Goal: Transaction & Acquisition: Purchase product/service

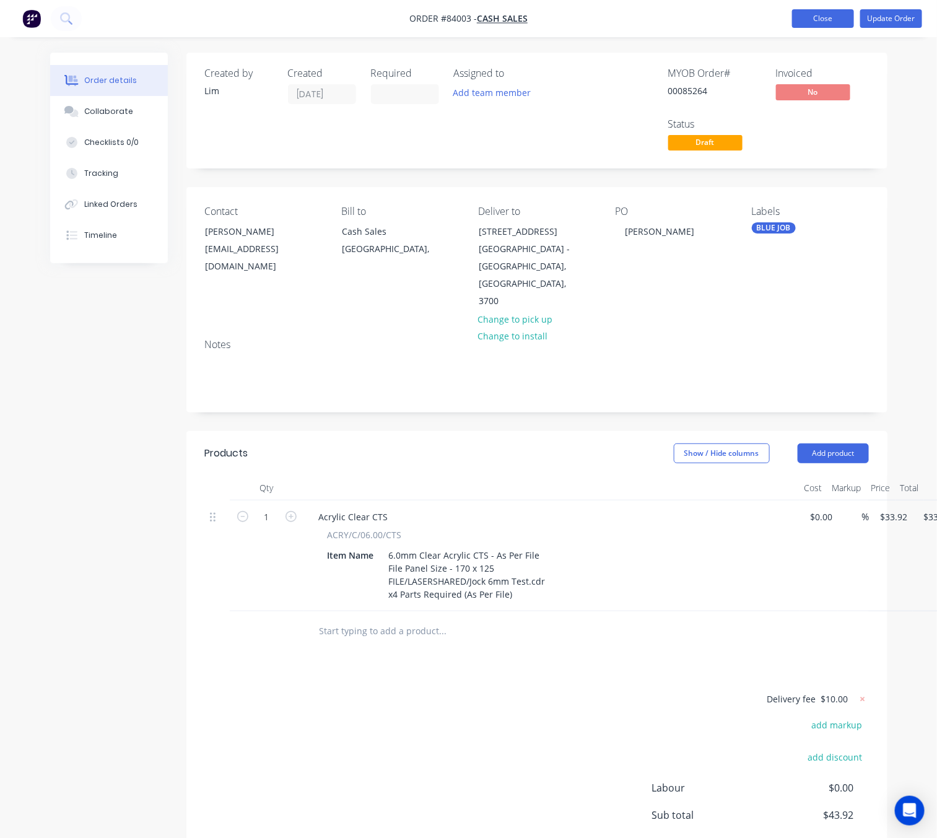
click at [840, 14] on button "Close" at bounding box center [823, 18] width 62 height 19
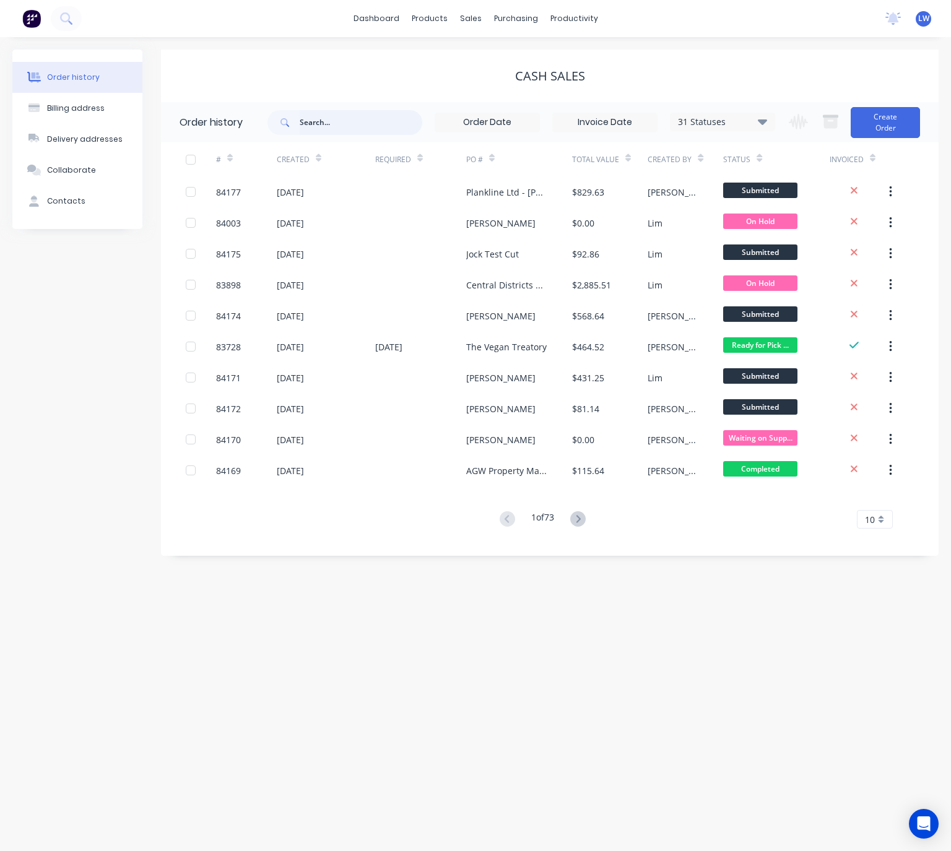
click at [366, 114] on input "text" at bounding box center [361, 122] width 123 height 25
type input "85264"
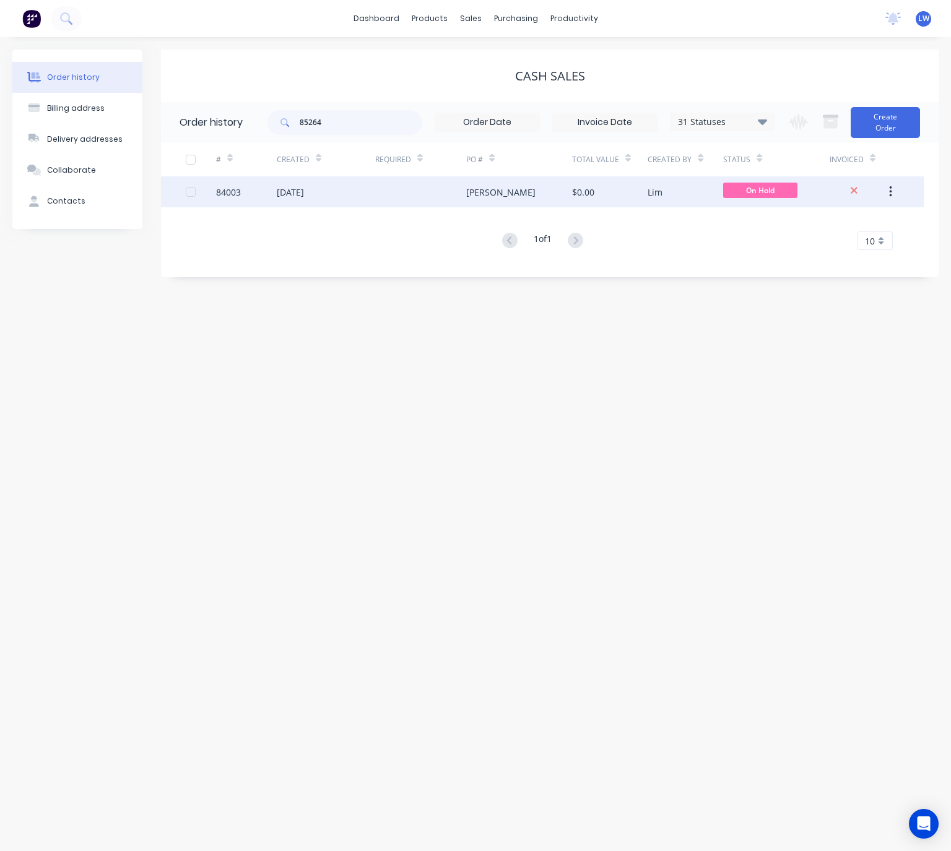
click at [478, 197] on div "[PERSON_NAME]" at bounding box center [500, 192] width 69 height 13
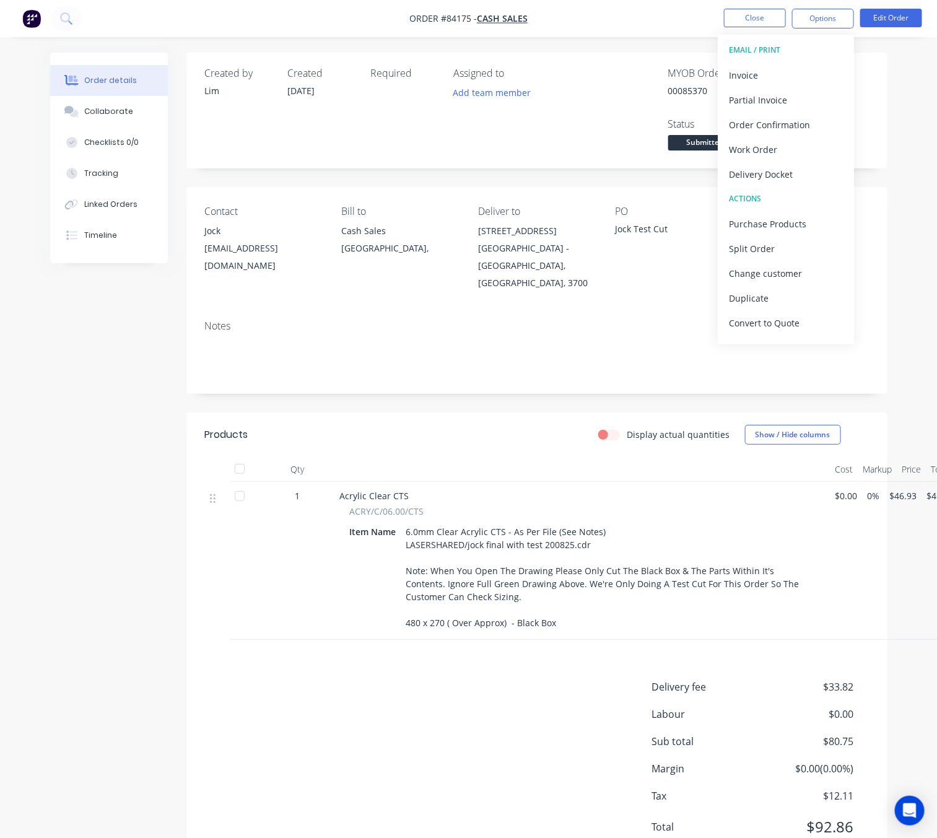
click at [151, 413] on div "Created by Lim Created 26/08/25 Required Assigned to Add team member MYOB Order…" at bounding box center [468, 470] width 837 height 835
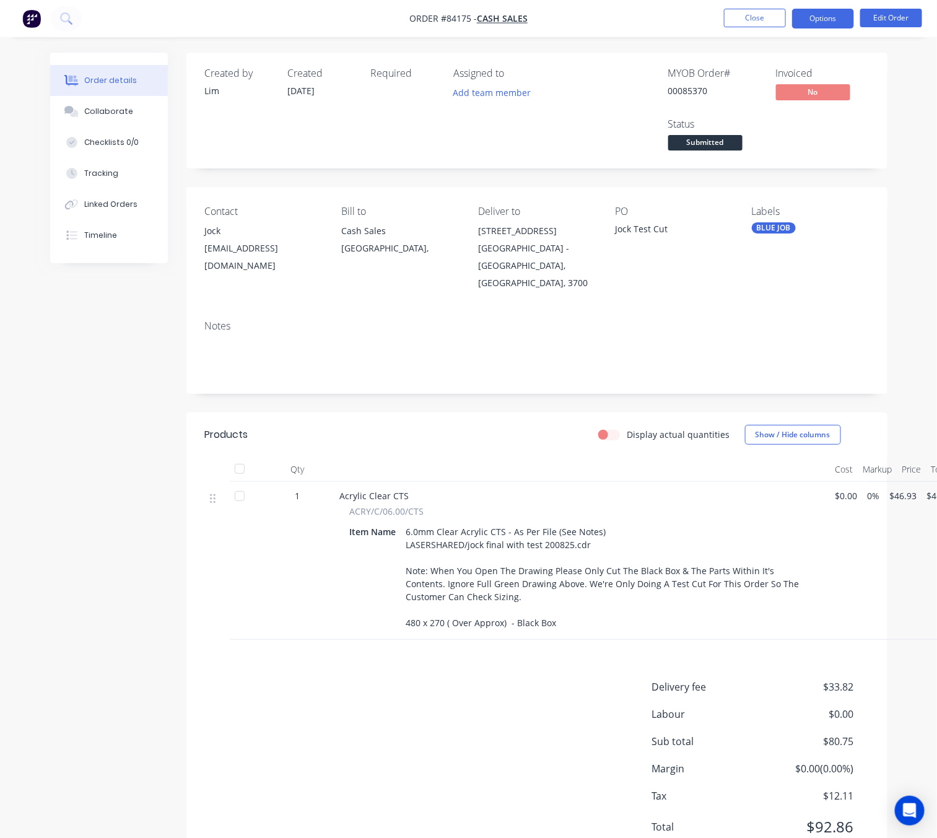
click at [810, 13] on button "Options" at bounding box center [823, 19] width 62 height 20
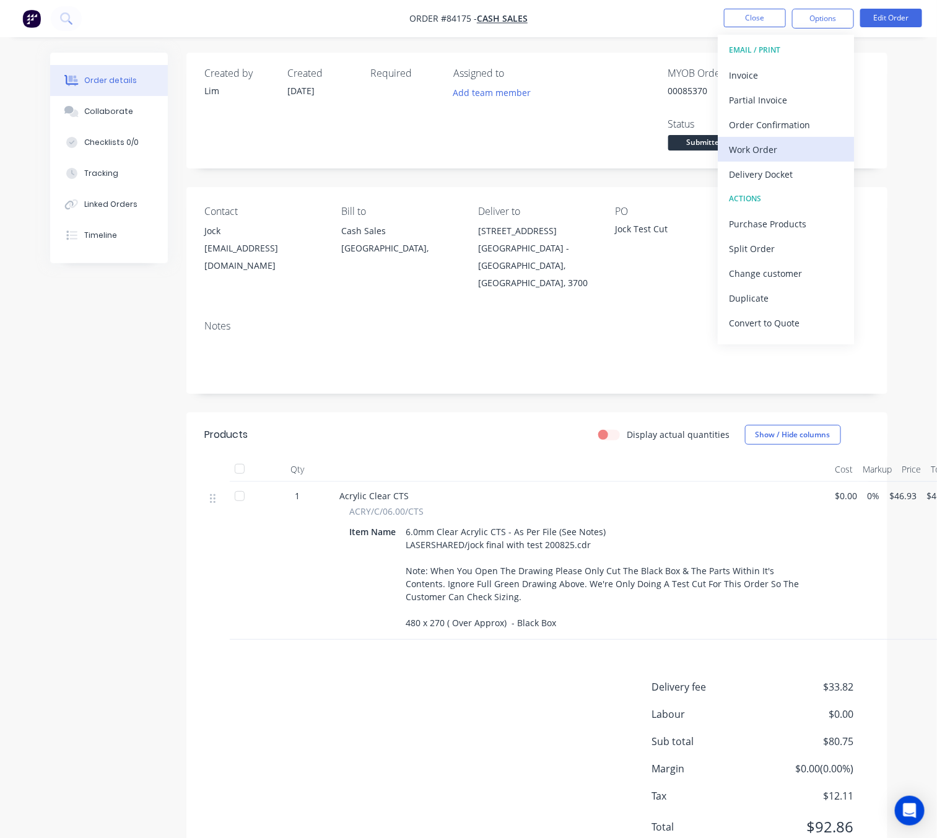
click at [773, 147] on div "Work Order" at bounding box center [786, 150] width 114 height 18
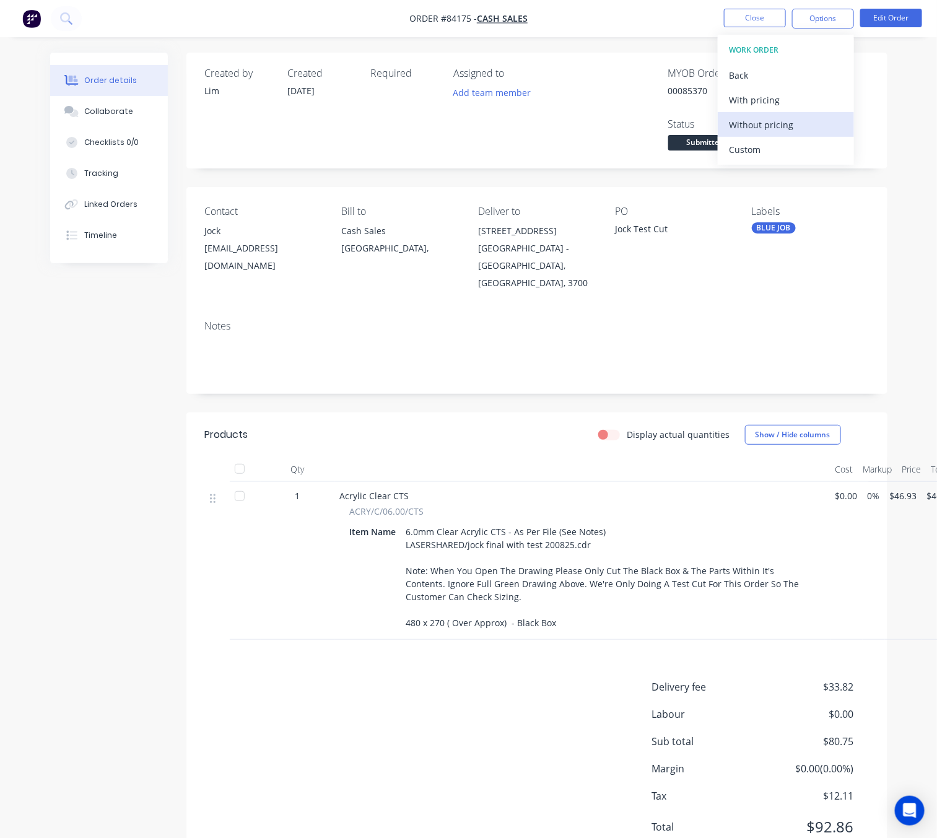
click at [773, 123] on div "Without pricing" at bounding box center [786, 125] width 114 height 18
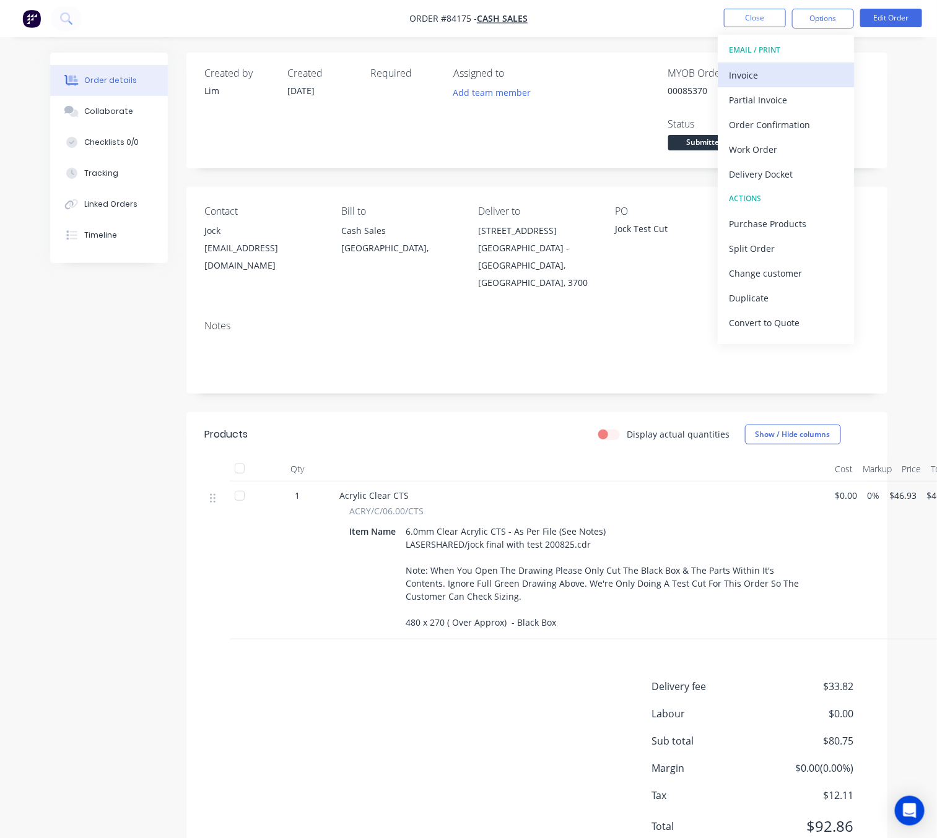
click at [767, 77] on div "Invoice" at bounding box center [786, 75] width 114 height 18
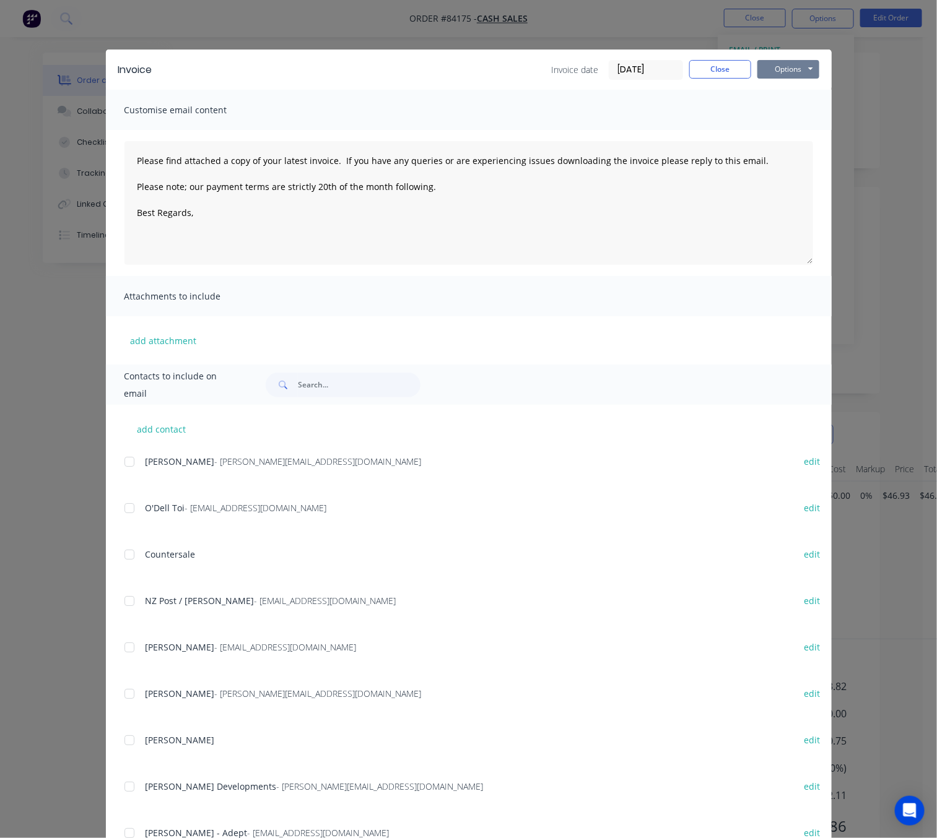
click at [793, 69] on button "Options" at bounding box center [788, 69] width 62 height 19
click at [796, 99] on button "Preview" at bounding box center [796, 91] width 79 height 20
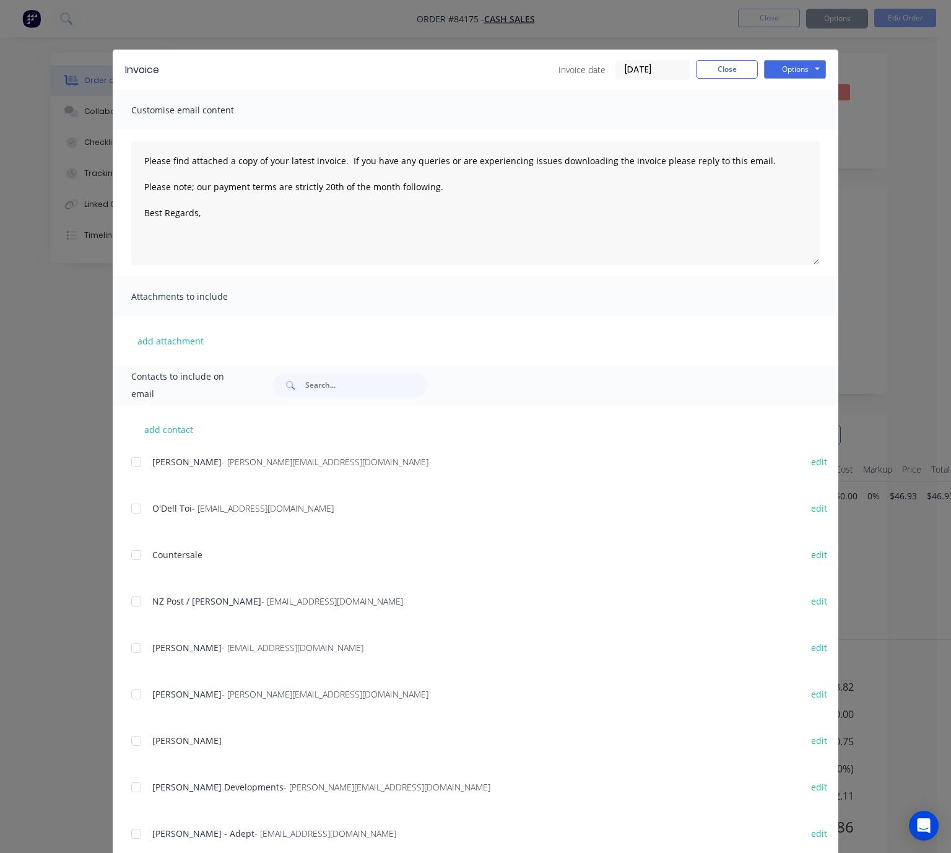
type textarea "Please find attached a copy of your latest invoice. If you have any queries or …"
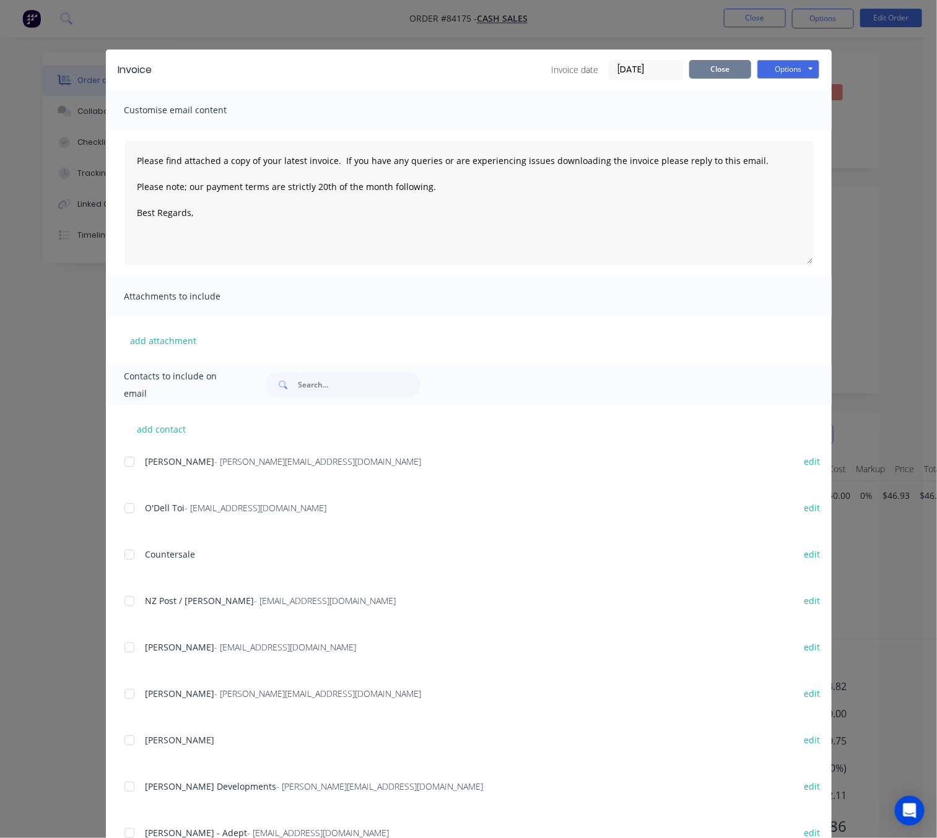
click at [721, 65] on button "Close" at bounding box center [720, 69] width 62 height 19
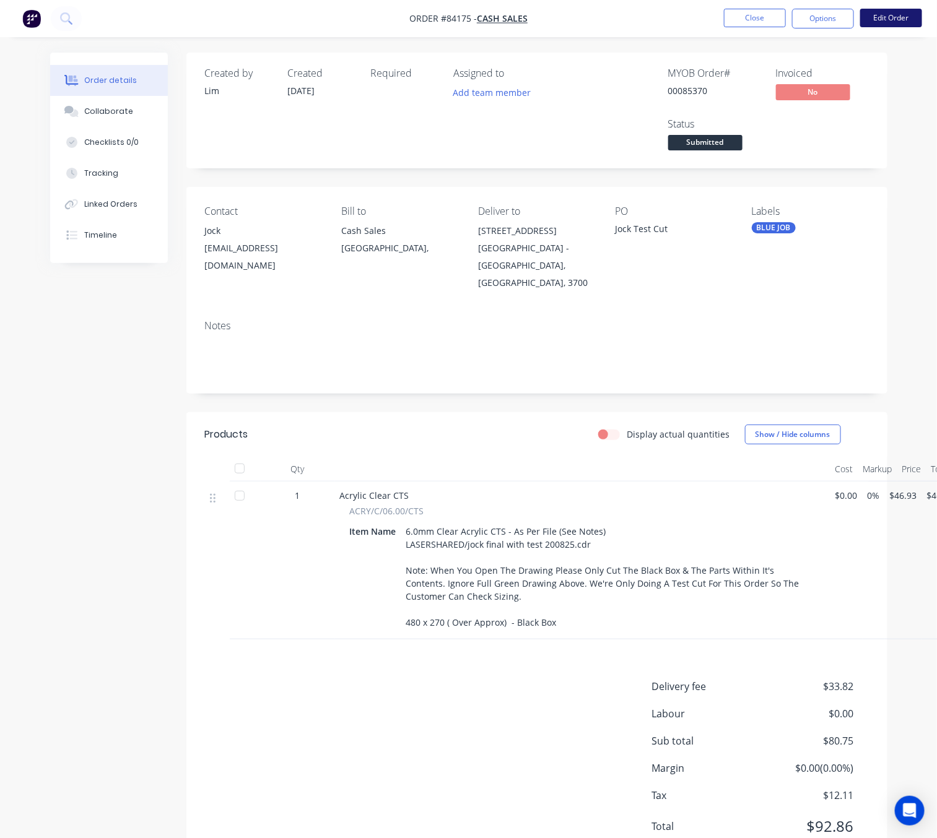
click at [893, 15] on button "Edit Order" at bounding box center [891, 18] width 62 height 19
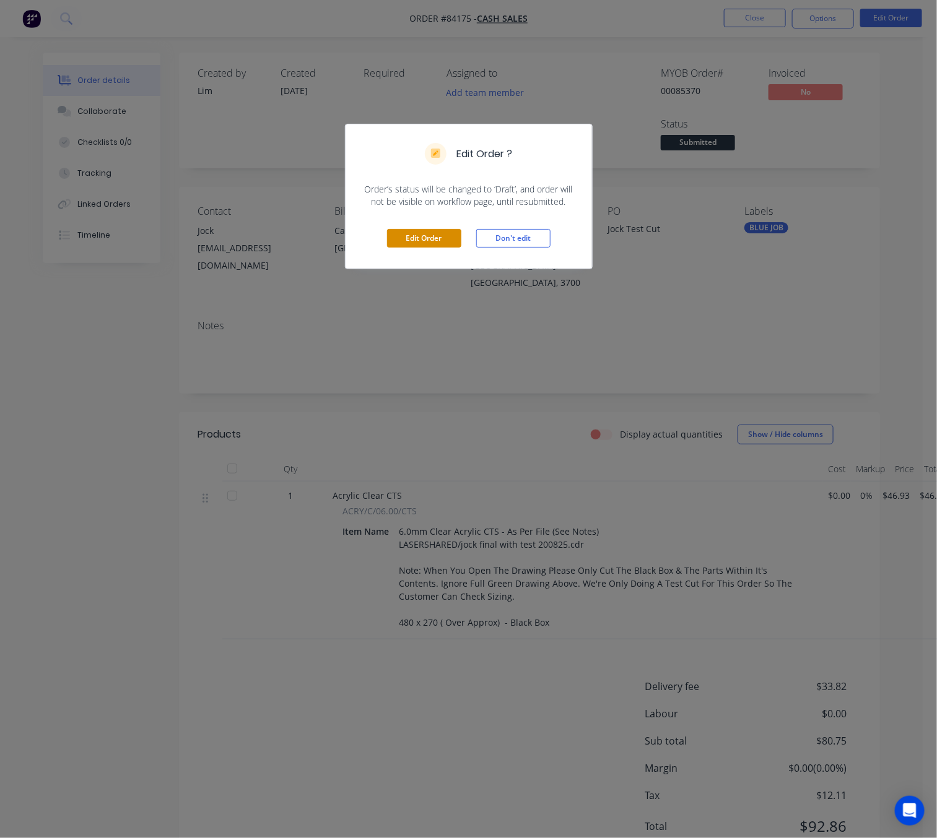
click at [419, 237] on button "Edit Order" at bounding box center [424, 238] width 74 height 19
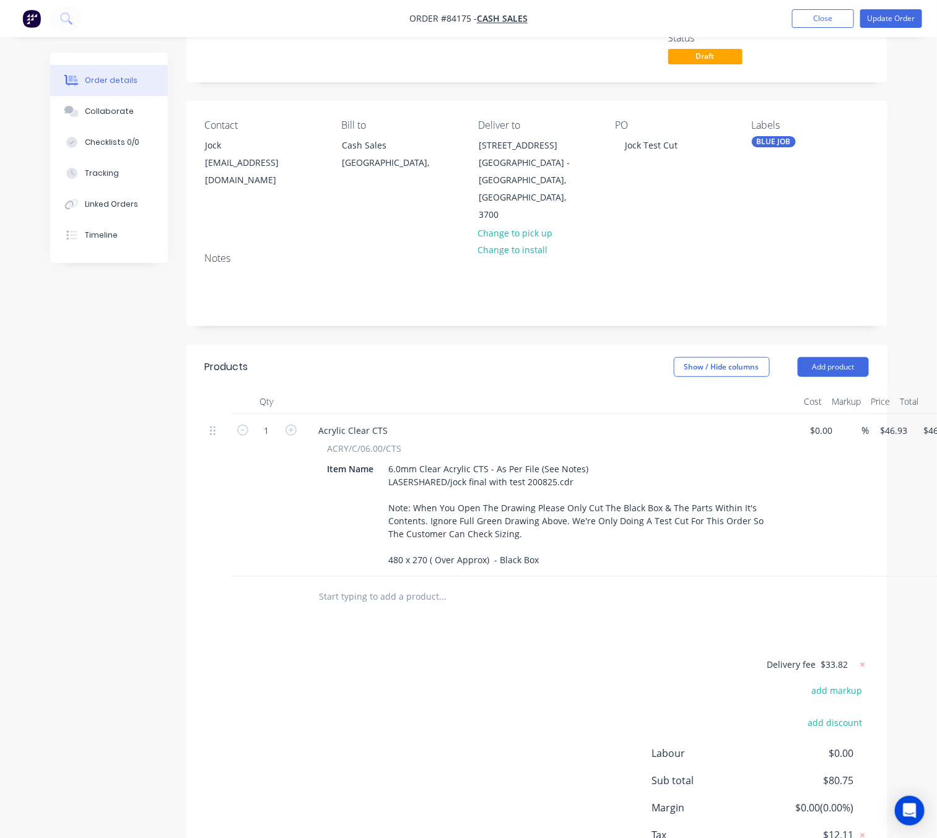
scroll to position [160, 0]
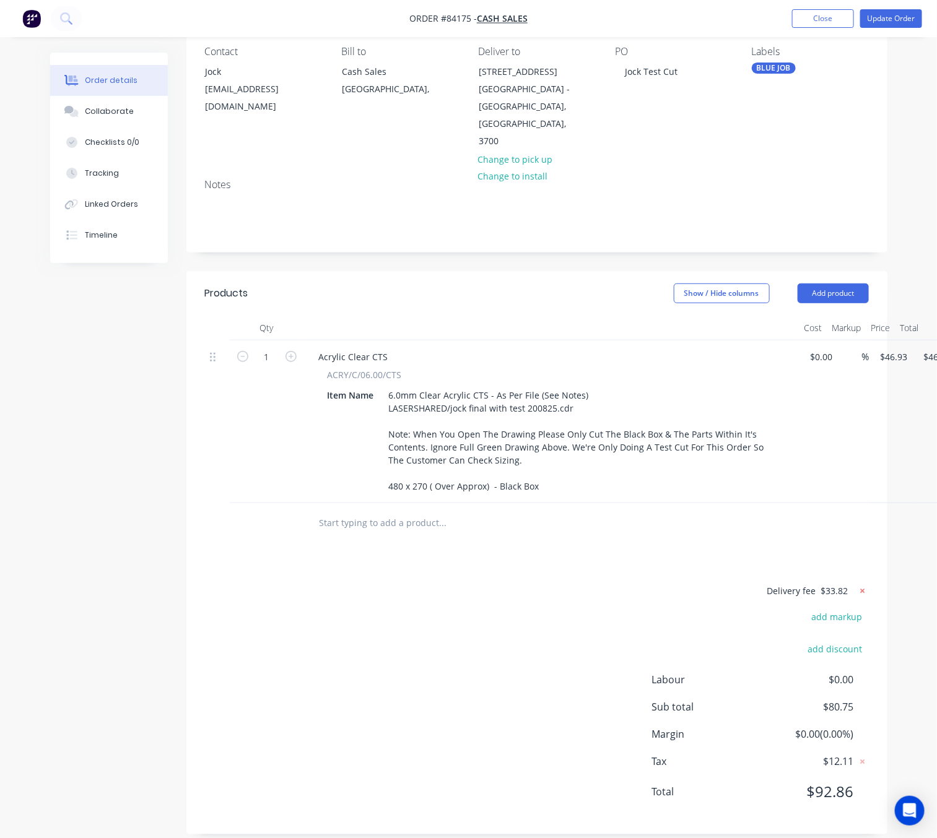
click at [861, 589] on icon at bounding box center [862, 591] width 4 height 4
click at [840, 583] on button "add delivery fee" at bounding box center [829, 591] width 80 height 17
type input "10"
click at [548, 651] on div "Delivery fee $10.00 add markup add discount Labour $0.00 Sub total $56.93 Margi…" at bounding box center [537, 699] width 664 height 233
click at [881, 11] on button "Update Order" at bounding box center [891, 18] width 62 height 19
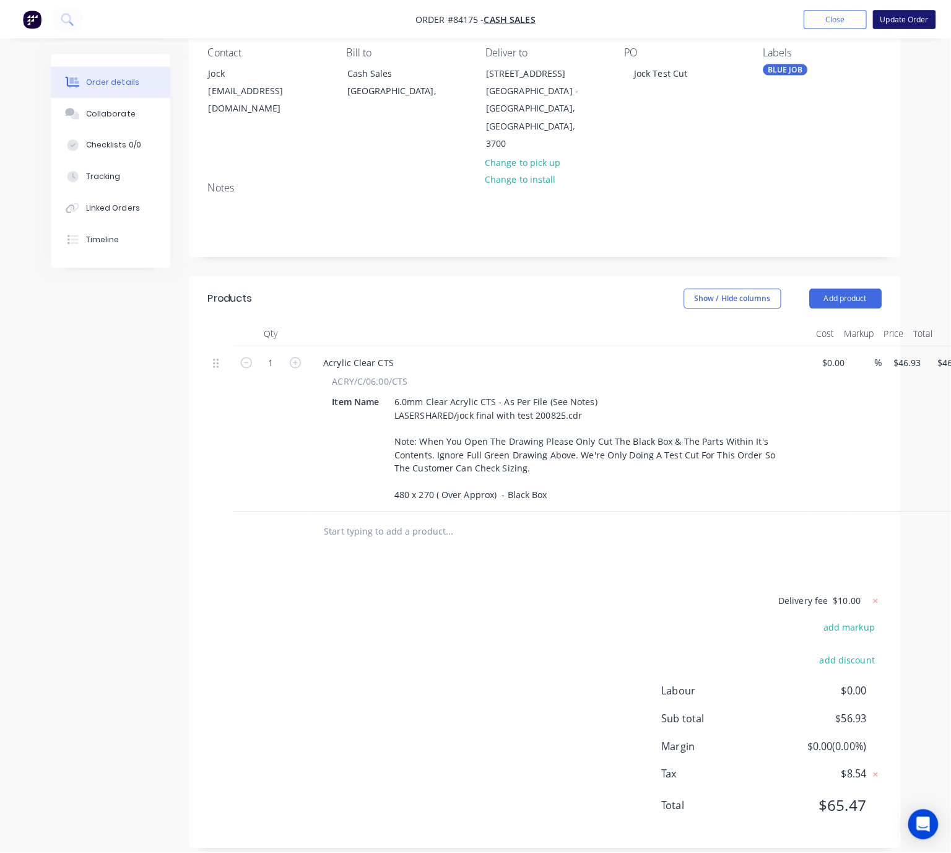
scroll to position [0, 0]
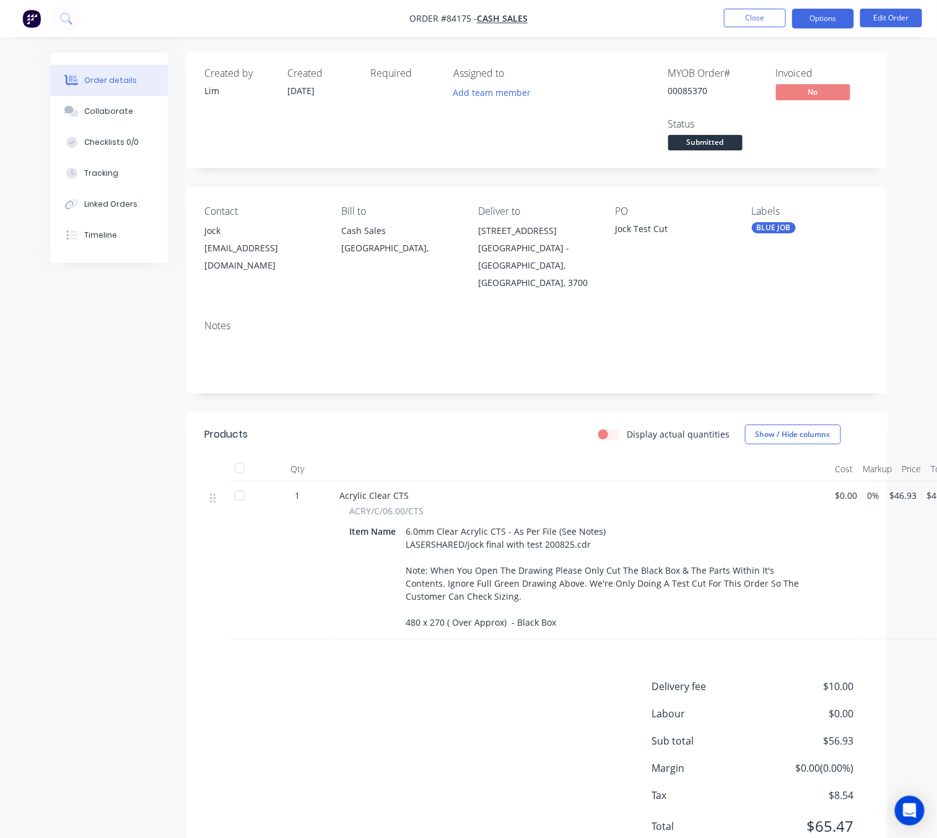
click at [827, 20] on button "Options" at bounding box center [823, 19] width 62 height 20
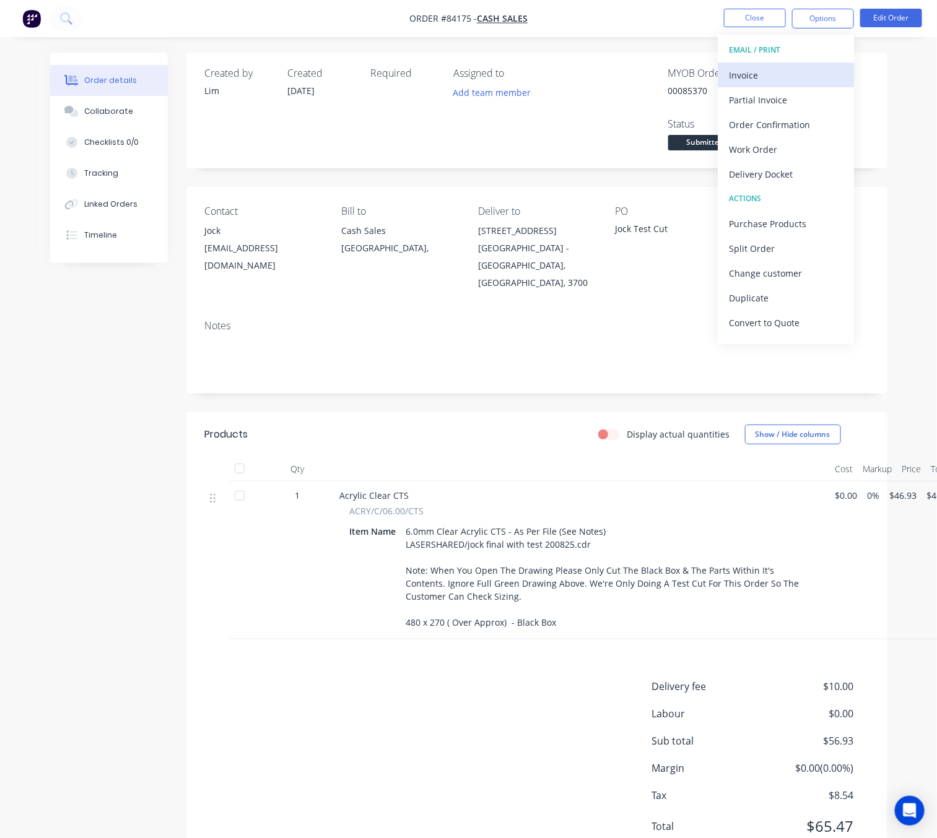
click at [784, 82] on div "Invoice" at bounding box center [786, 75] width 114 height 18
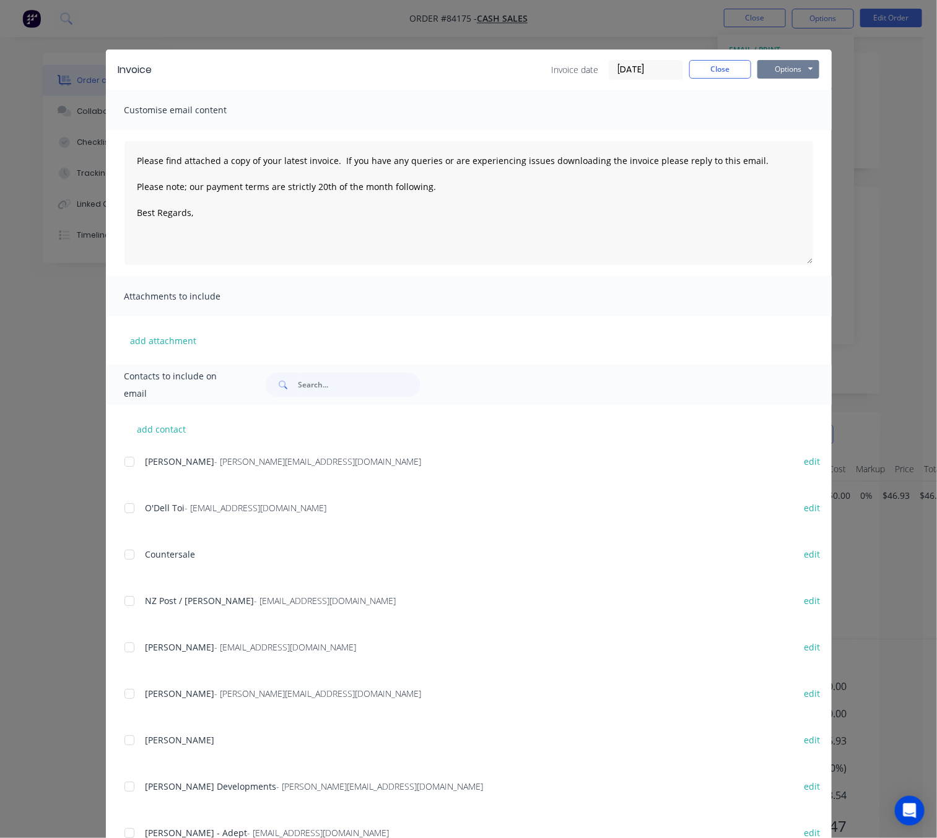
click at [797, 72] on button "Options" at bounding box center [788, 69] width 62 height 19
click at [802, 84] on button "Preview" at bounding box center [796, 91] width 79 height 20
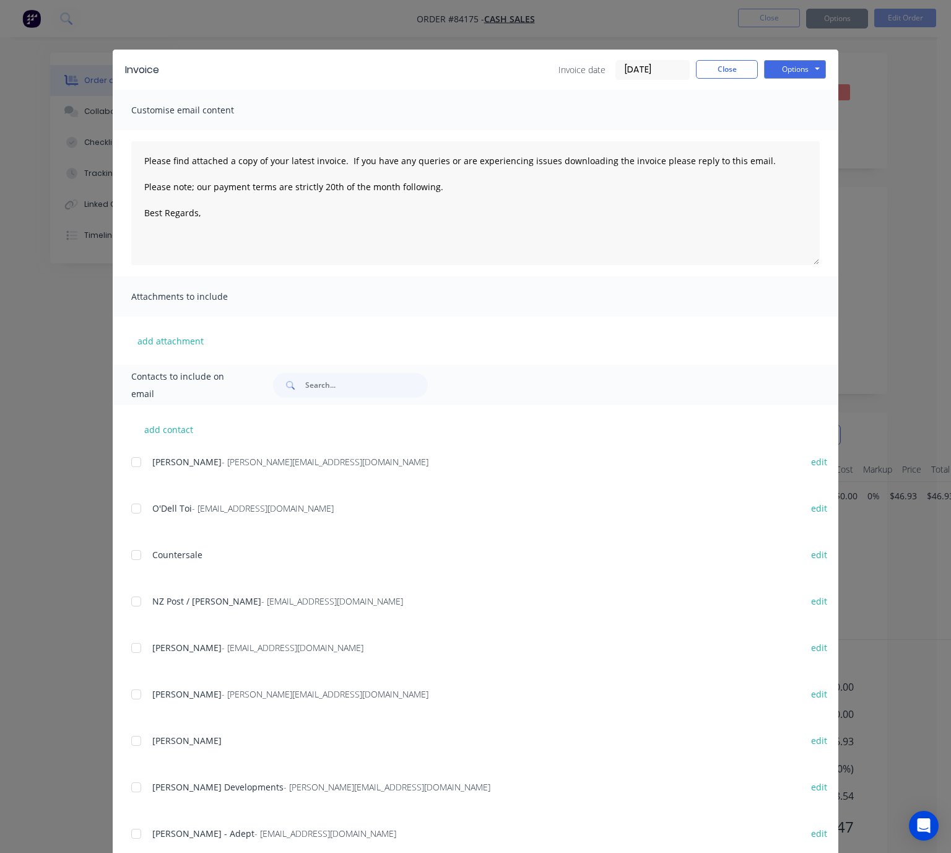
type textarea "Please find attached a copy of your latest invoice. If you have any queries or …"
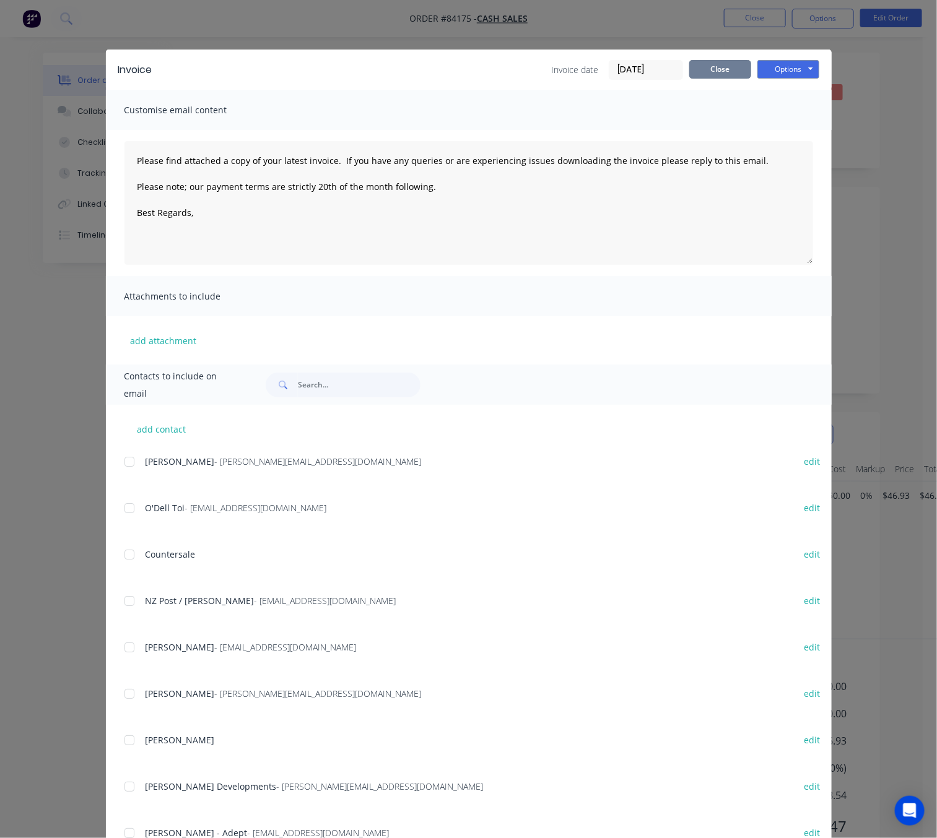
click at [731, 64] on button "Close" at bounding box center [720, 69] width 62 height 19
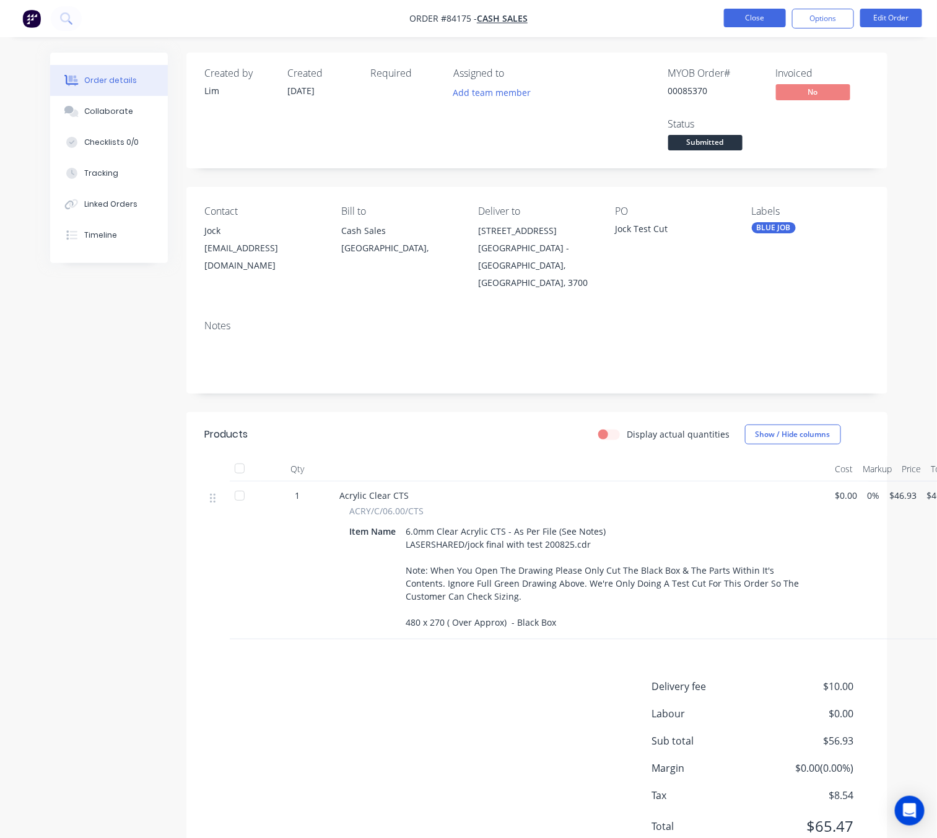
click at [756, 17] on button "Close" at bounding box center [755, 18] width 62 height 19
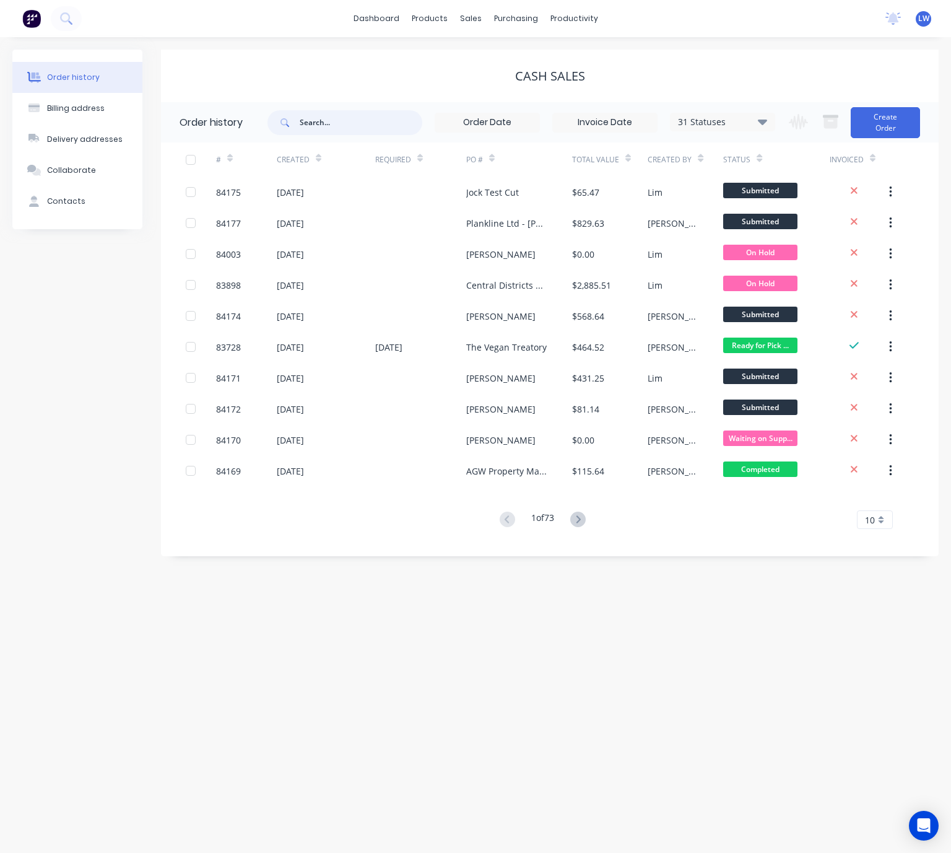
click at [349, 126] on input "text" at bounding box center [361, 122] width 123 height 25
type input "tony white"
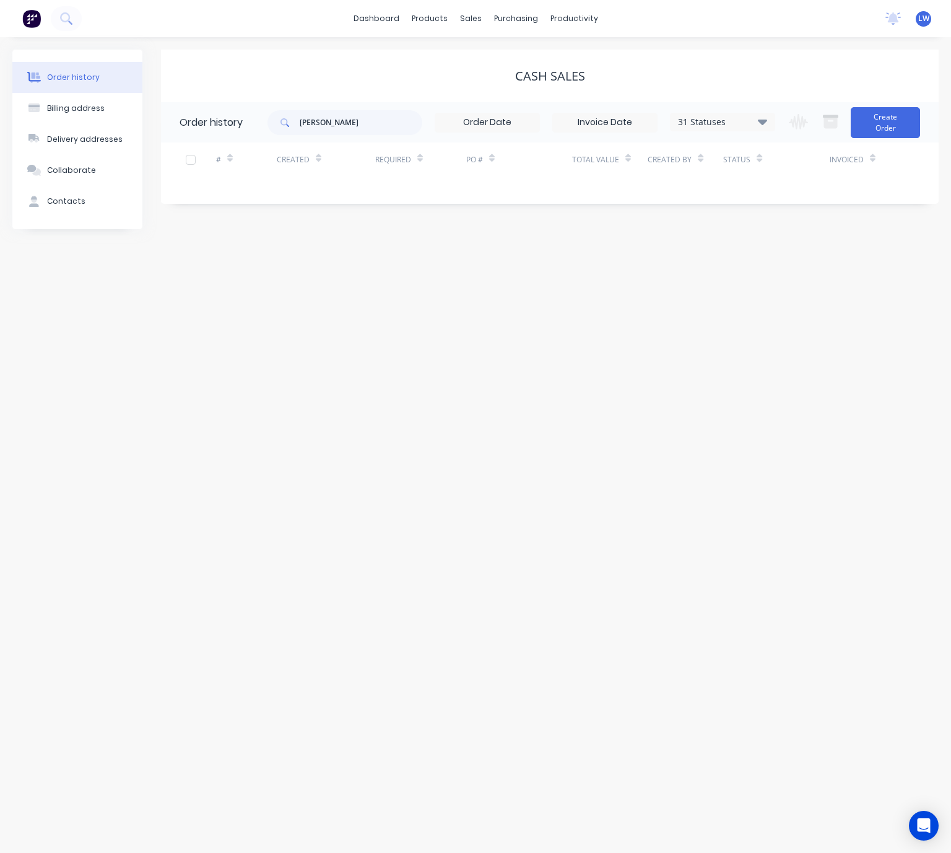
click at [347, 139] on div "tony white 31 Statuses Invoice Status Invoiced Not Invoiced Partial Order Statu…" at bounding box center [521, 122] width 508 height 40
click at [352, 131] on input "tony white" at bounding box center [361, 122] width 123 height 25
type input "t"
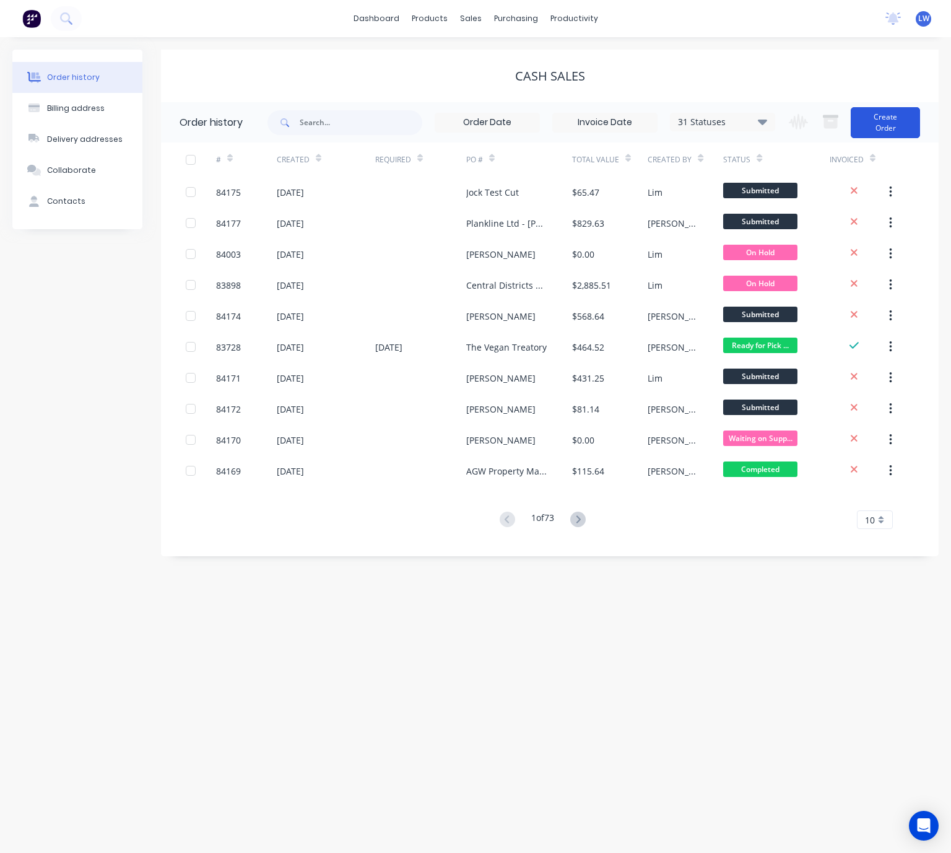
click at [864, 125] on button "Create Order" at bounding box center [885, 122] width 69 height 31
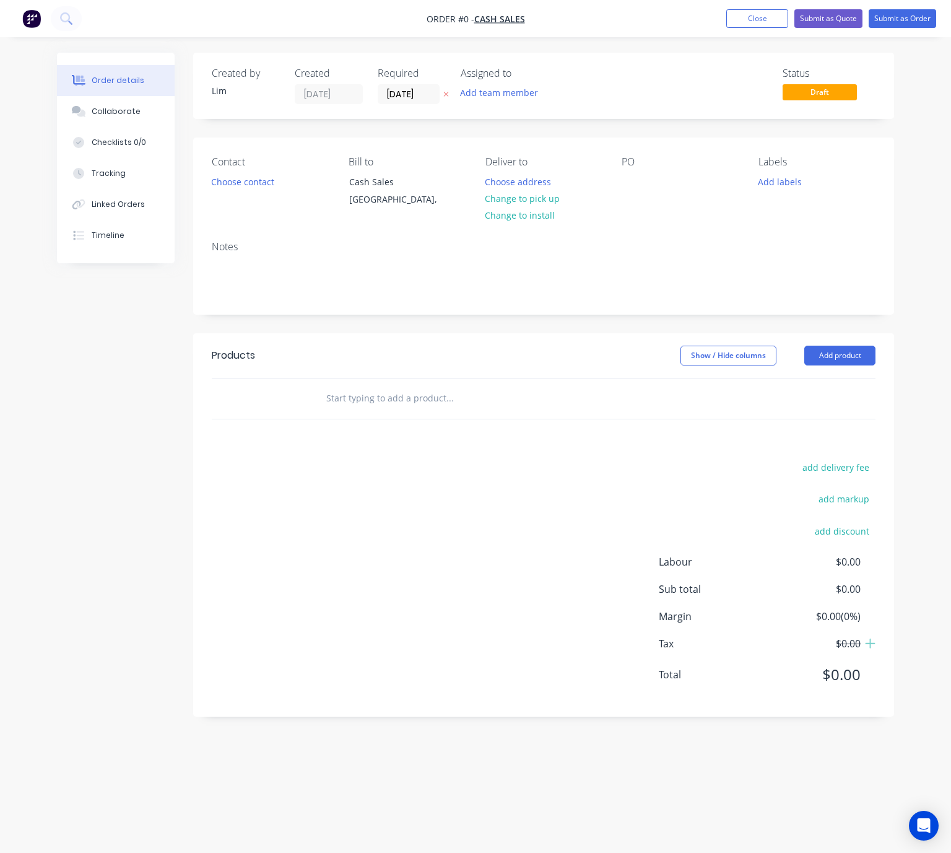
click at [448, 93] on icon at bounding box center [446, 93] width 6 height 7
click at [249, 184] on button "Choose contact" at bounding box center [243, 181] width 76 height 17
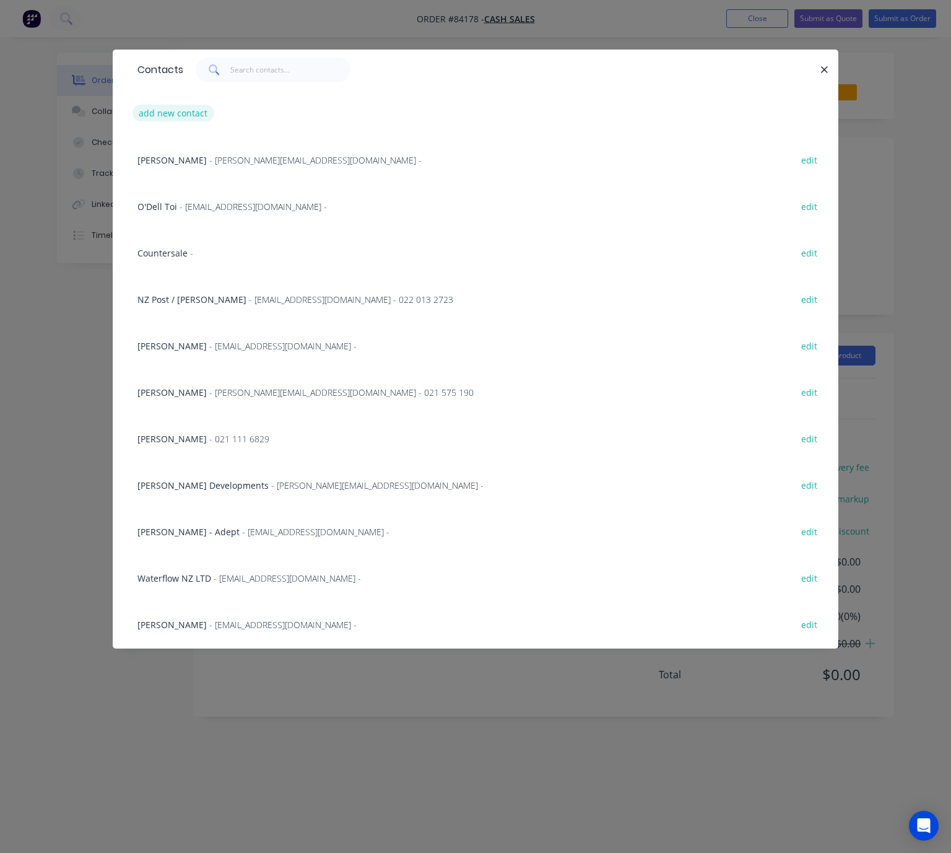
click at [182, 119] on button "add new contact" at bounding box center [173, 113] width 82 height 17
select select "NZ"
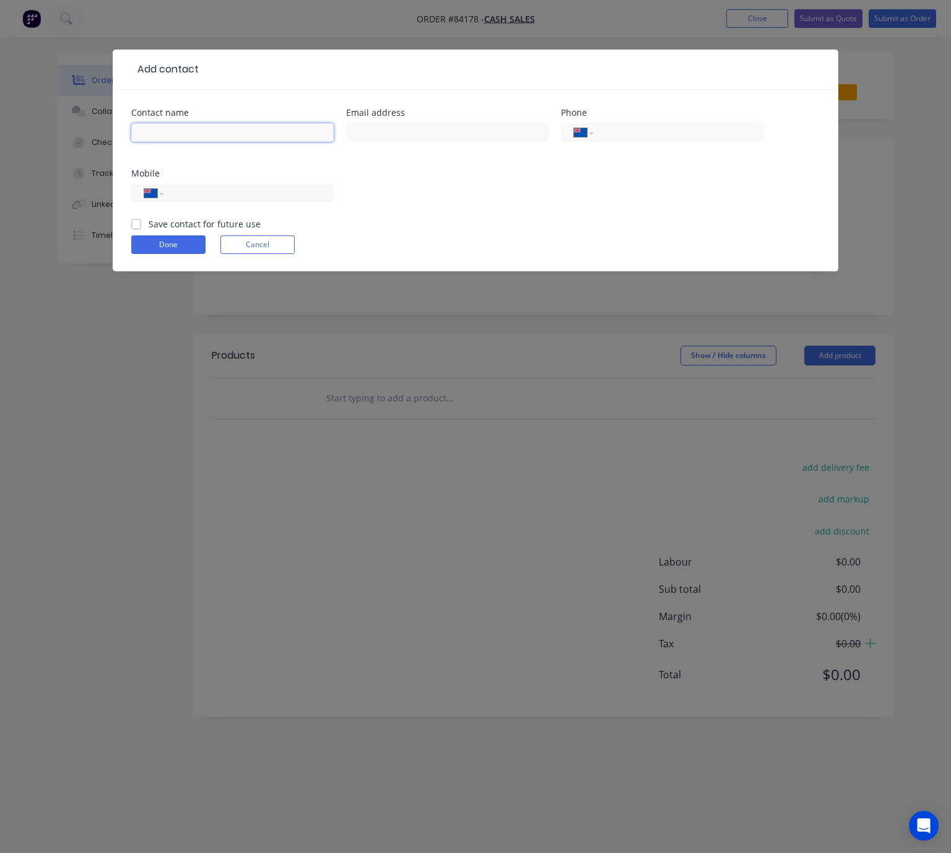
click at [209, 136] on input "text" at bounding box center [232, 132] width 202 height 19
type input "Lanuova - Tony White"
click at [449, 134] on input "text" at bounding box center [447, 132] width 202 height 19
click at [388, 130] on input "text" at bounding box center [447, 132] width 202 height 19
paste input "maintenance@lanuova.co.nz"
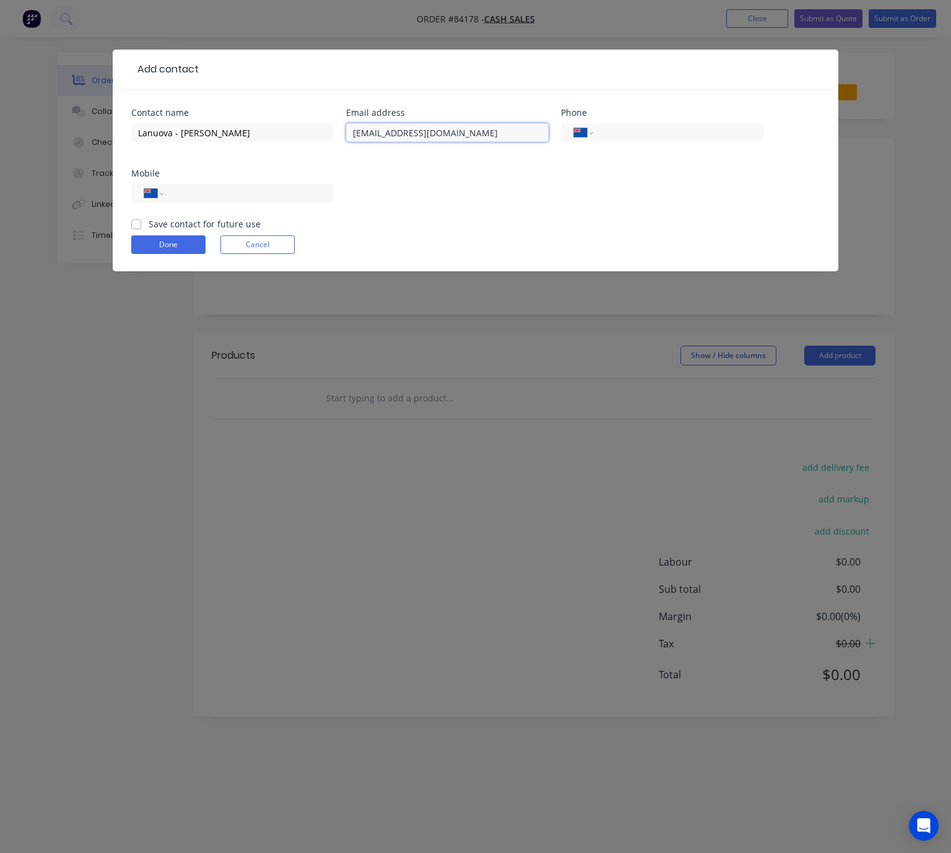
type input "maintenance@lanuova.co.nz"
click at [276, 199] on input "tel" at bounding box center [246, 193] width 149 height 14
paste input "027 343 6619"
type input "027 343 6619"
click at [149, 227] on label "Save contact for future use" at bounding box center [205, 223] width 112 height 13
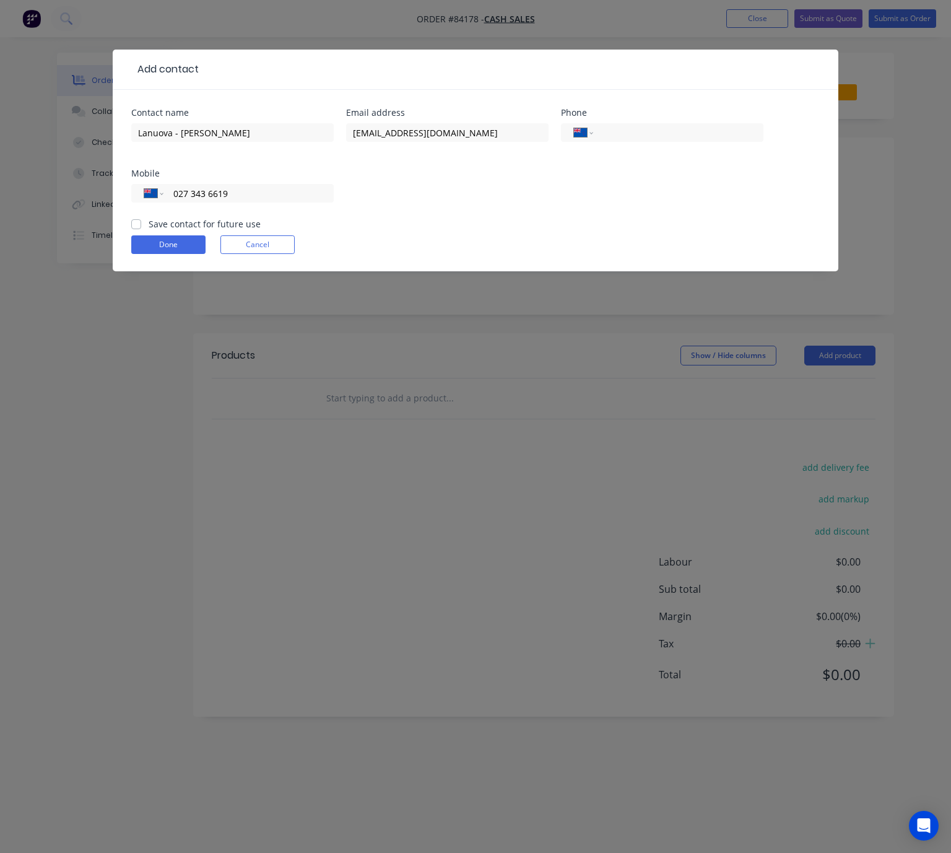
click at [136, 227] on input "Save contact for future use" at bounding box center [136, 223] width 10 height 12
checkbox input "true"
click at [149, 237] on button "Done" at bounding box center [168, 244] width 74 height 19
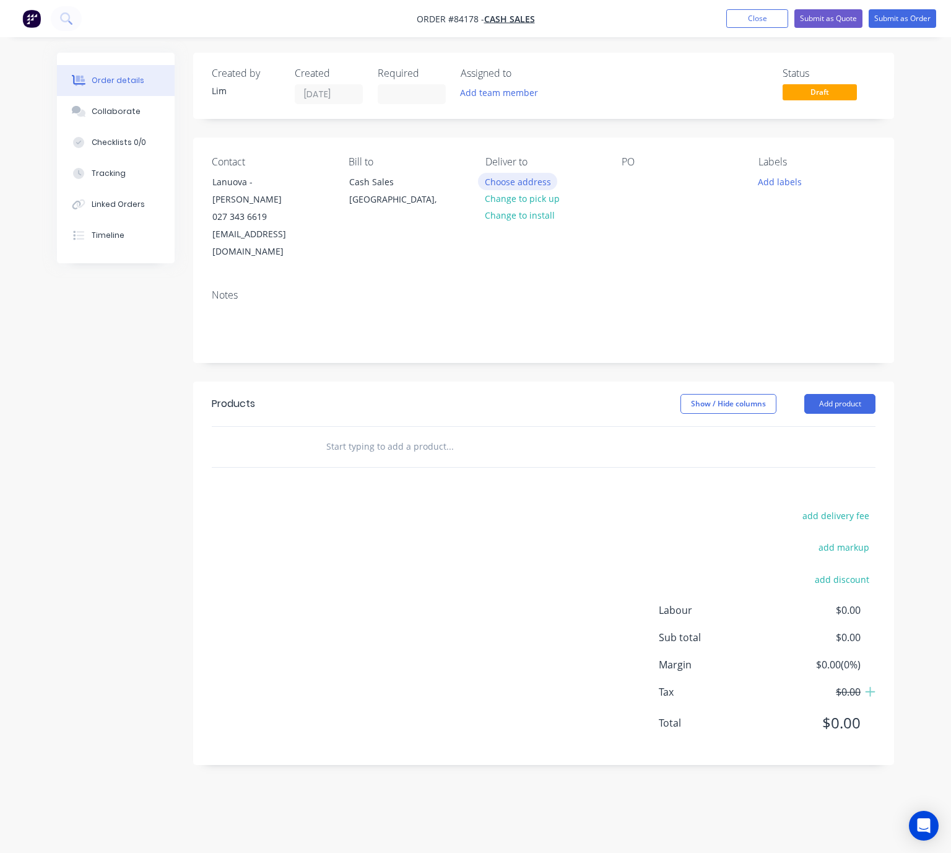
click at [539, 178] on button "Choose address" at bounding box center [517, 181] width 79 height 17
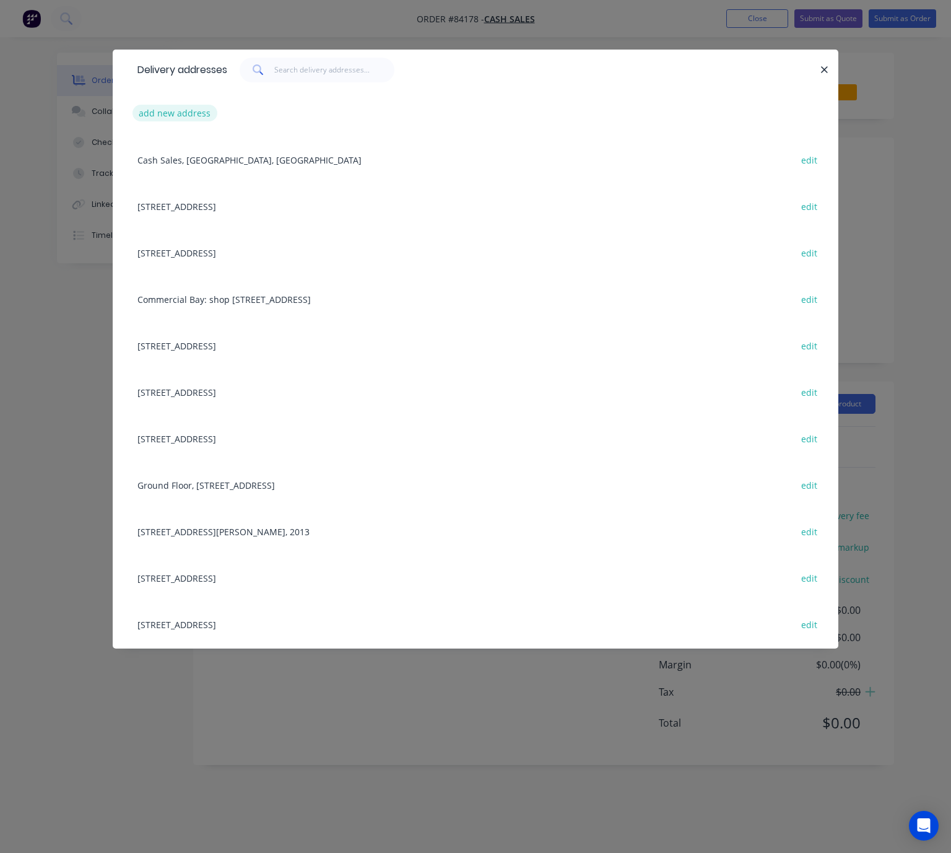
click at [163, 115] on button "add new address" at bounding box center [174, 113] width 85 height 17
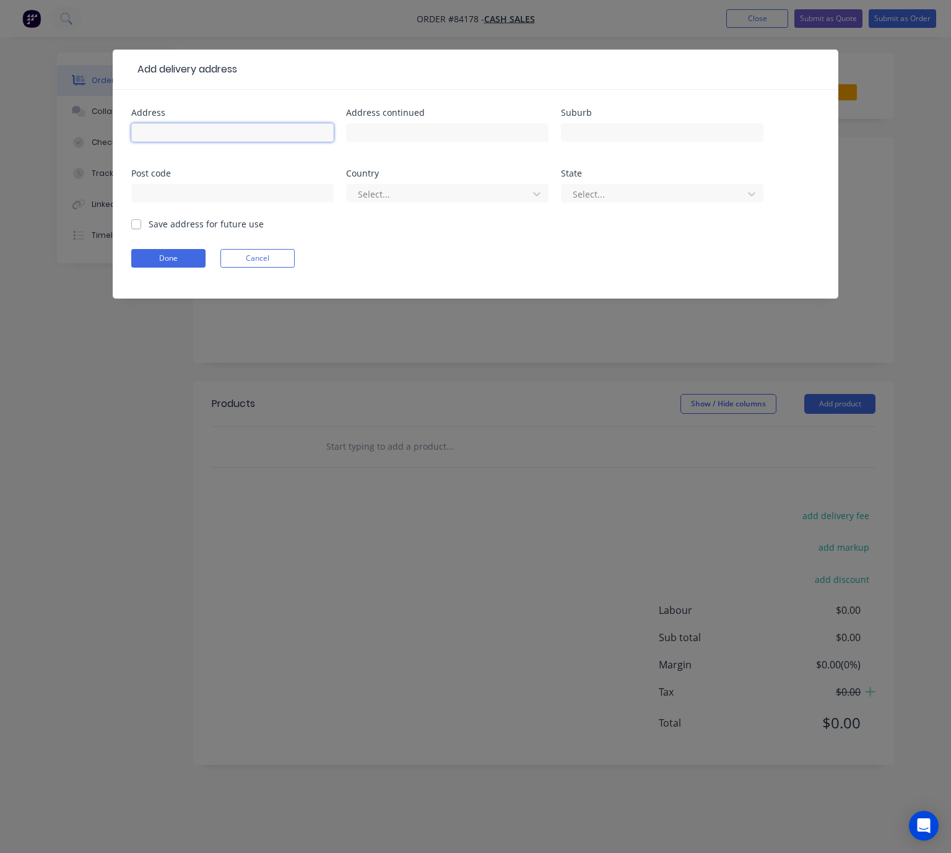
click at [186, 127] on input "text" at bounding box center [232, 132] width 202 height 19
paste input "114 Rata Street Inglewood"
click at [199, 134] on input "114 Rata Street Inglewood" at bounding box center [232, 132] width 202 height 19
type input "114 Rata Street Inglewood"
click at [621, 138] on input "text" at bounding box center [662, 132] width 202 height 19
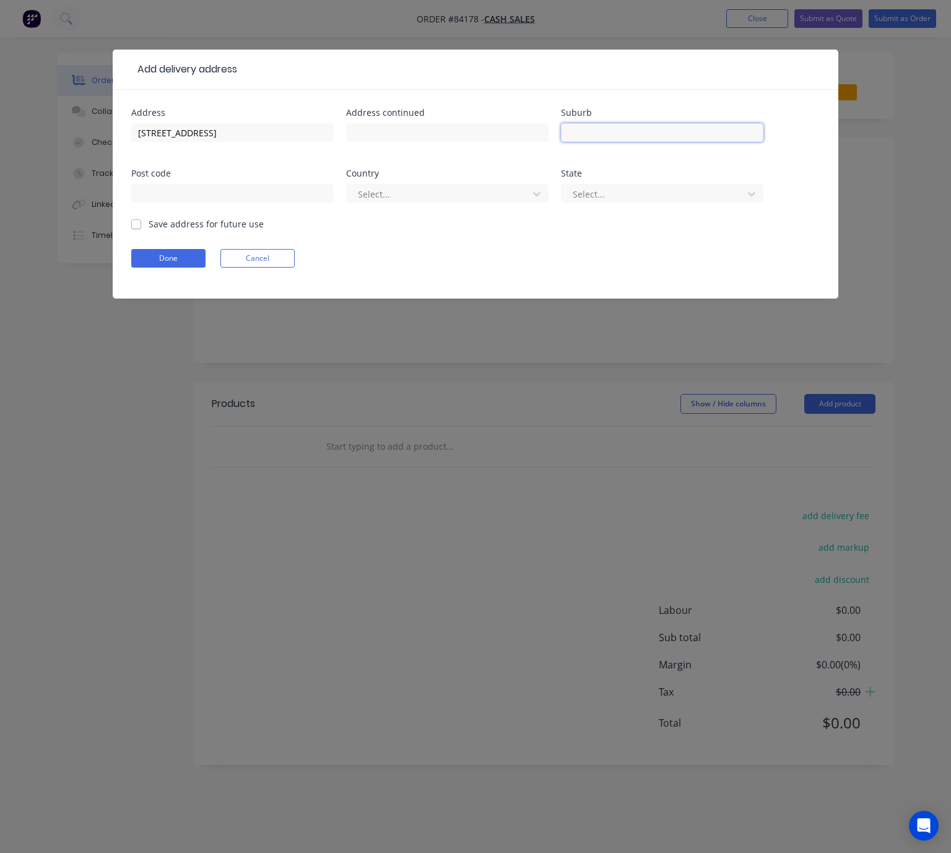
paste input "Inglewood"
type input "Inglewood"
drag, startPoint x: 255, startPoint y: 138, endPoint x: 90, endPoint y: 134, distance: 165.4
click at [90, 134] on div "Add delivery address Address 114 Rata Street Inglewood Address continued Suburb…" at bounding box center [475, 426] width 951 height 853
click at [168, 193] on input "text" at bounding box center [232, 193] width 202 height 19
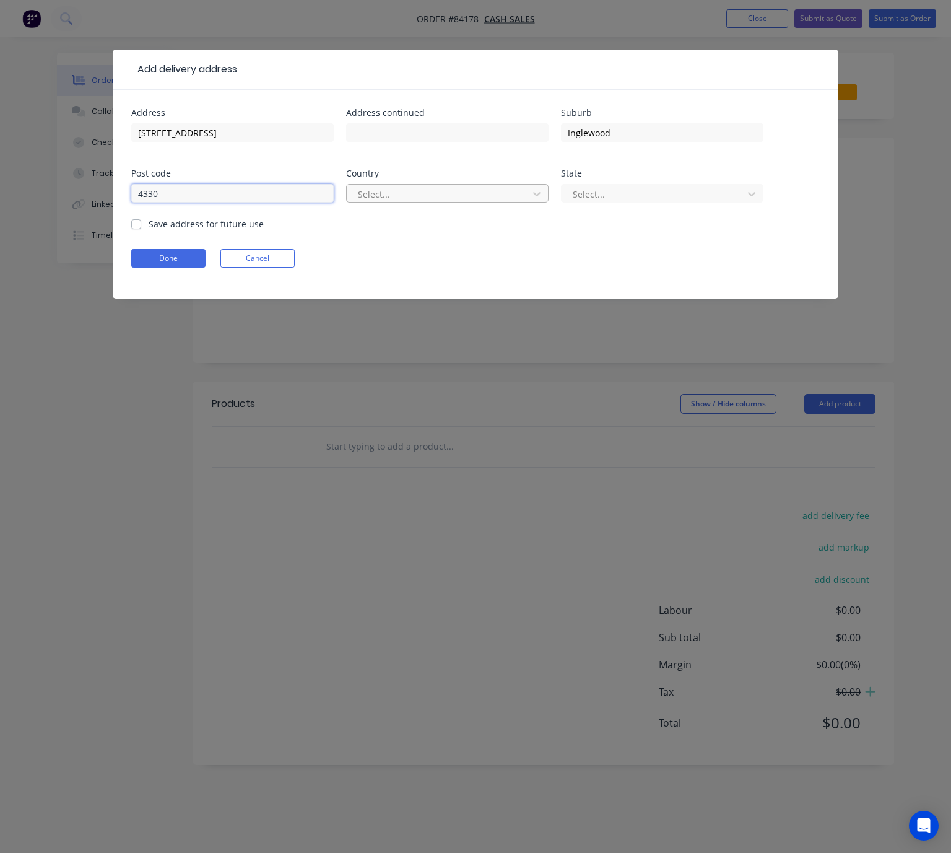
type input "4330"
click at [427, 191] on div at bounding box center [439, 193] width 165 height 15
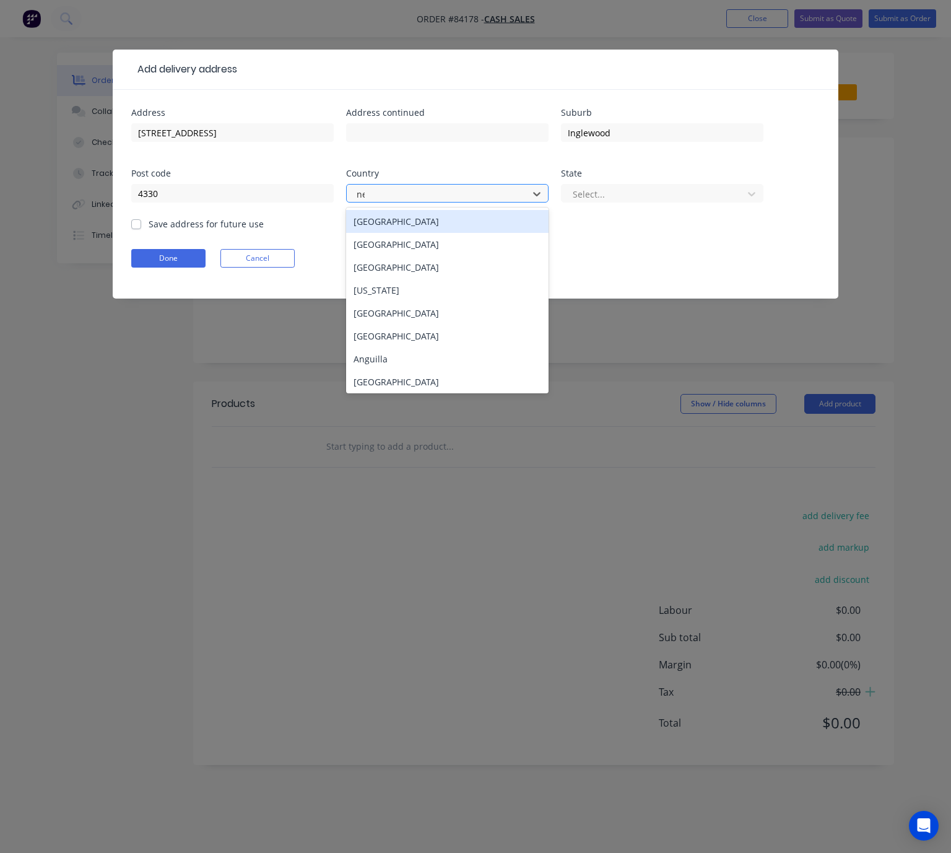
type input "new"
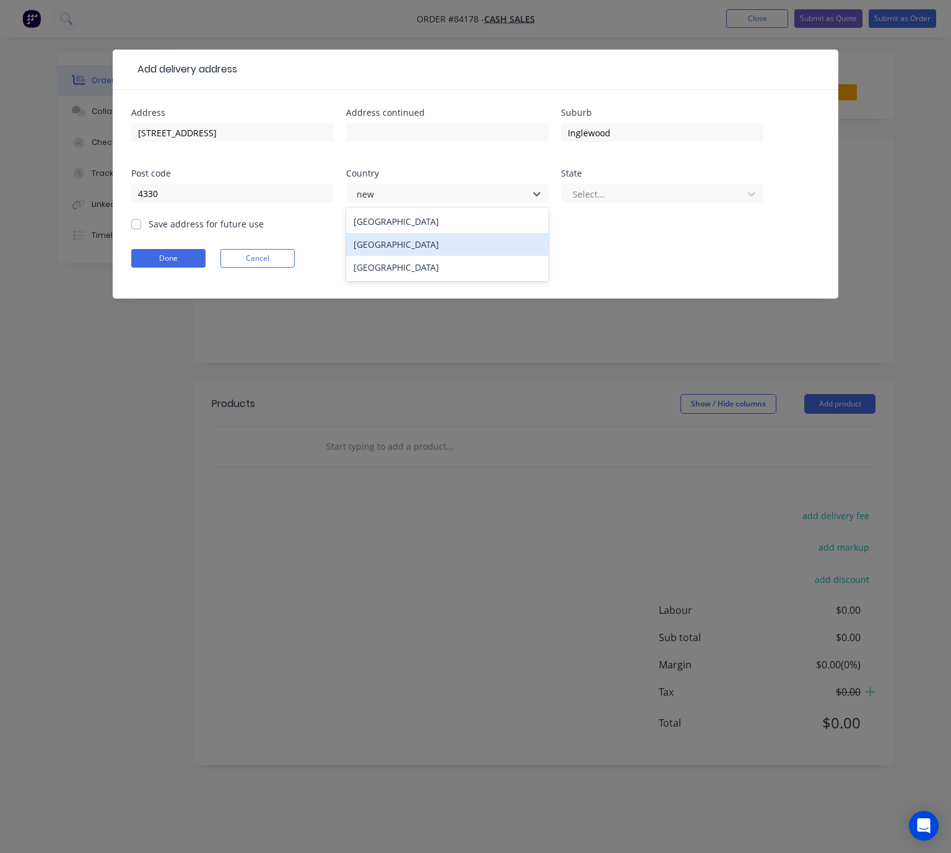
click at [437, 243] on div "New Zealand" at bounding box center [447, 244] width 202 height 23
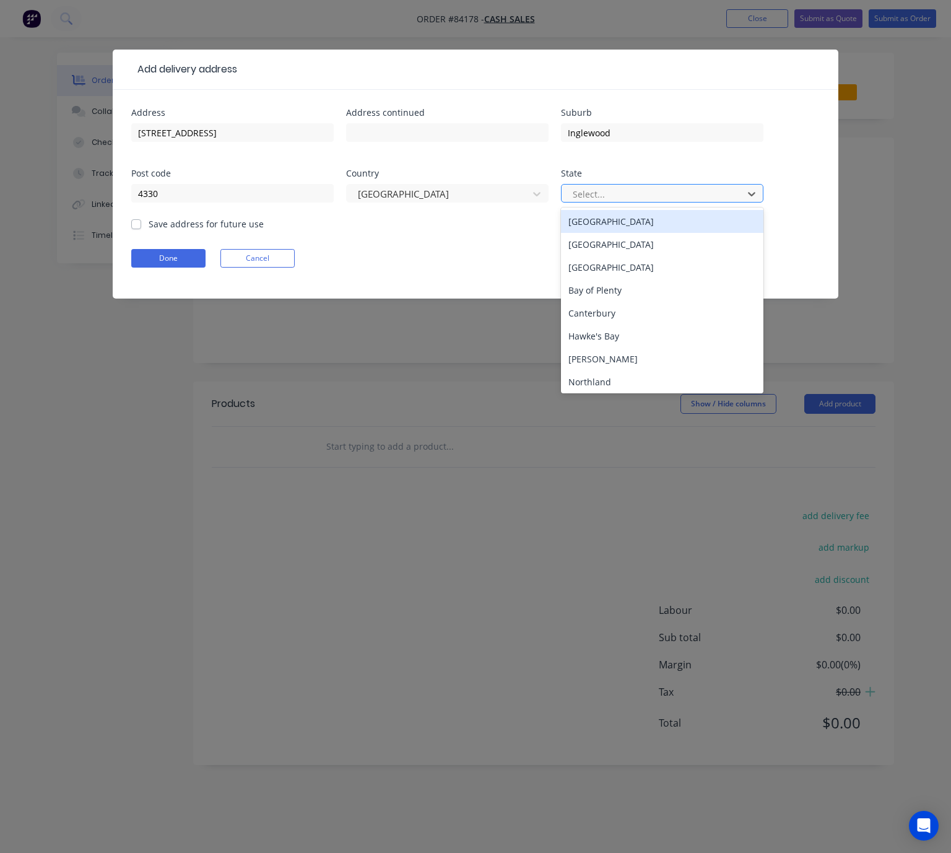
click at [692, 201] on div at bounding box center [653, 193] width 165 height 15
click at [664, 229] on div "North Island" at bounding box center [662, 221] width 202 height 23
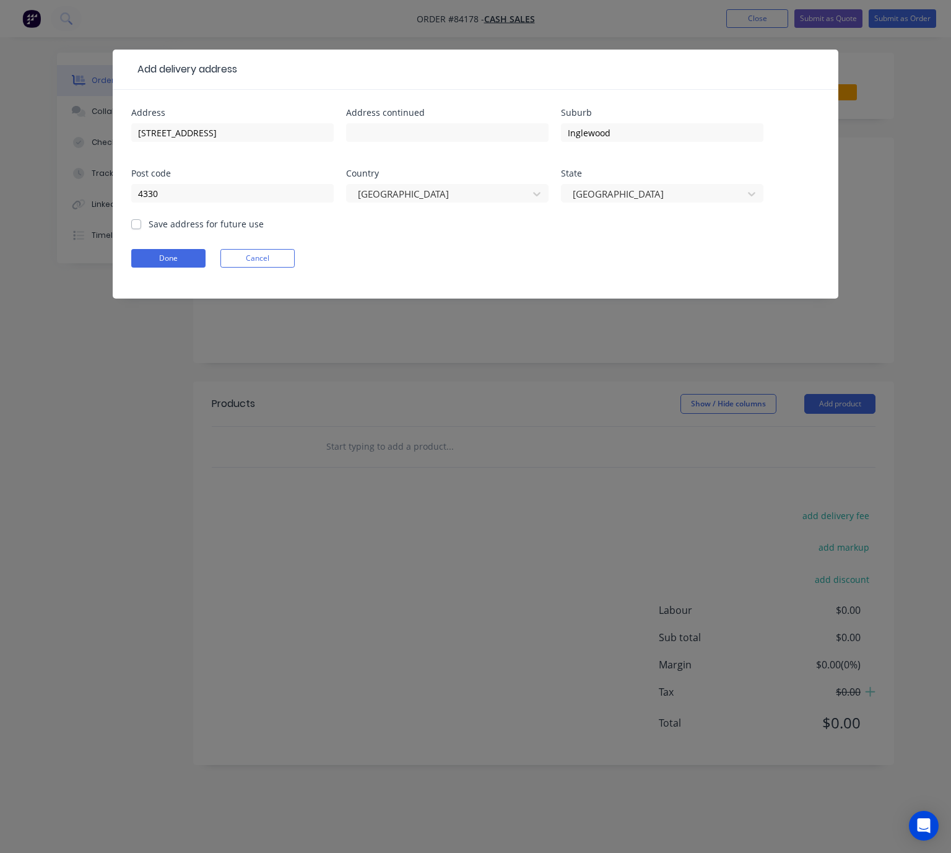
click at [149, 225] on label "Save address for future use" at bounding box center [206, 223] width 115 height 13
click at [137, 225] on input "Save address for future use" at bounding box center [136, 223] width 10 height 12
checkbox input "true"
click at [176, 261] on button "Done" at bounding box center [168, 258] width 74 height 19
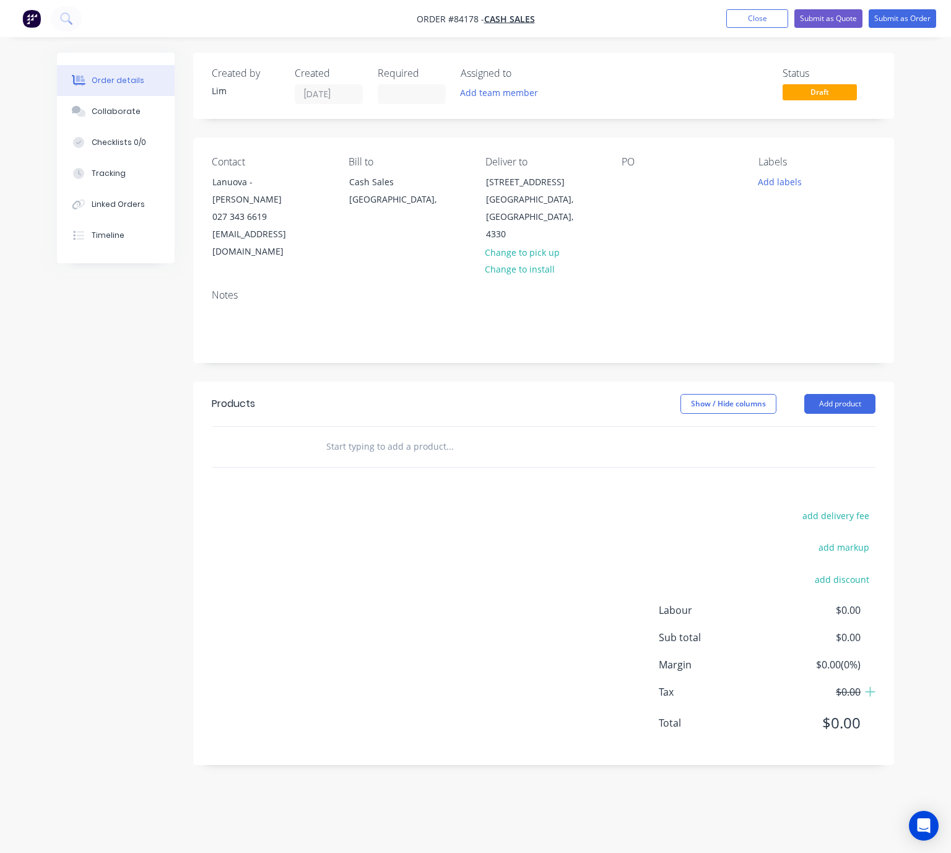
click at [619, 182] on div "Contact Lanuova - Tony White 027 343 6619 maintenance@lanuova.co.nz Bill to Cas…" at bounding box center [543, 208] width 701 height 142
click at [632, 175] on div at bounding box center [632, 182] width 20 height 18
drag, startPoint x: 627, startPoint y: 184, endPoint x: 653, endPoint y: 188, distance: 26.4
click at [627, 184] on div at bounding box center [632, 182] width 20 height 18
click at [534, 394] on div "Show / Hide columns Add product" at bounding box center [614, 404] width 523 height 20
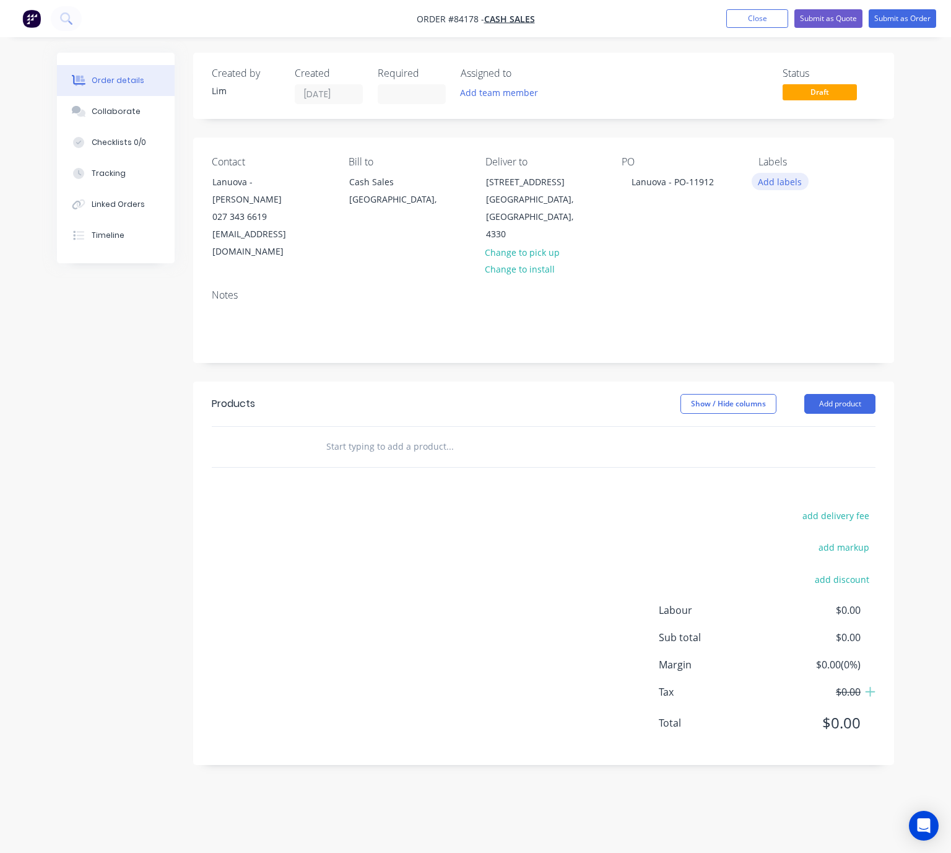
click at [799, 176] on div "Add labels" at bounding box center [816, 181] width 117 height 17
click at [799, 177] on button "Add labels" at bounding box center [780, 181] width 57 height 17
click at [797, 183] on button "Add labels" at bounding box center [780, 181] width 57 height 17
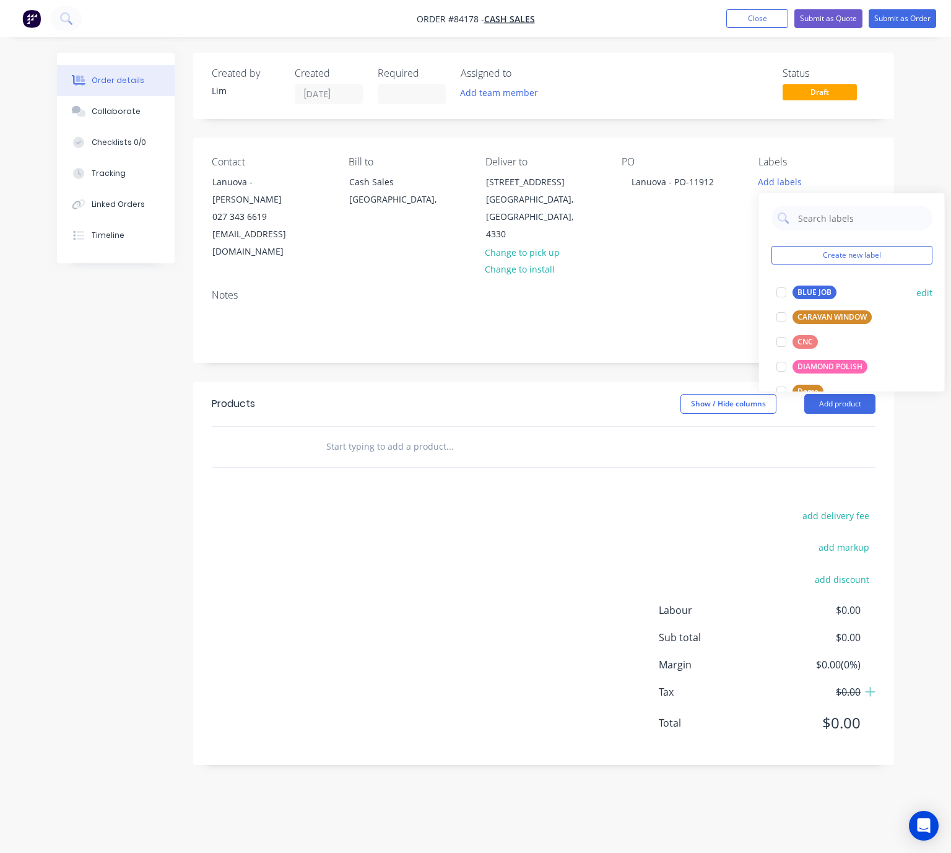
click at [817, 287] on div "BLUE JOB" at bounding box center [814, 292] width 44 height 14
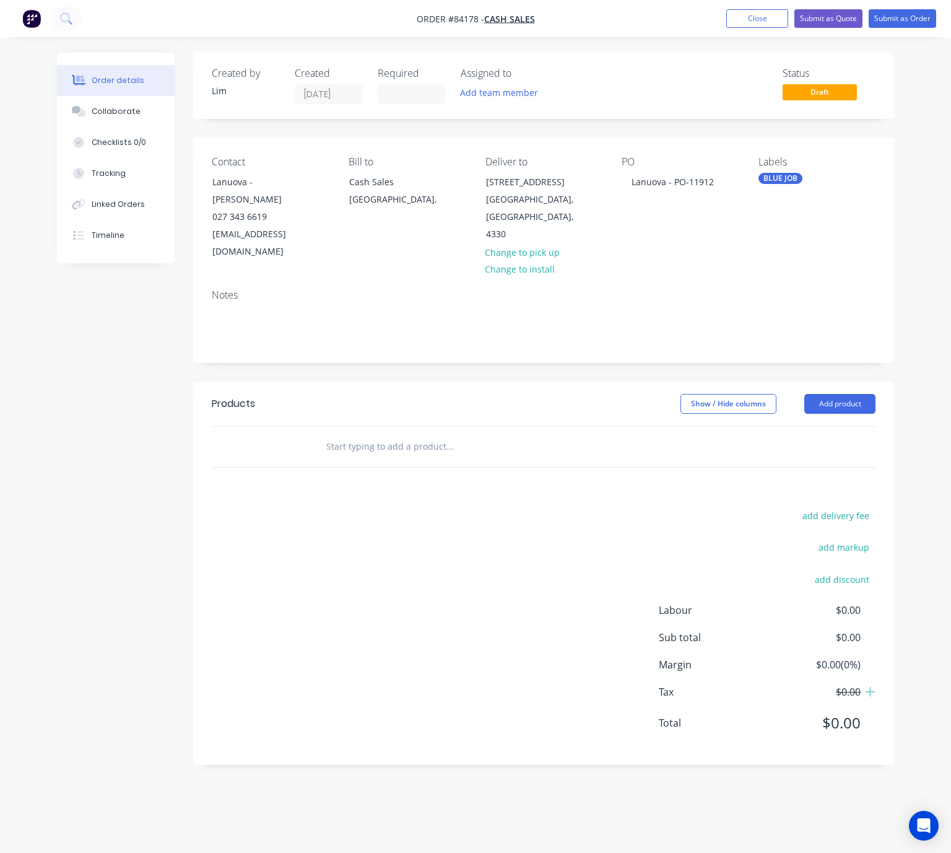
drag, startPoint x: 162, startPoint y: 412, endPoint x: 426, endPoint y: 424, distance: 264.0
click at [166, 412] on div "Created by Lim Created 26/08/25 Required Assigned to Add team member Status Dra…" at bounding box center [475, 418] width 837 height 731
click at [391, 434] on input "text" at bounding box center [450, 446] width 248 height 25
type input "a"
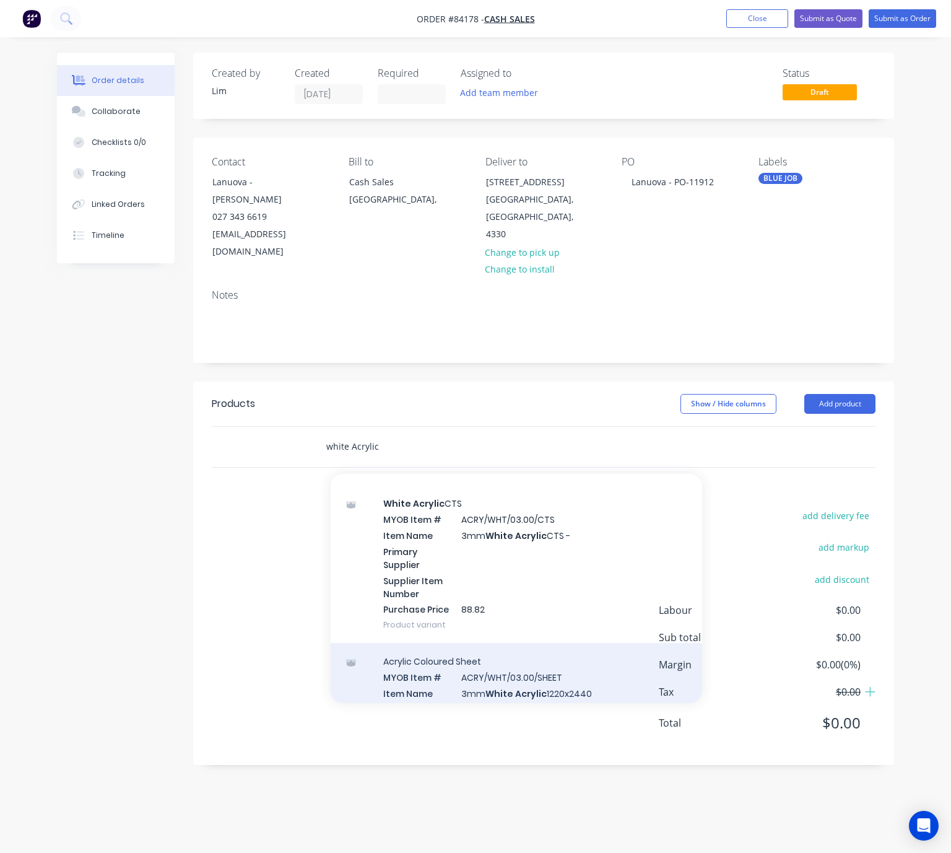
scroll to position [371, 0]
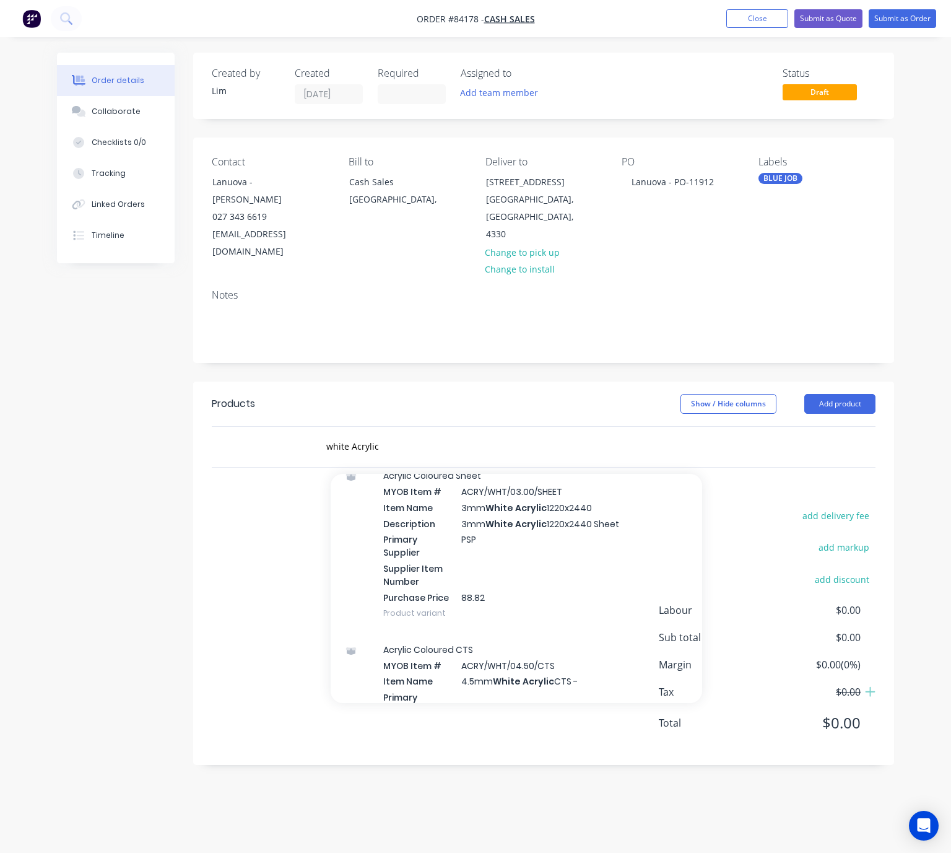
click at [244, 545] on div "add delivery fee add markup add discount Labour $0.00 Sub total $0.00 Margin $0…" at bounding box center [544, 626] width 664 height 239
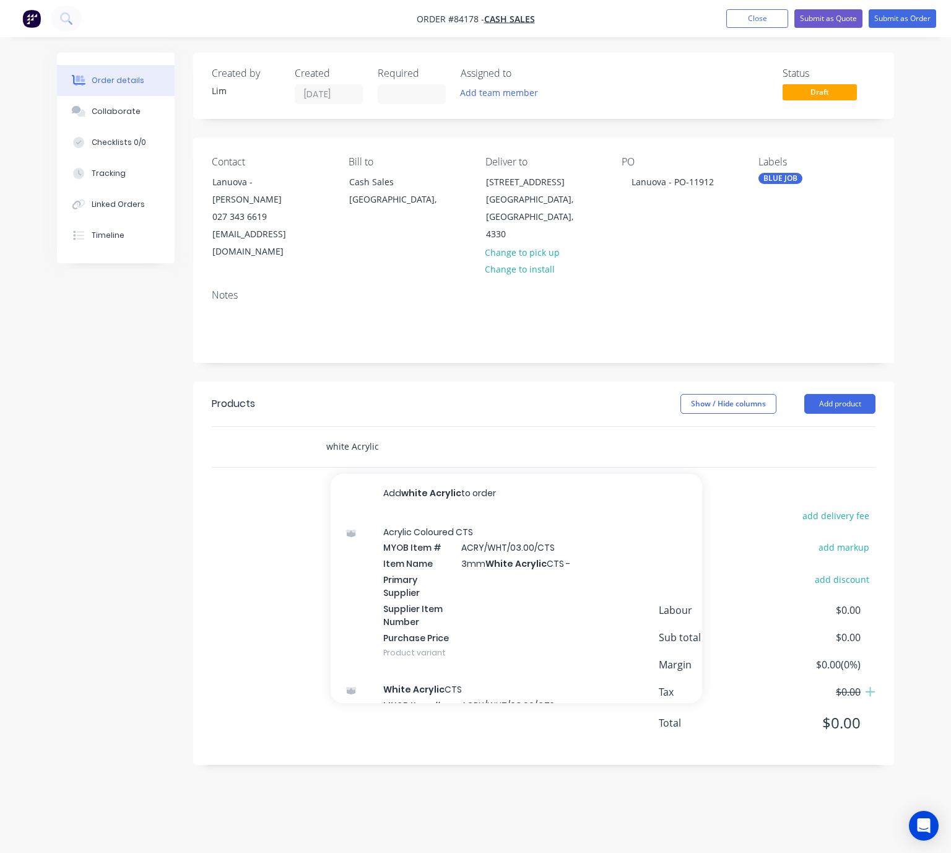
drag, startPoint x: 348, startPoint y: 432, endPoint x: 323, endPoint y: 429, distance: 24.9
click at [323, 434] on div "white Acrylic Add white Acrylic to order Acrylic Coloured CTS MYOB Item # ACRY/…" at bounding box center [501, 446] width 371 height 25
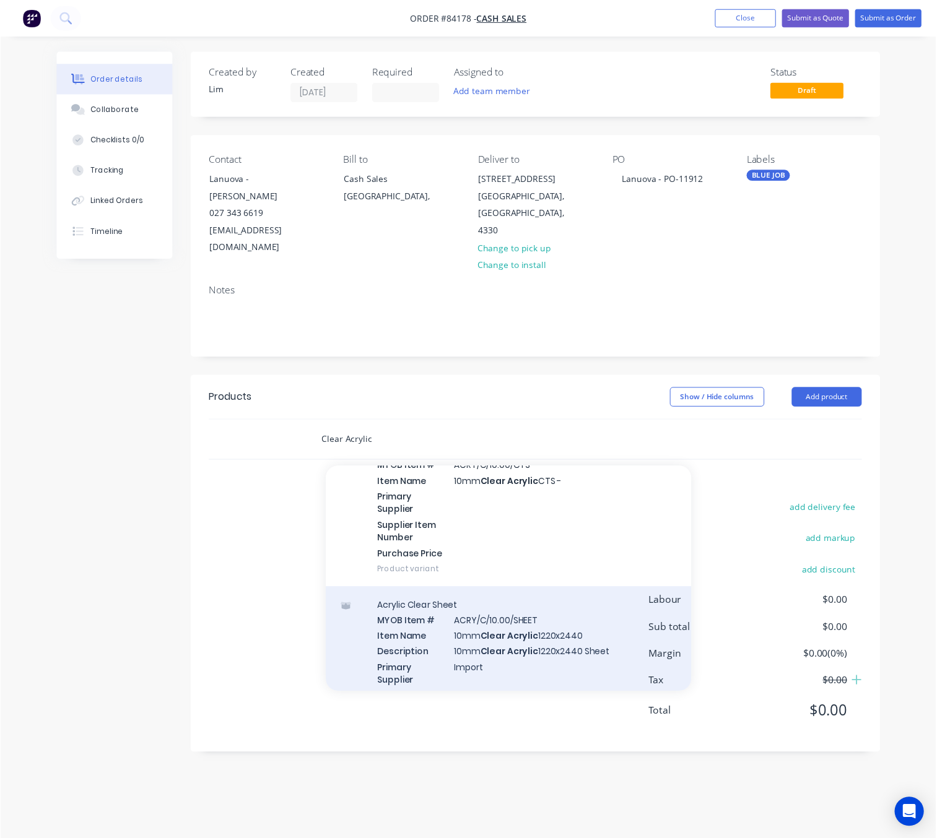
scroll to position [2879, 0]
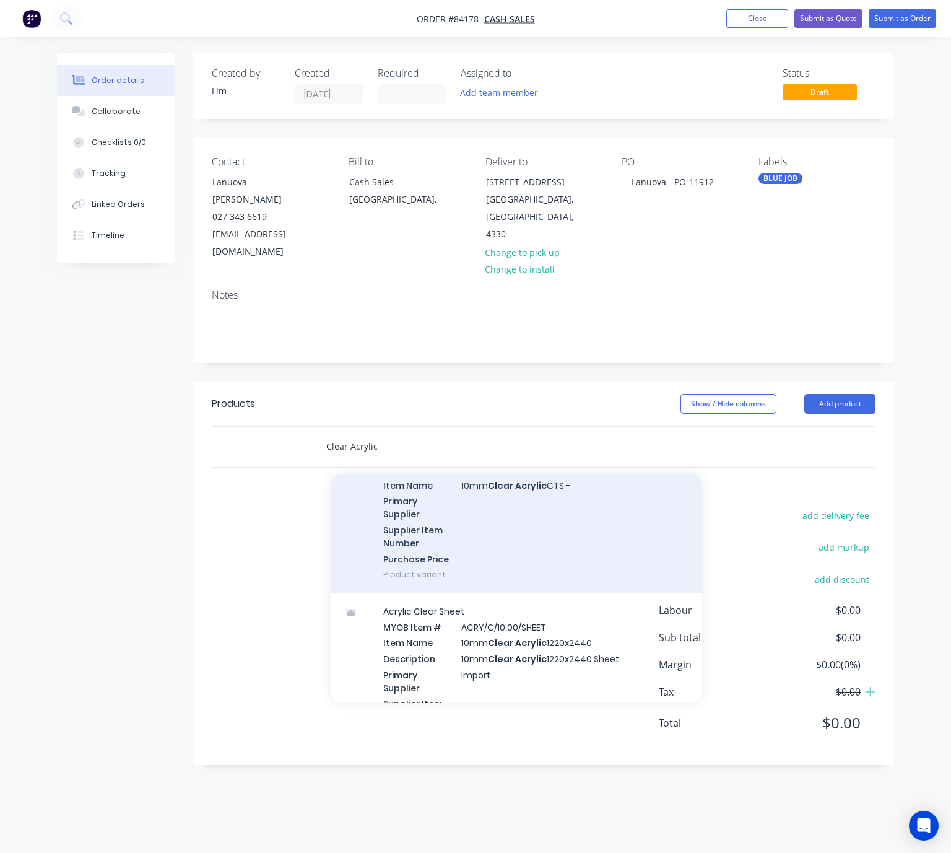
type input "Clear Acrylic"
click at [582, 502] on div "Acrylic Clear CTS MYOB Item # ACRY/C/10.00/CTS Item Name 10mm Clear Acrylic CTS…" at bounding box center [516, 514] width 371 height 158
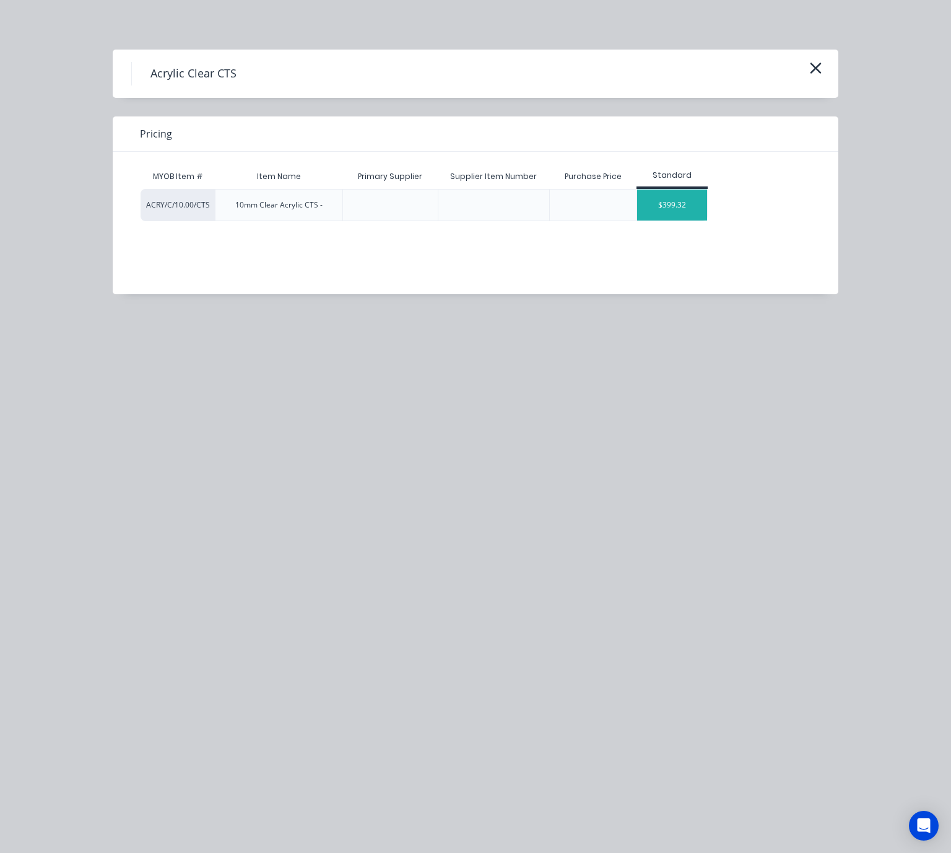
click at [671, 202] on div "$399.32" at bounding box center [672, 204] width 70 height 31
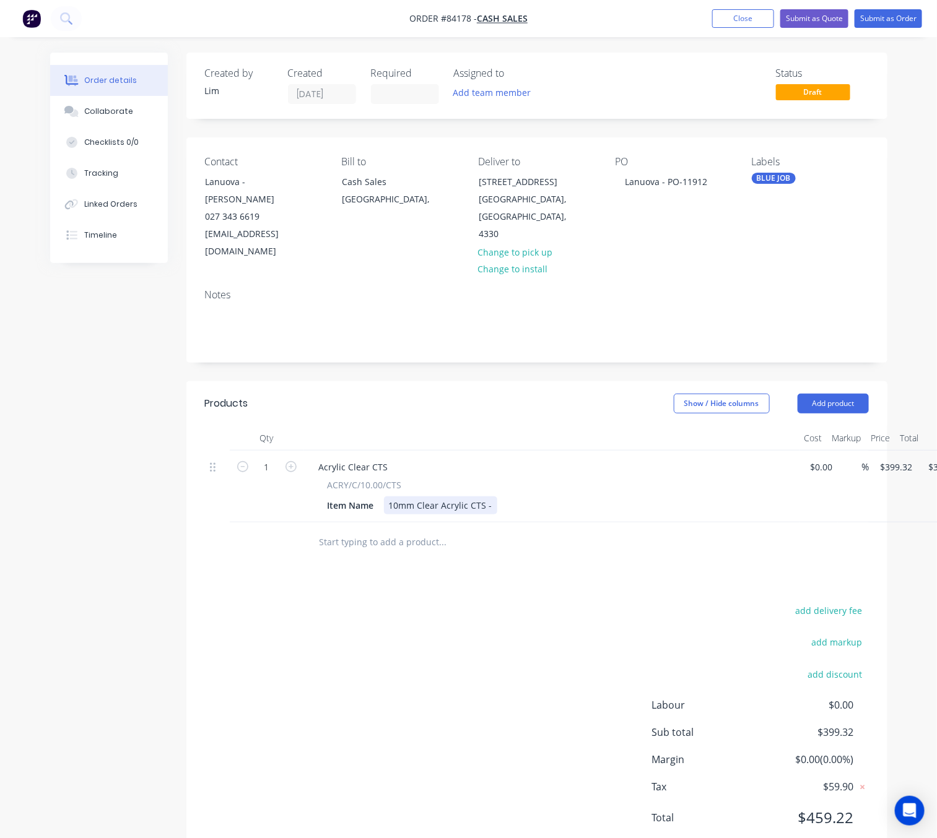
click at [487, 497] on div "10mm Clear Acrylic CTS -" at bounding box center [440, 506] width 113 height 18
drag, startPoint x: 446, startPoint y: 680, endPoint x: 453, endPoint y: 682, distance: 6.9
click at [448, 680] on div "add delivery fee add markup add discount Labour $0.00 Sub total $399.32 Margin …" at bounding box center [537, 721] width 664 height 239
click at [890, 458] on input "399.32" at bounding box center [898, 467] width 38 height 18
type input "$198.94"
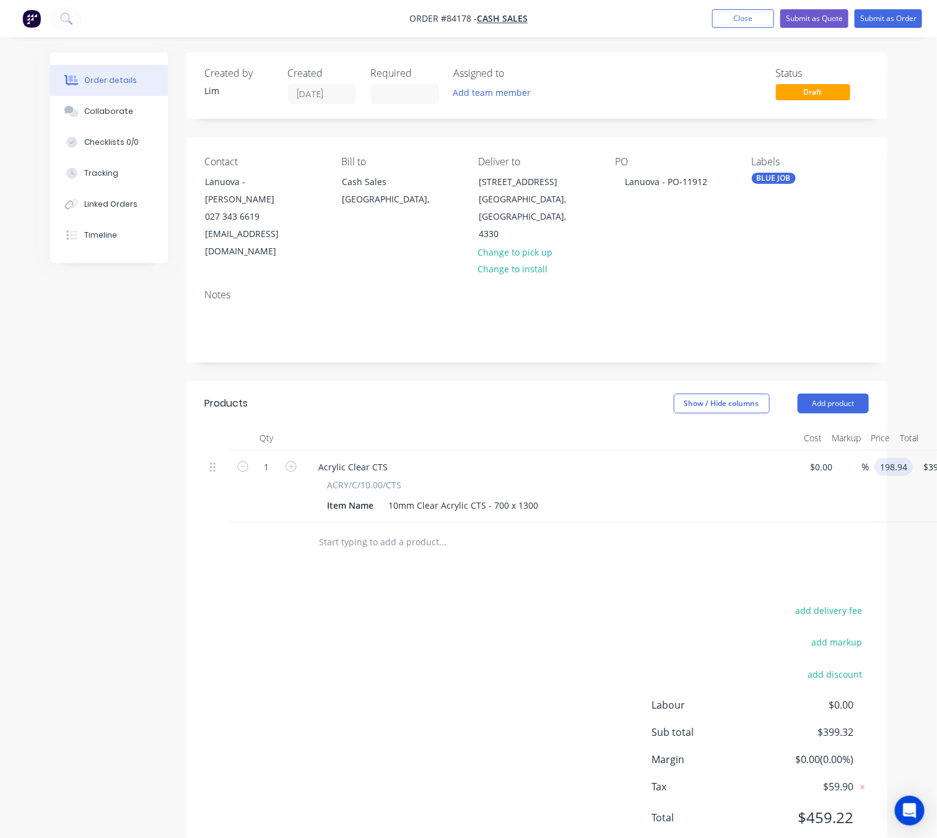
type input "$198.94"
click at [552, 625] on div "add delivery fee add markup add discount Labour $0.00 Sub total $399.32 Margin …" at bounding box center [537, 721] width 664 height 239
click at [905, 458] on input "198.94" at bounding box center [898, 467] width 38 height 18
type input "$203.34"
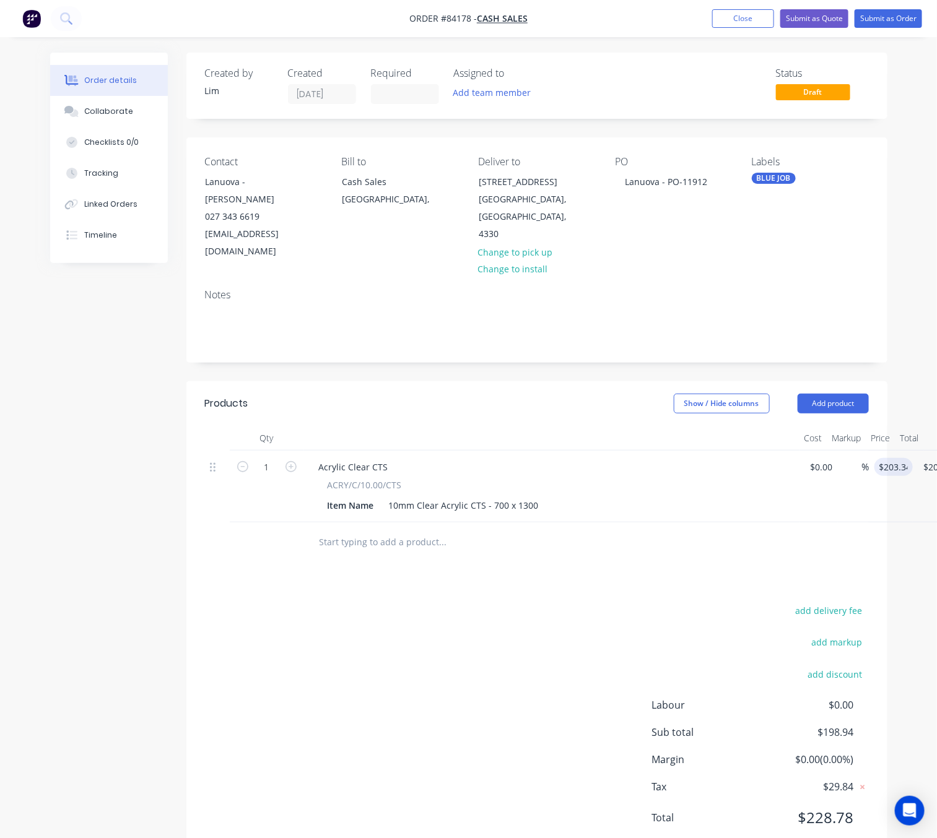
drag, startPoint x: 427, startPoint y: 697, endPoint x: 427, endPoint y: 669, distance: 27.9
click at [425, 697] on div "add delivery fee add markup add discount Labour $0.00 Sub total $198.94 Margin …" at bounding box center [537, 721] width 664 height 239
click at [537, 497] on div "10mm Clear Acrylic CTS - 700 x 1300" at bounding box center [464, 506] width 160 height 18
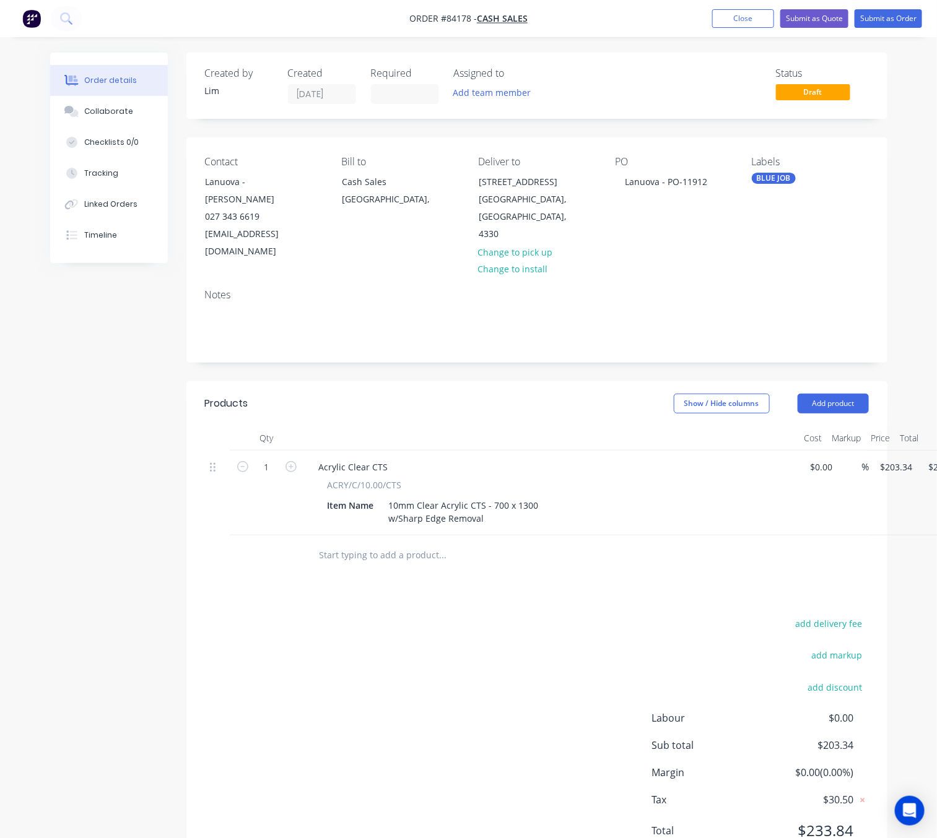
click at [436, 646] on div "add delivery fee add markup add discount Labour $0.00 Sub total $203.34 Margin …" at bounding box center [537, 734] width 664 height 239
click at [487, 510] on div "10mm Clear Acrylic CTS - 700 x 1300 w/Sharp Edge Removal" at bounding box center [464, 512] width 160 height 31
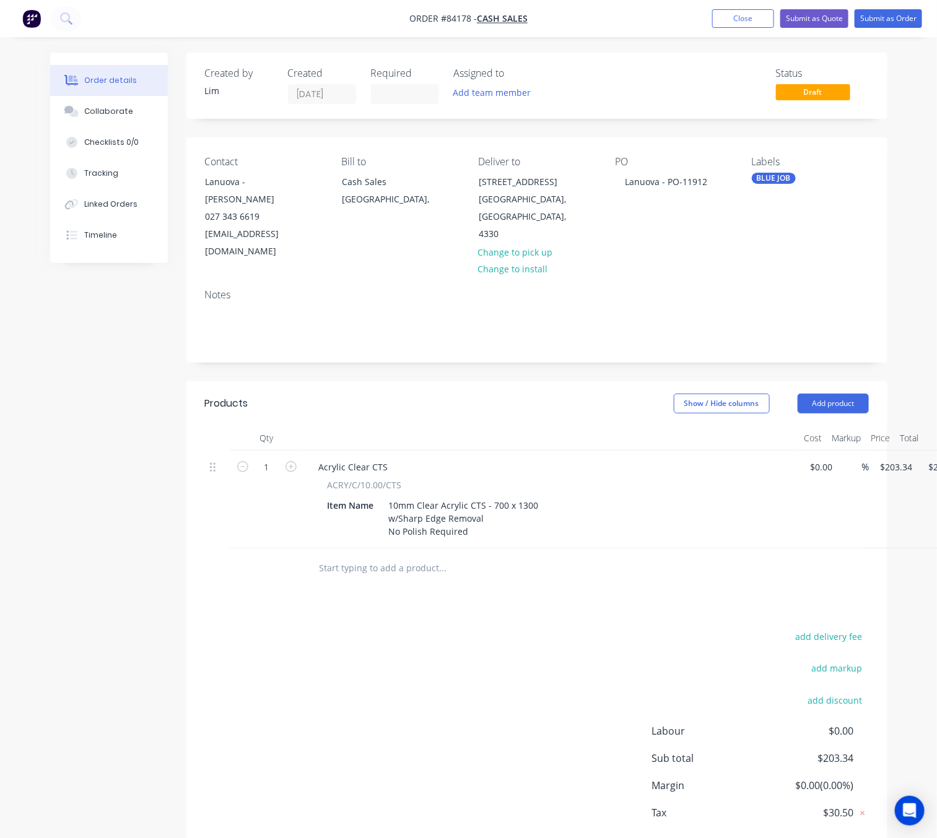
click at [426, 698] on div "add delivery fee add markup add discount Labour $0.00 Sub total $203.34 Margin …" at bounding box center [537, 747] width 664 height 239
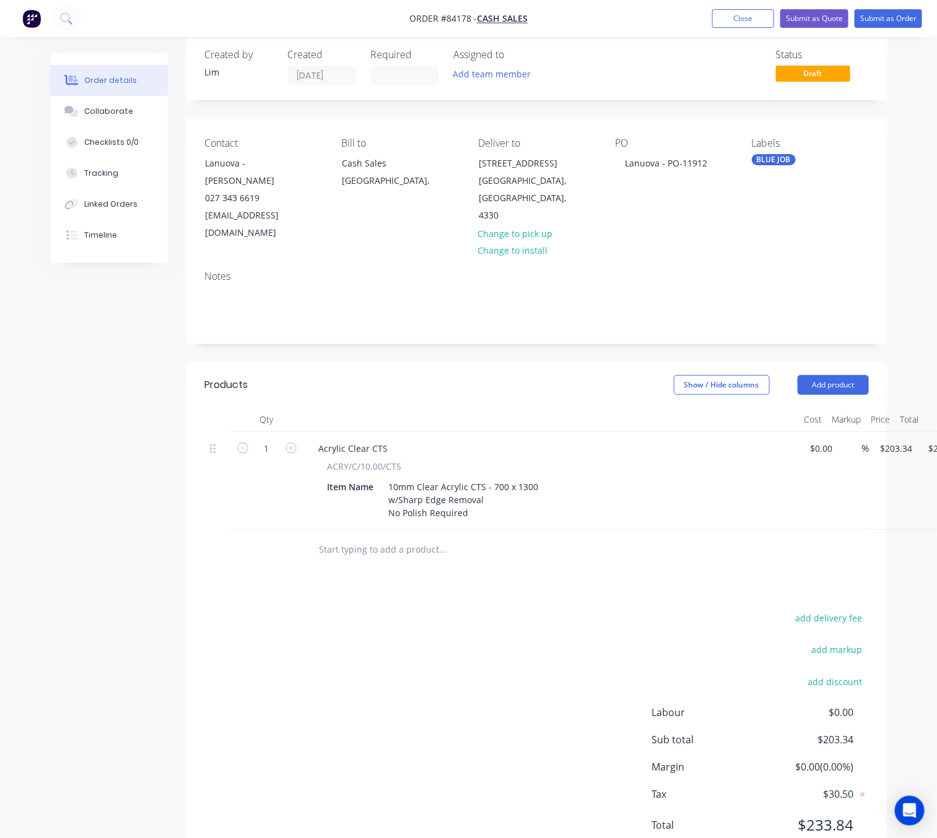
scroll to position [50, 0]
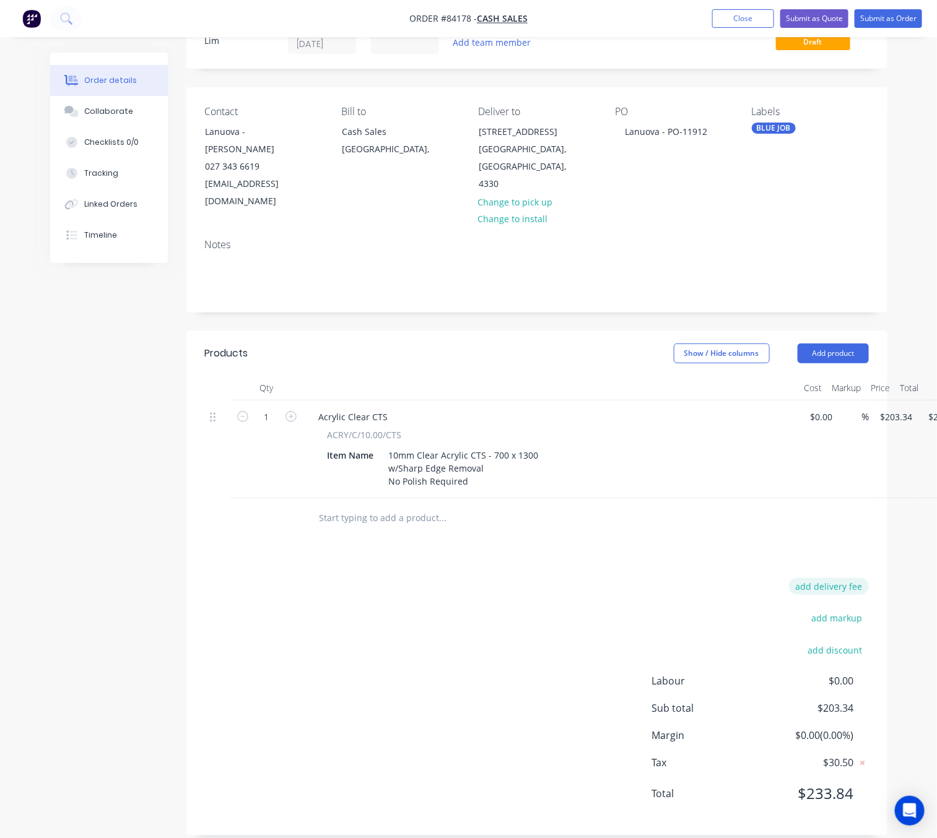
click at [833, 578] on button "add delivery fee" at bounding box center [829, 586] width 80 height 17
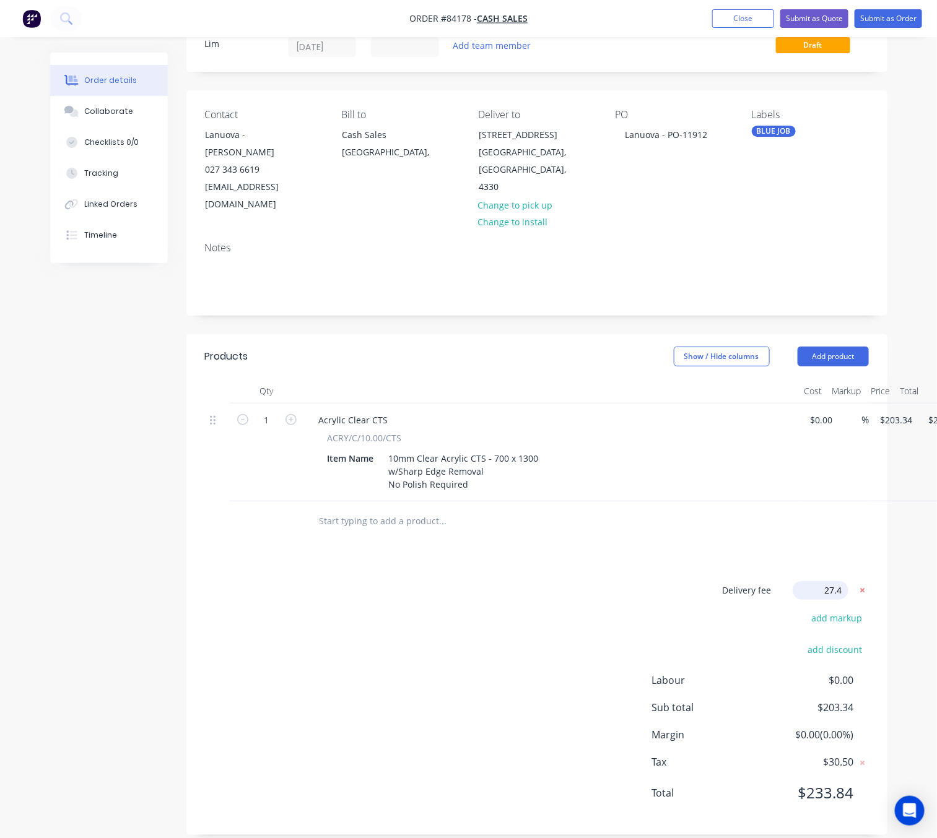
type input "27.46"
click at [474, 664] on div "Delivery fee Delivery fee Delivery fee name (Optional) 27.46 27.46 $0 add marku…" at bounding box center [537, 701] width 664 height 236
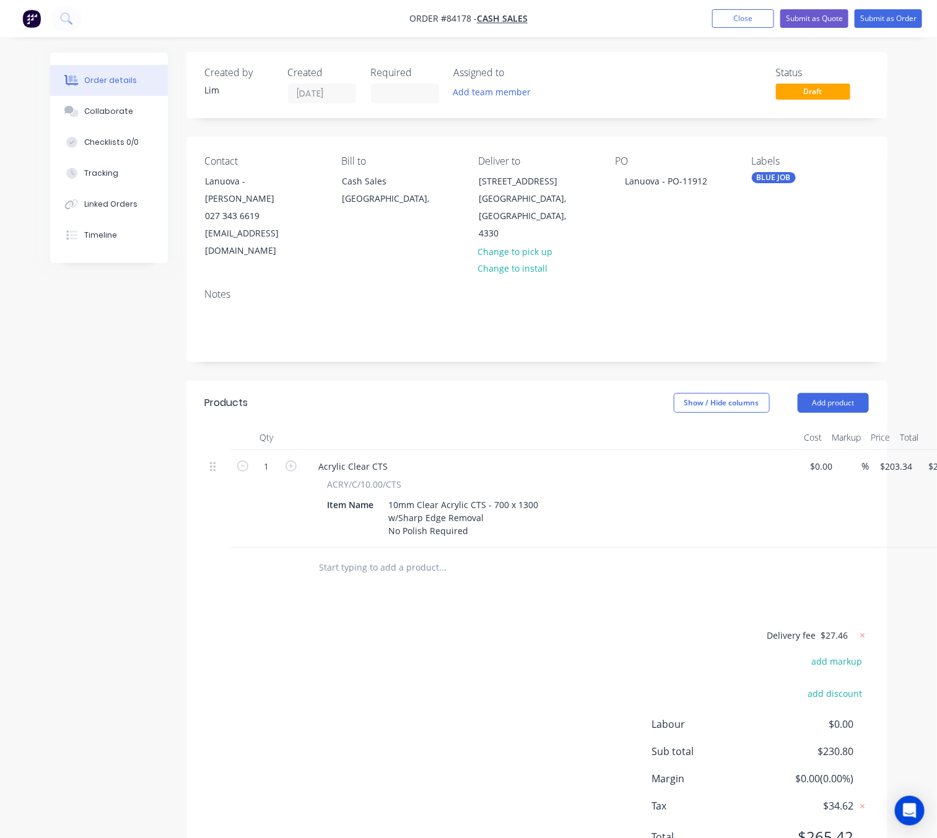
scroll to position [0, 0]
click at [895, 14] on button "Submit as Order" at bounding box center [887, 18] width 67 height 19
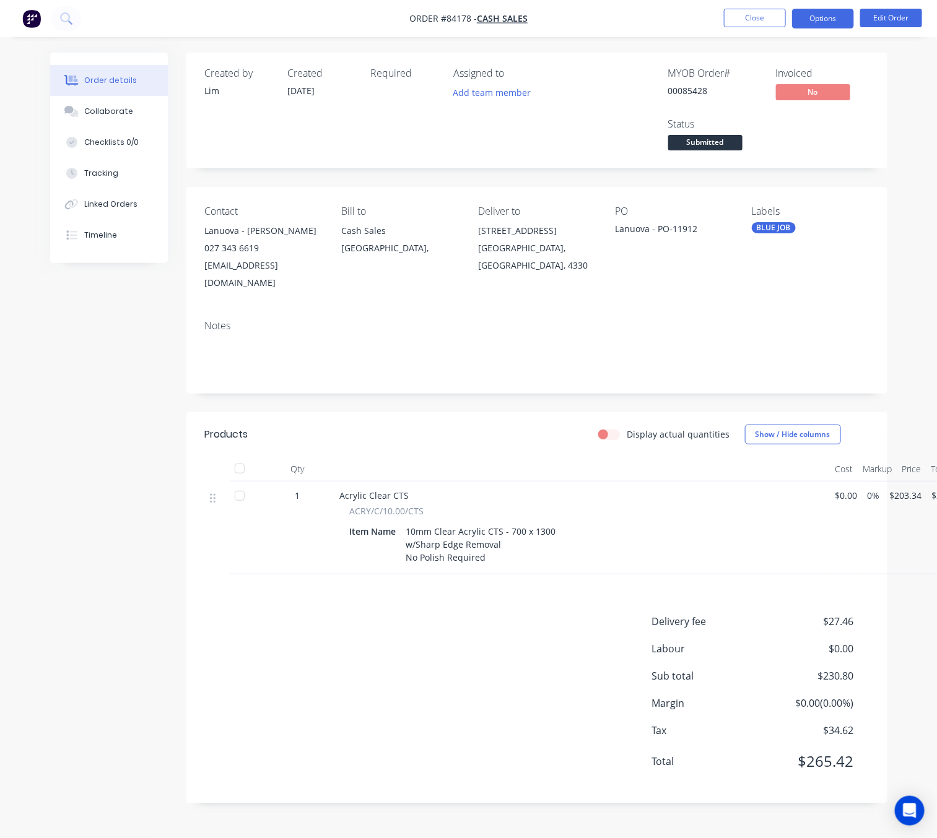
click at [827, 19] on button "Options" at bounding box center [823, 19] width 62 height 20
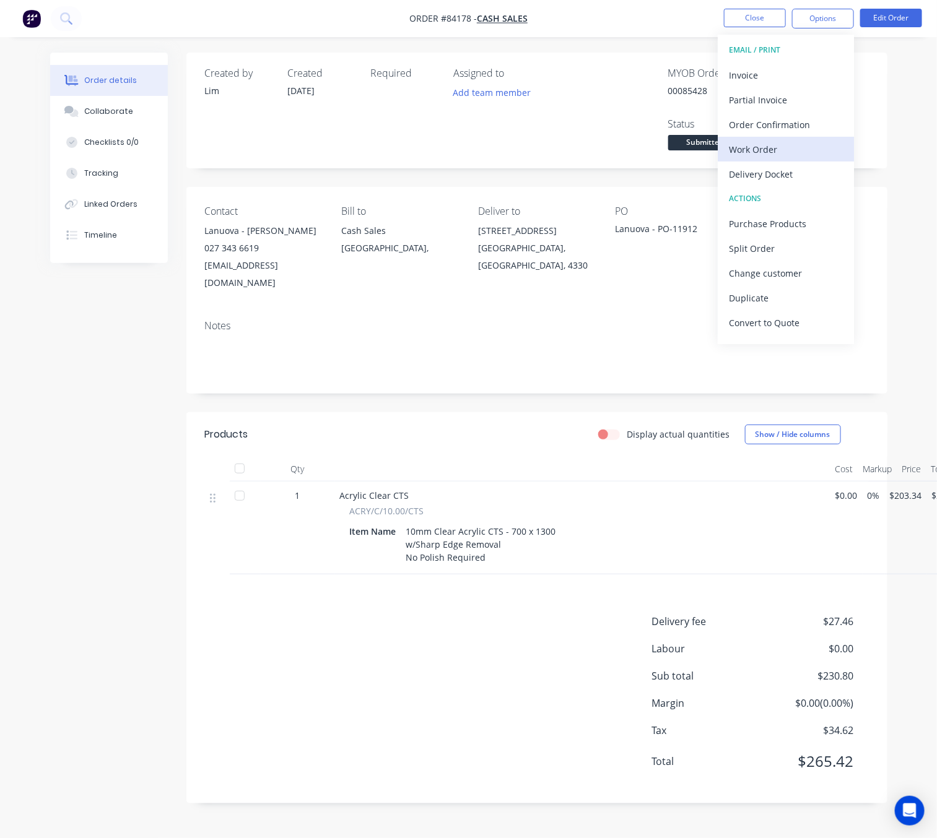
click at [780, 149] on div "Work Order" at bounding box center [786, 150] width 114 height 18
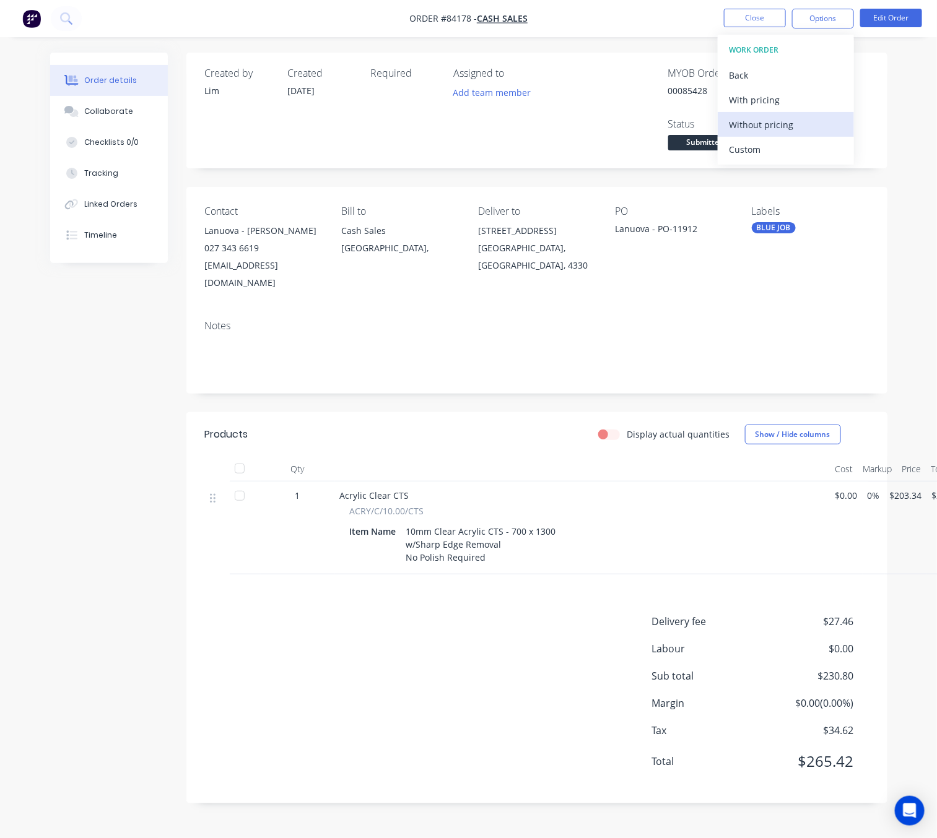
click at [773, 124] on div "Without pricing" at bounding box center [786, 125] width 114 height 18
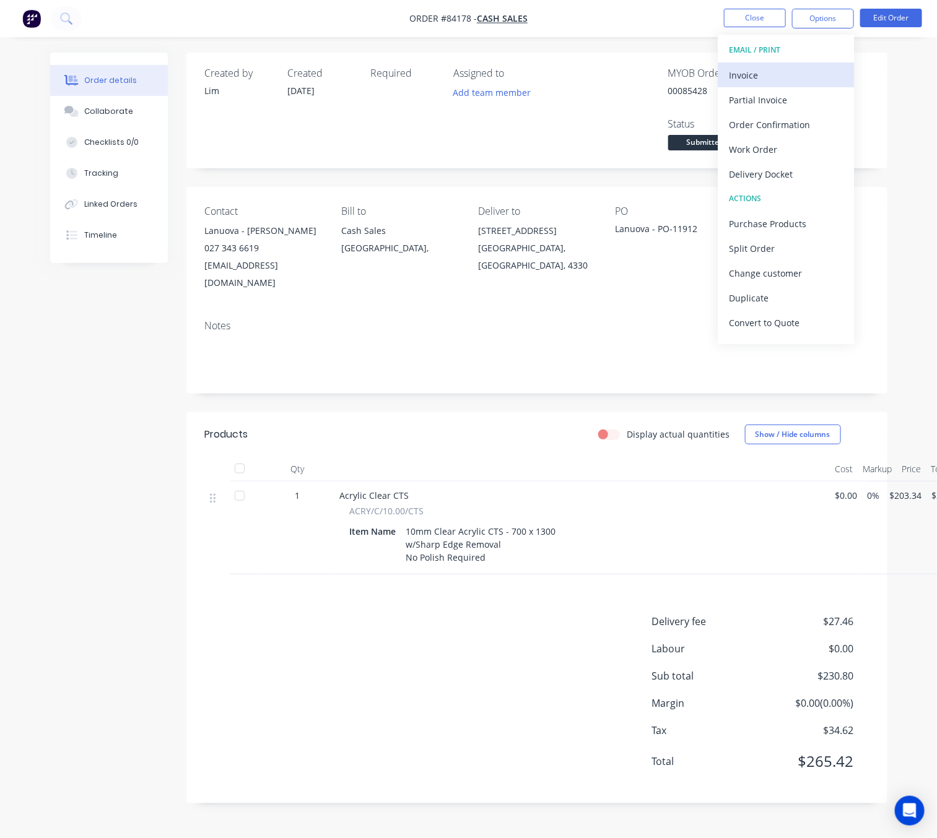
click at [775, 67] on div "Invoice" at bounding box center [786, 75] width 114 height 18
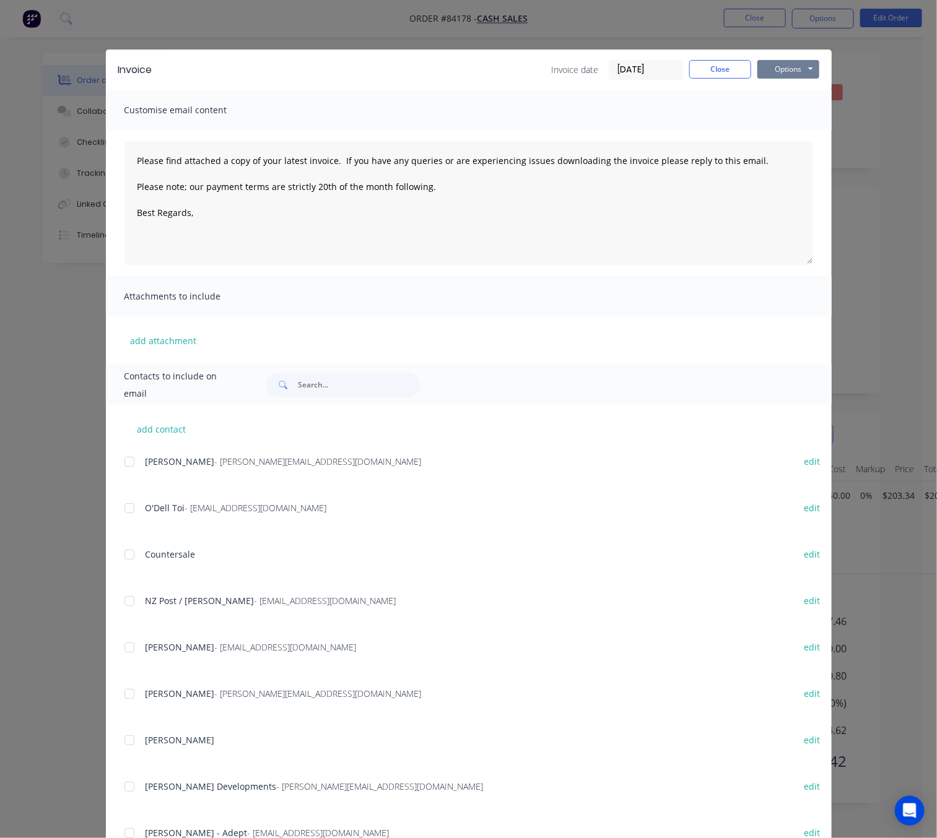
click at [799, 62] on button "Options" at bounding box center [788, 69] width 62 height 19
click at [805, 89] on button "Preview" at bounding box center [796, 91] width 79 height 20
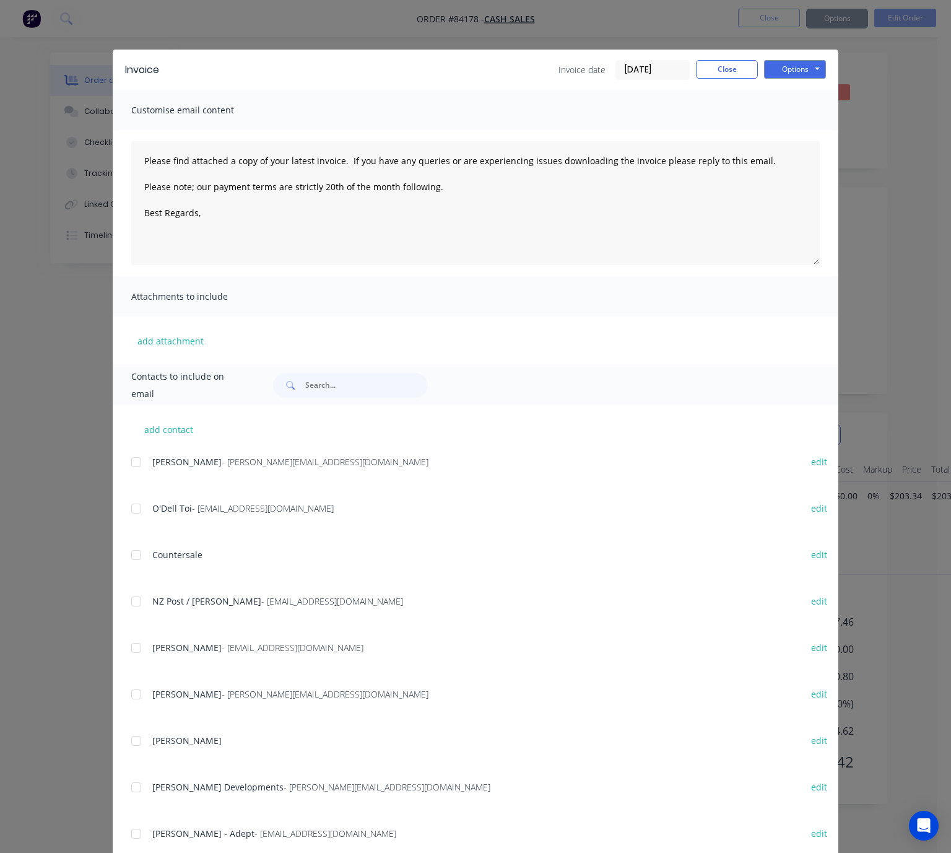
type textarea "Please find attached a copy of your latest invoice. If you have any queries or …"
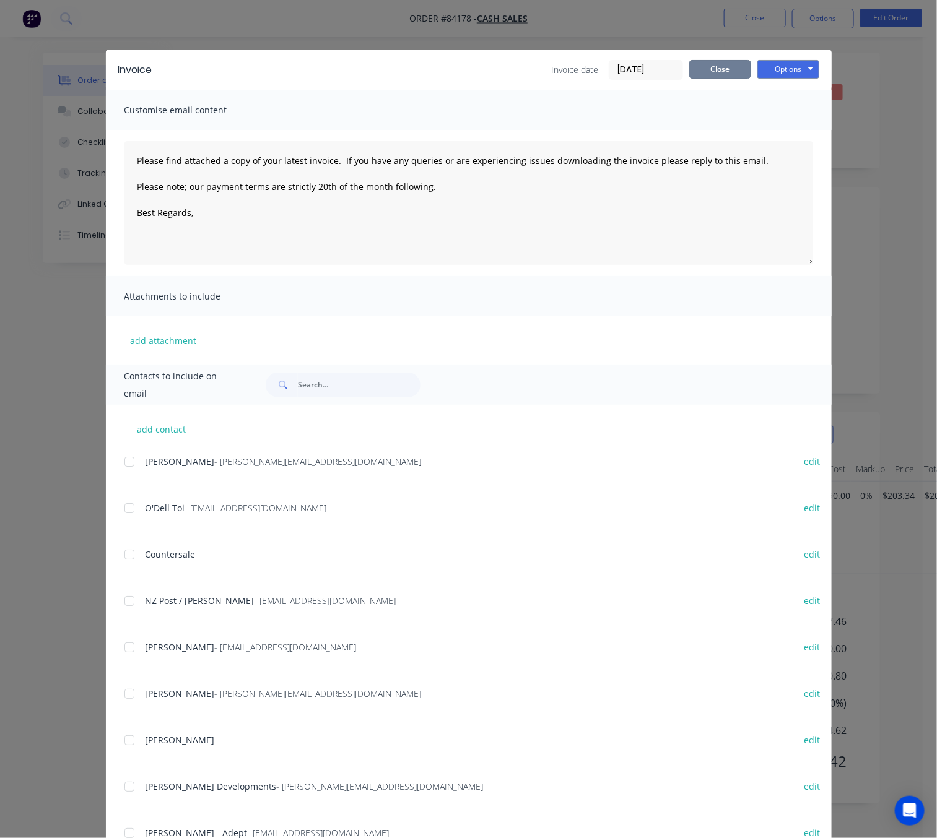
click at [708, 73] on button "Close" at bounding box center [720, 69] width 62 height 19
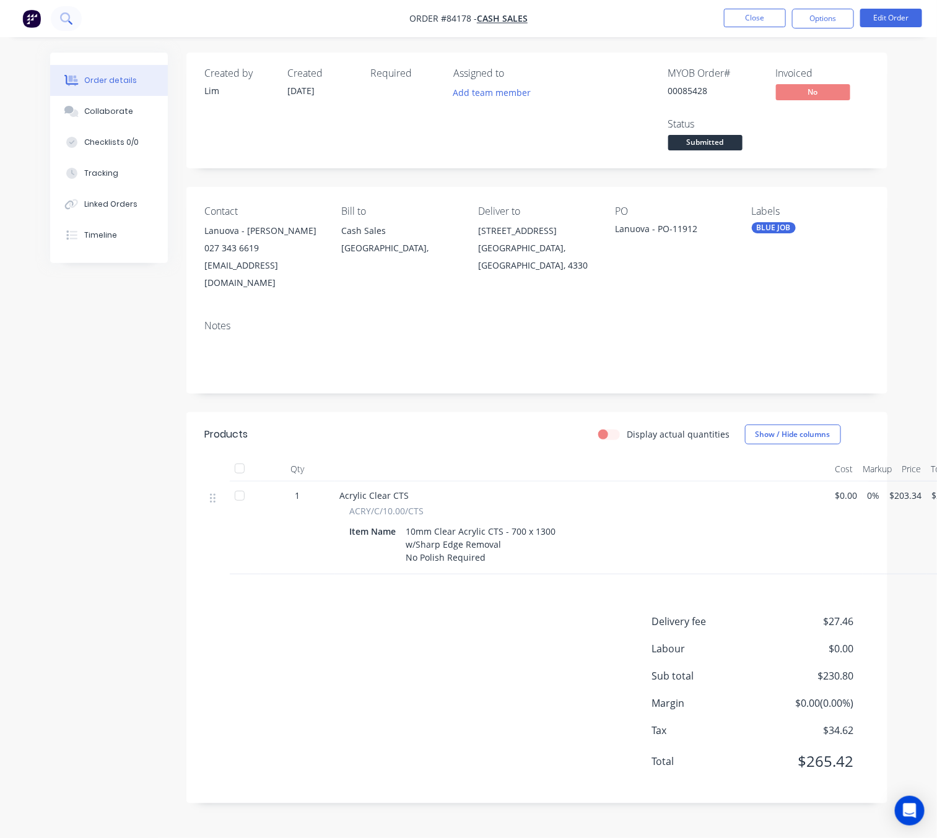
click at [67, 19] on icon at bounding box center [65, 17] width 10 height 10
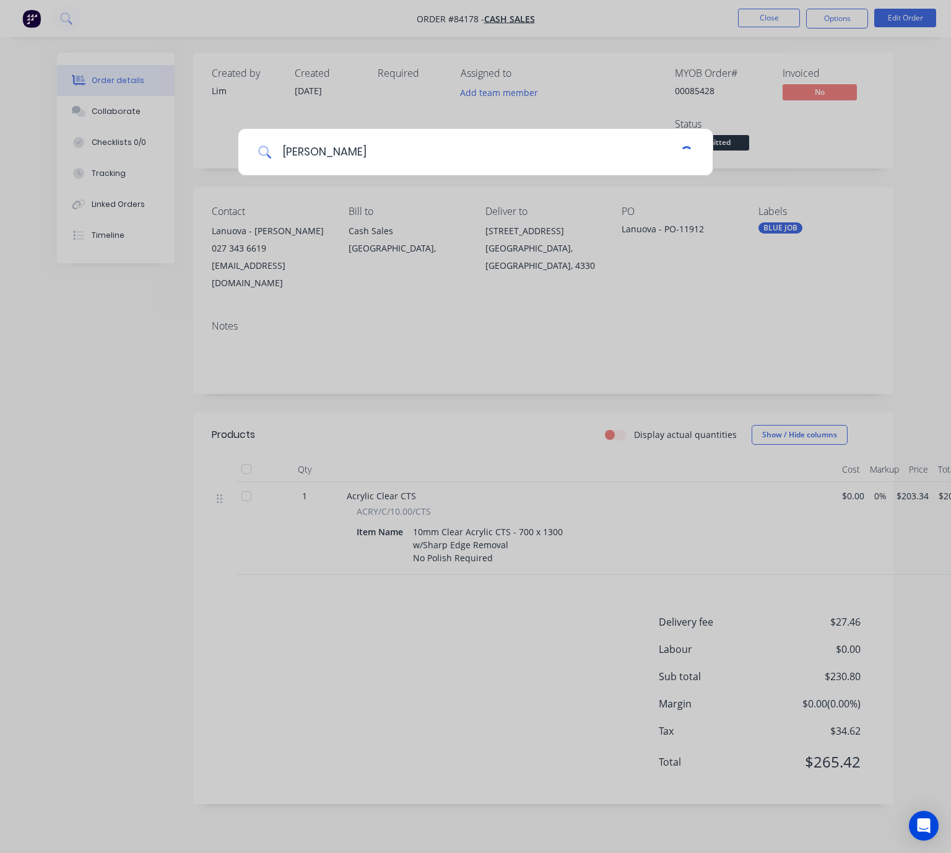
type input "francis"
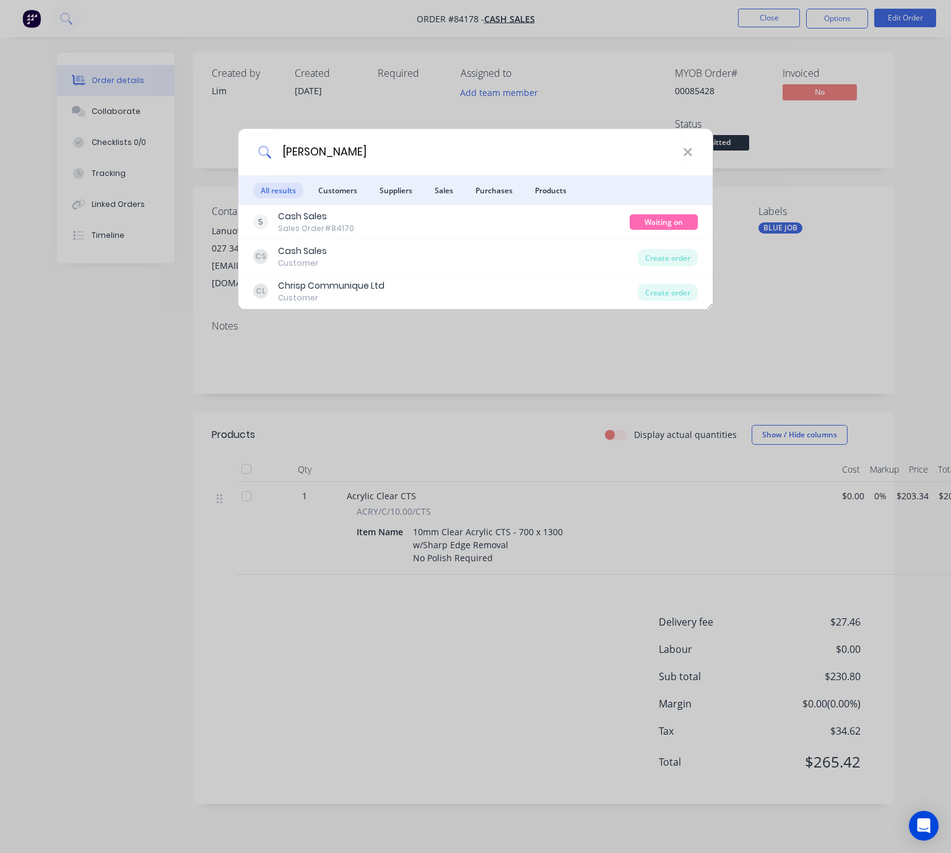
click at [519, 223] on div "Cash Sales Sales Order #84170" at bounding box center [441, 222] width 376 height 24
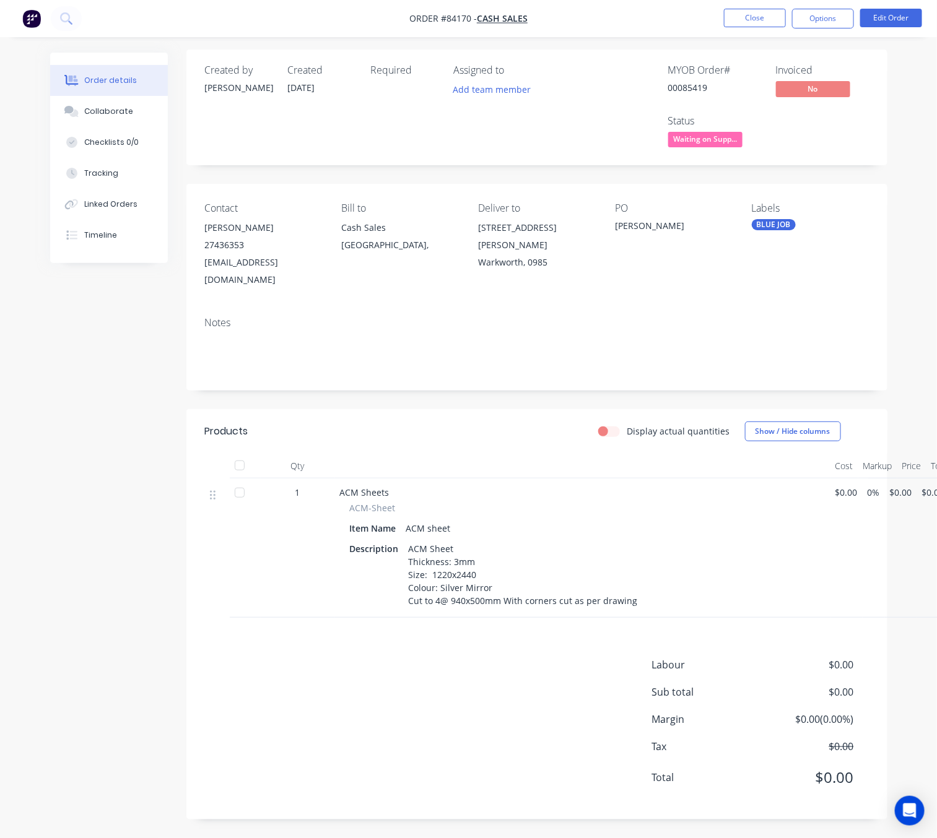
scroll to position [14, 17]
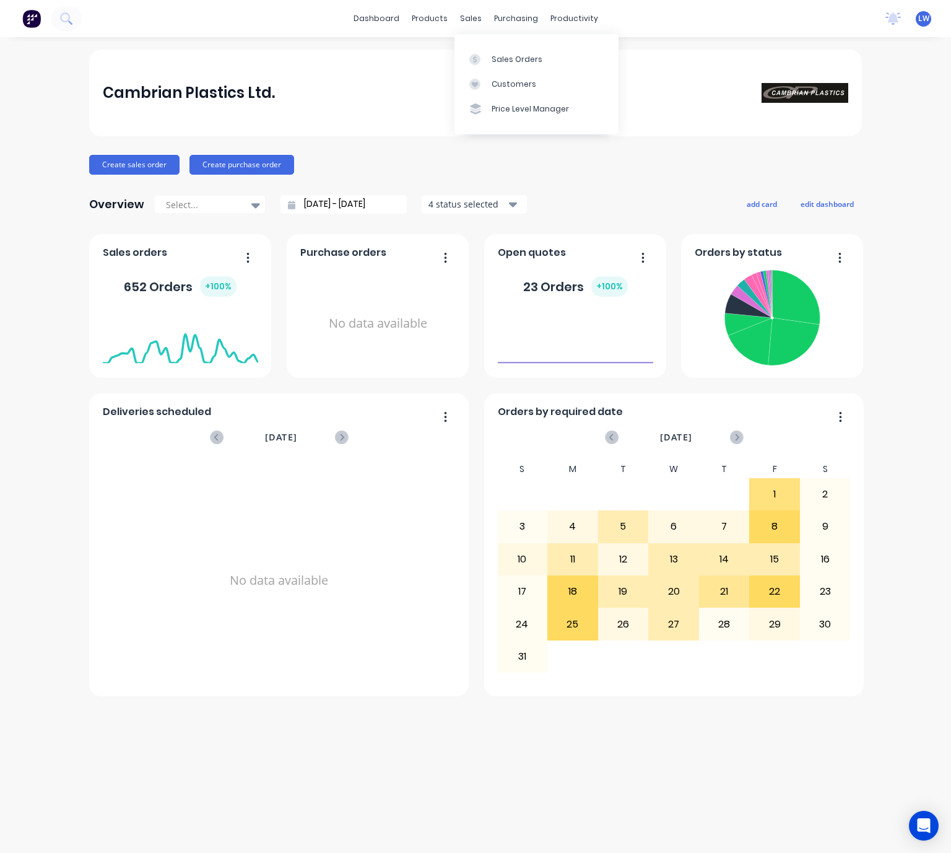
click at [497, 43] on div "Sales Orders Customers Price Level Manager" at bounding box center [536, 84] width 164 height 100
click at [503, 56] on div "Sales Orders" at bounding box center [517, 59] width 51 height 11
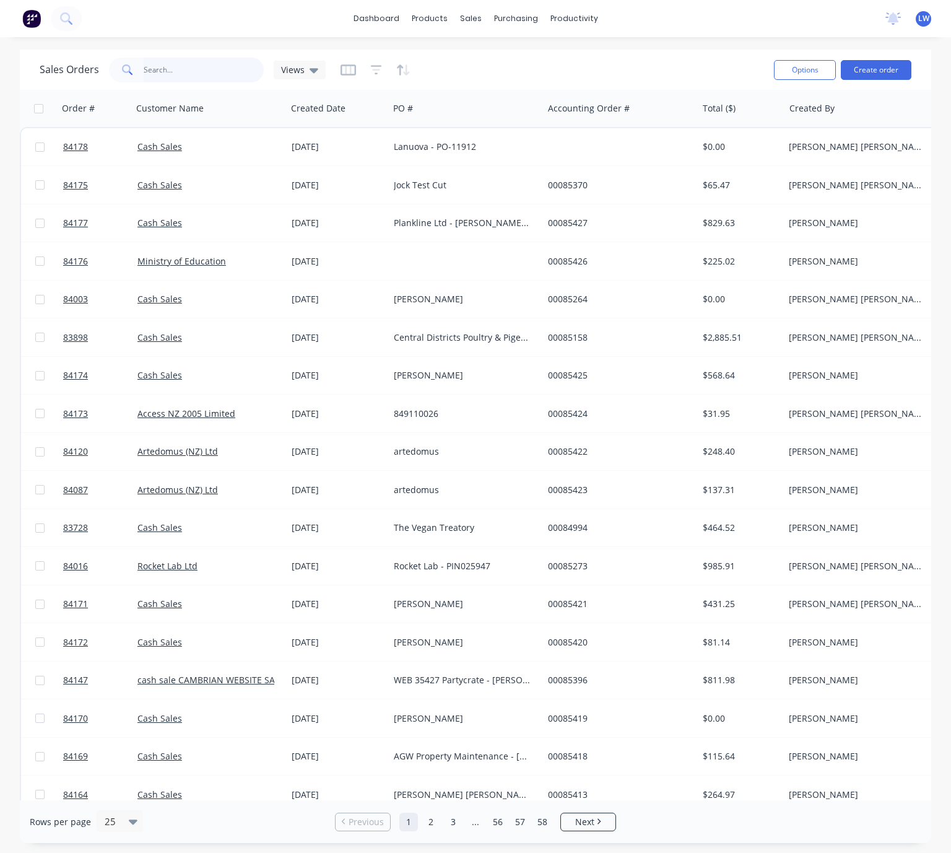
click at [212, 76] on input "text" at bounding box center [204, 70] width 121 height 25
click at [888, 75] on button "Create order" at bounding box center [876, 70] width 71 height 20
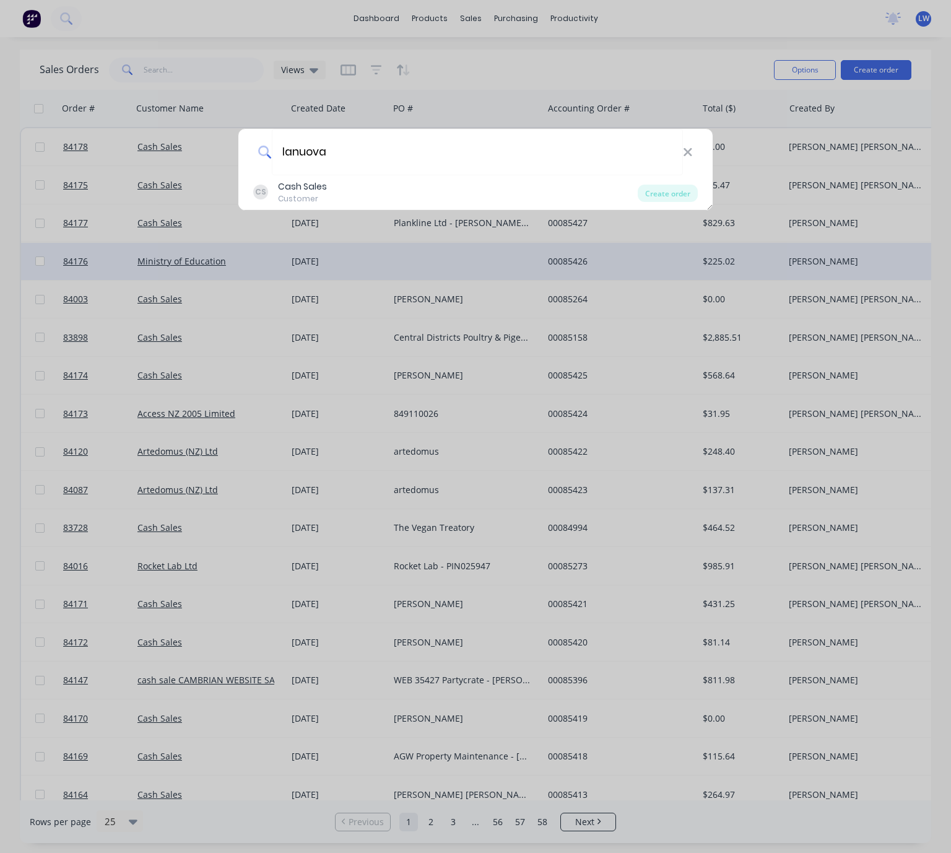
type input "lanuova"
click at [770, 301] on div "lanuova CS Cash Sales Customer Create order" at bounding box center [475, 426] width 951 height 853
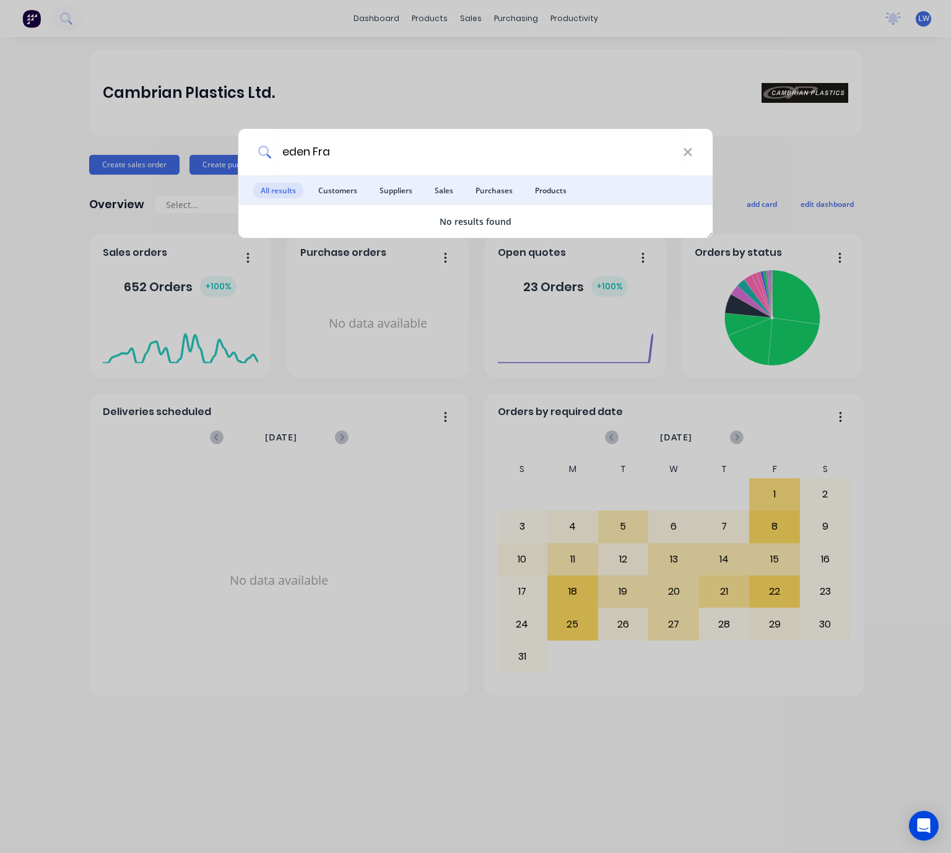
type input "eden Fra"
click at [371, 89] on div "eden Fra All results Customers Suppliers Sales Purchases Products No results fo…" at bounding box center [475, 426] width 951 height 853
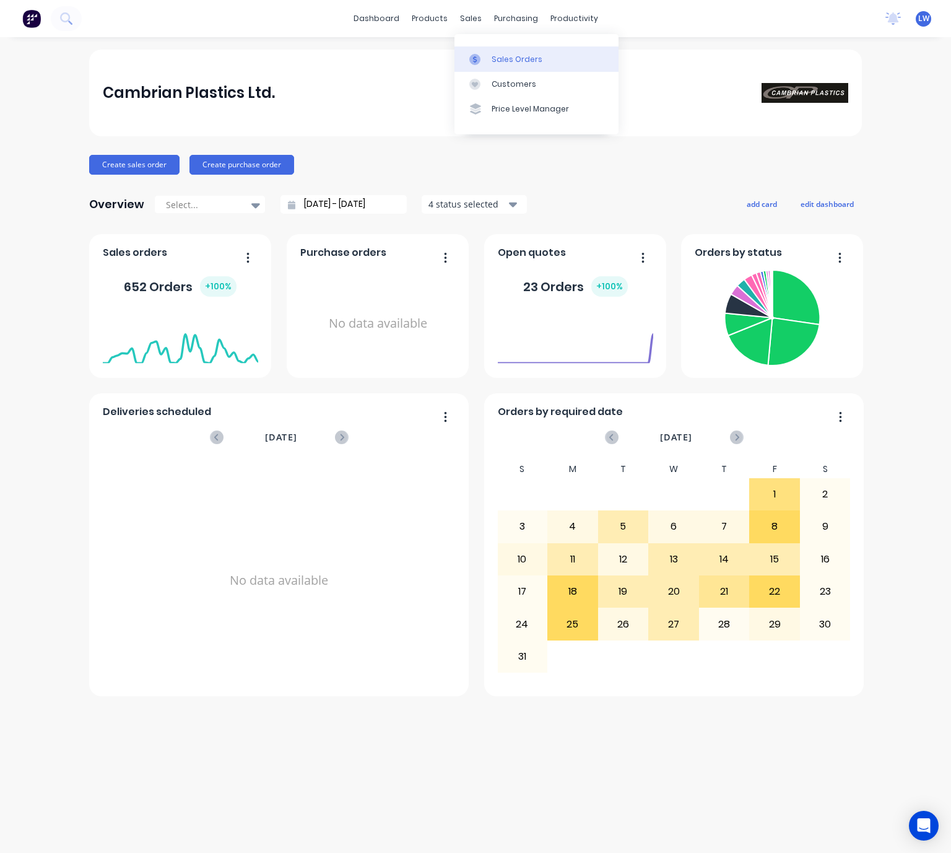
click at [530, 60] on div "Sales Orders" at bounding box center [517, 59] width 51 height 11
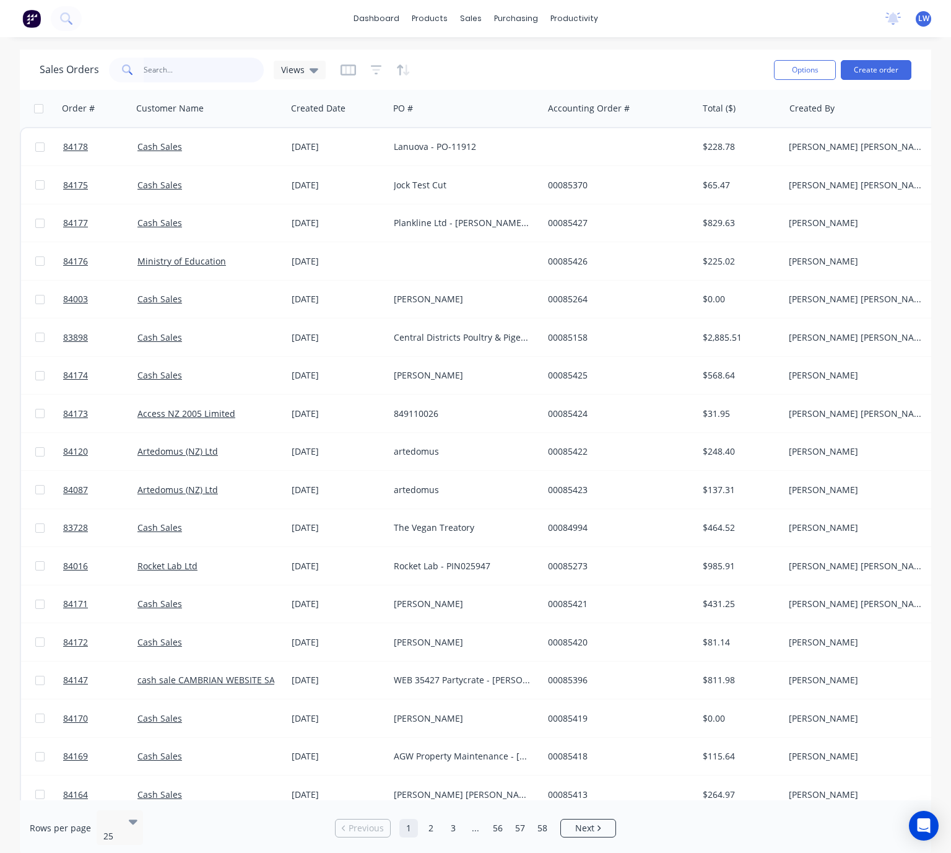
click at [190, 71] on input "text" at bounding box center [204, 70] width 121 height 25
type input "eden"
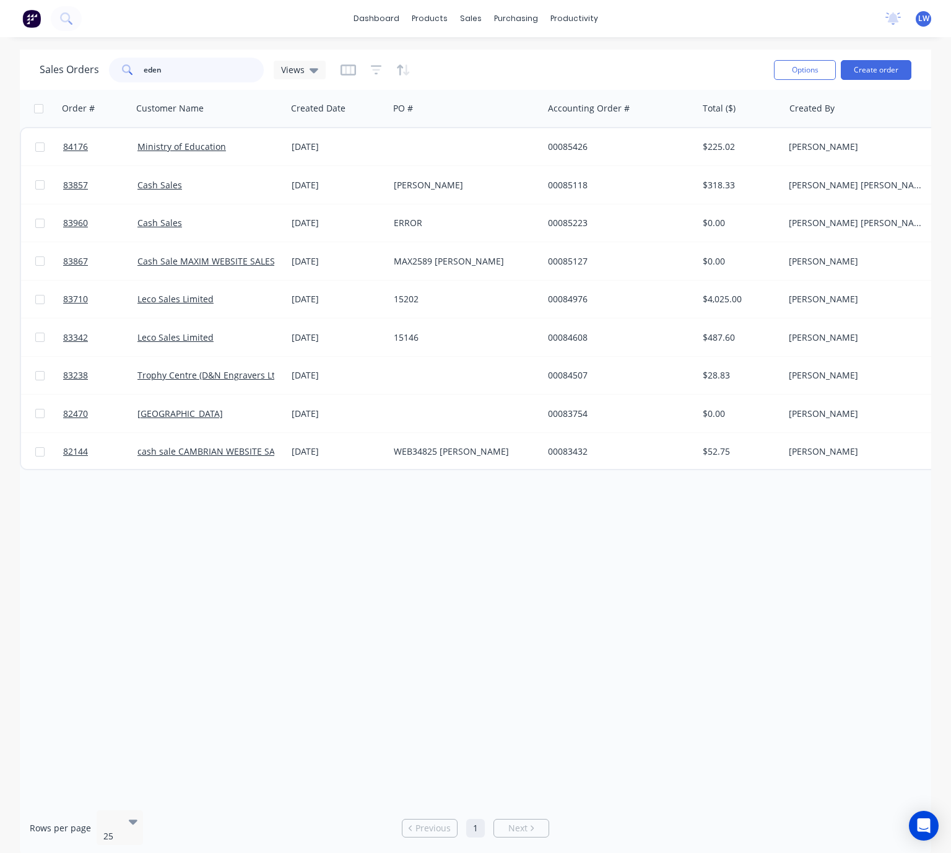
drag, startPoint x: 170, startPoint y: 66, endPoint x: 123, endPoint y: 62, distance: 47.2
click at [123, 62] on div "eden" at bounding box center [186, 70] width 155 height 25
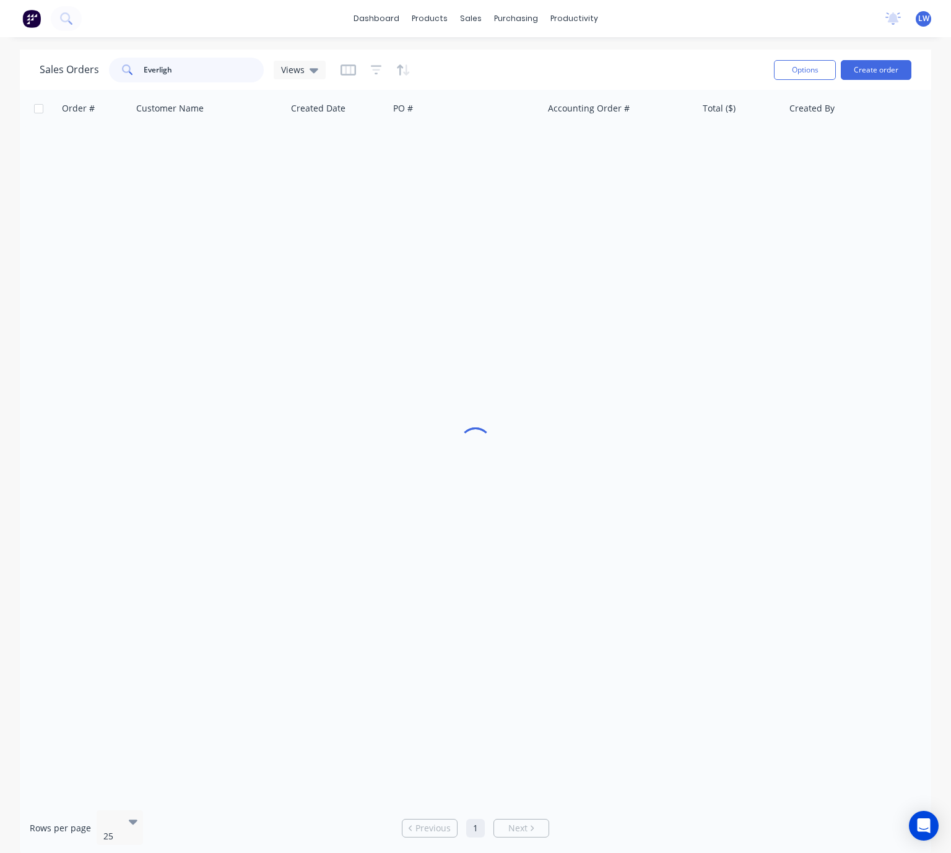
type input "Everlight"
drag, startPoint x: 199, startPoint y: 65, endPoint x: 116, endPoint y: 75, distance: 84.2
click at [116, 74] on div "Everlight" at bounding box center [186, 70] width 155 height 25
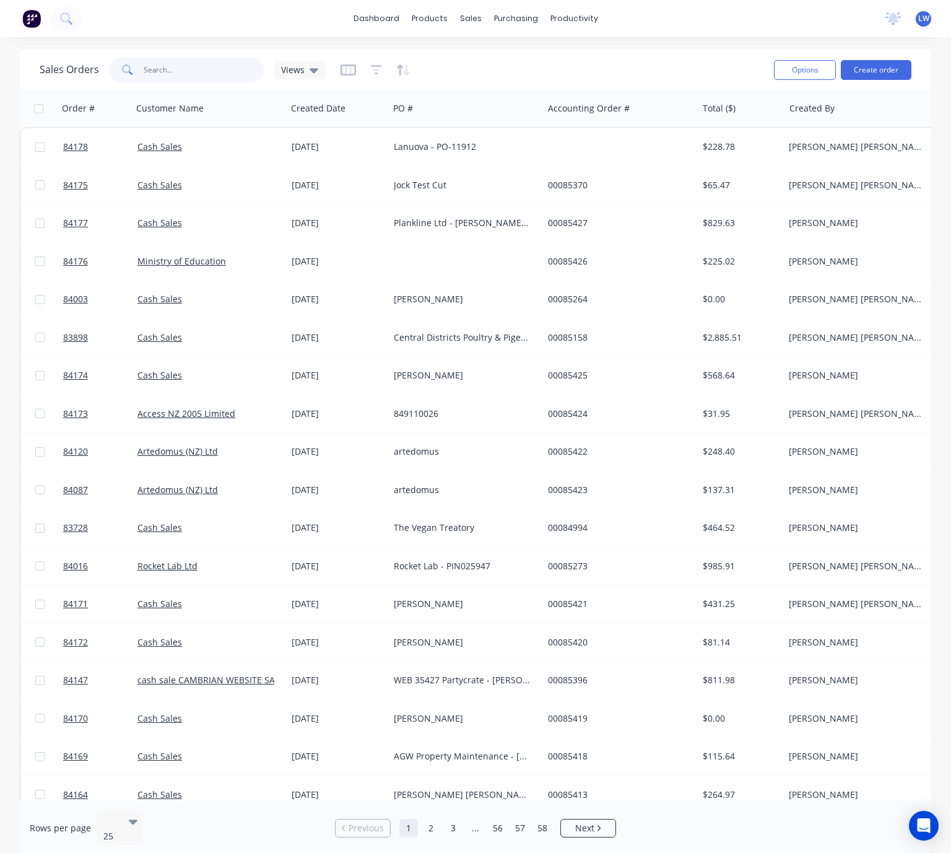
click at [191, 72] on input "text" at bounding box center [204, 70] width 121 height 25
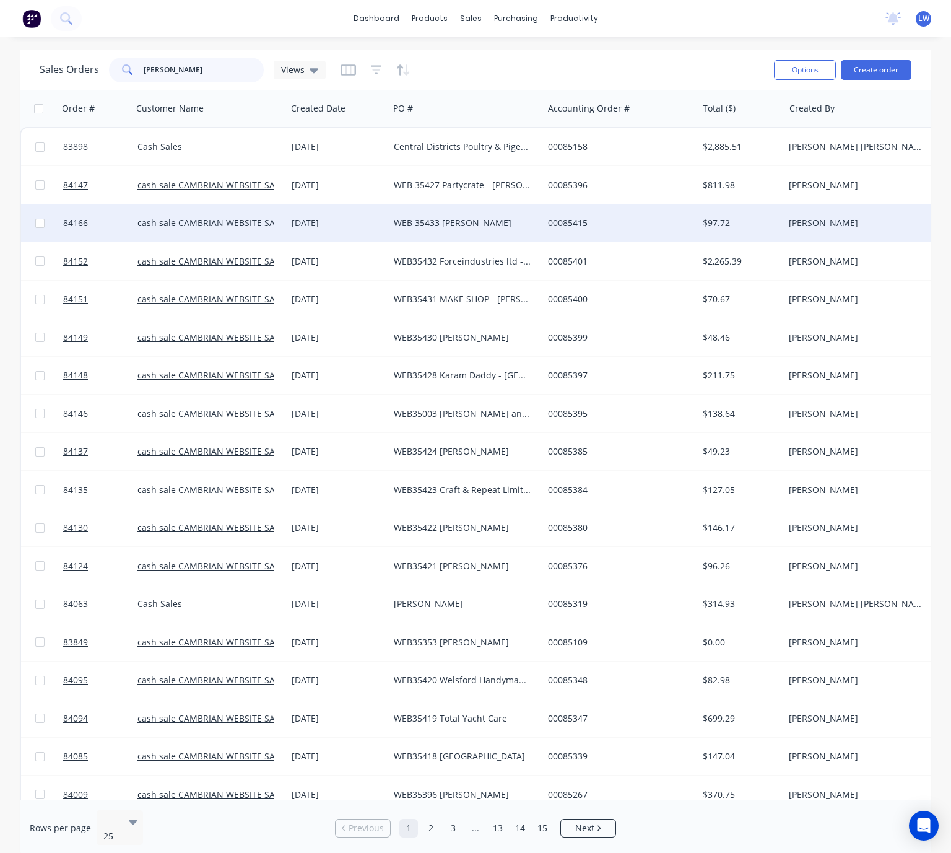
type input "ian"
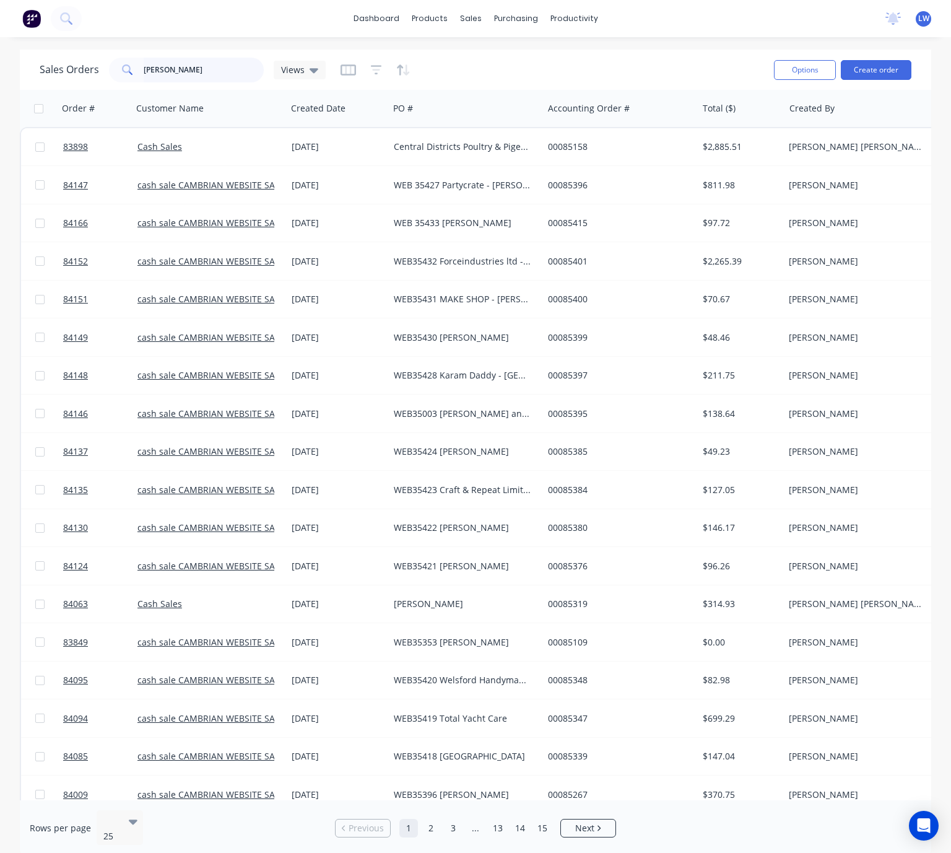
click at [227, 62] on input "ian" at bounding box center [204, 70] width 121 height 25
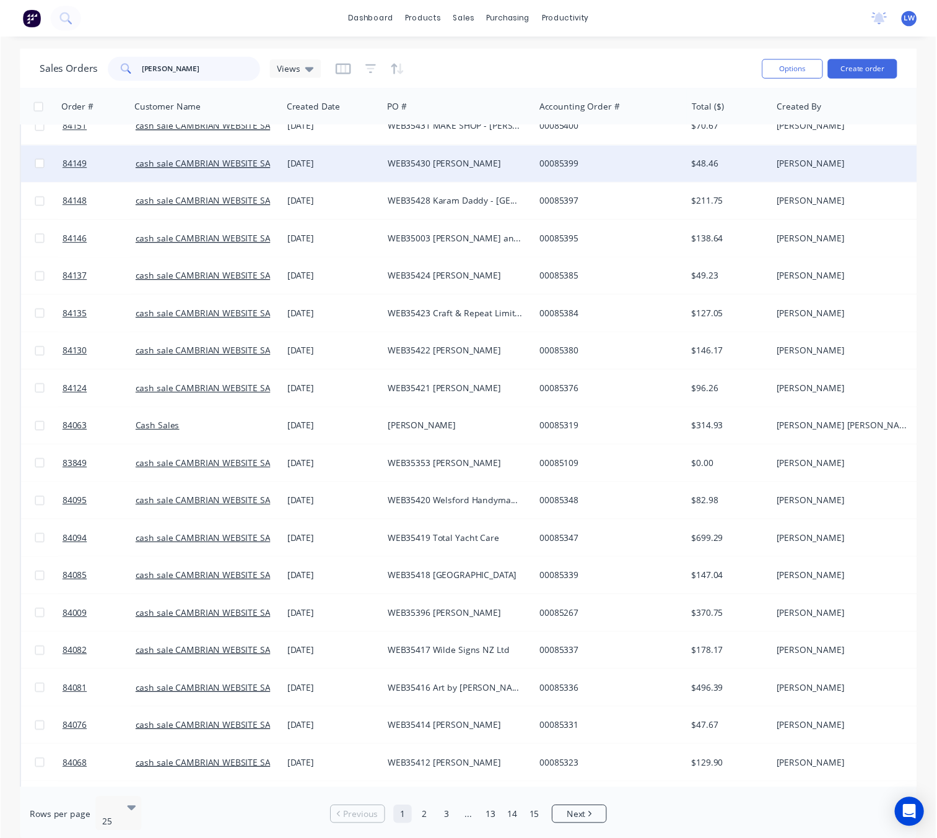
scroll to position [186, 0]
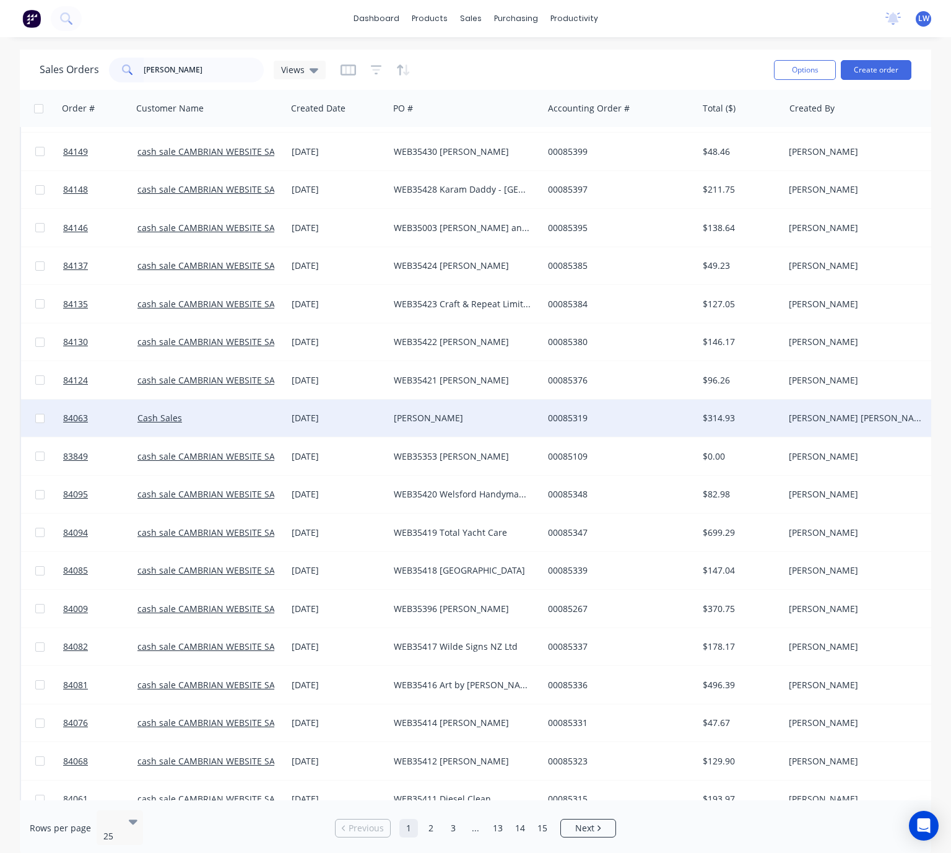
click at [385, 417] on div "20 Aug 2025" at bounding box center [338, 417] width 102 height 37
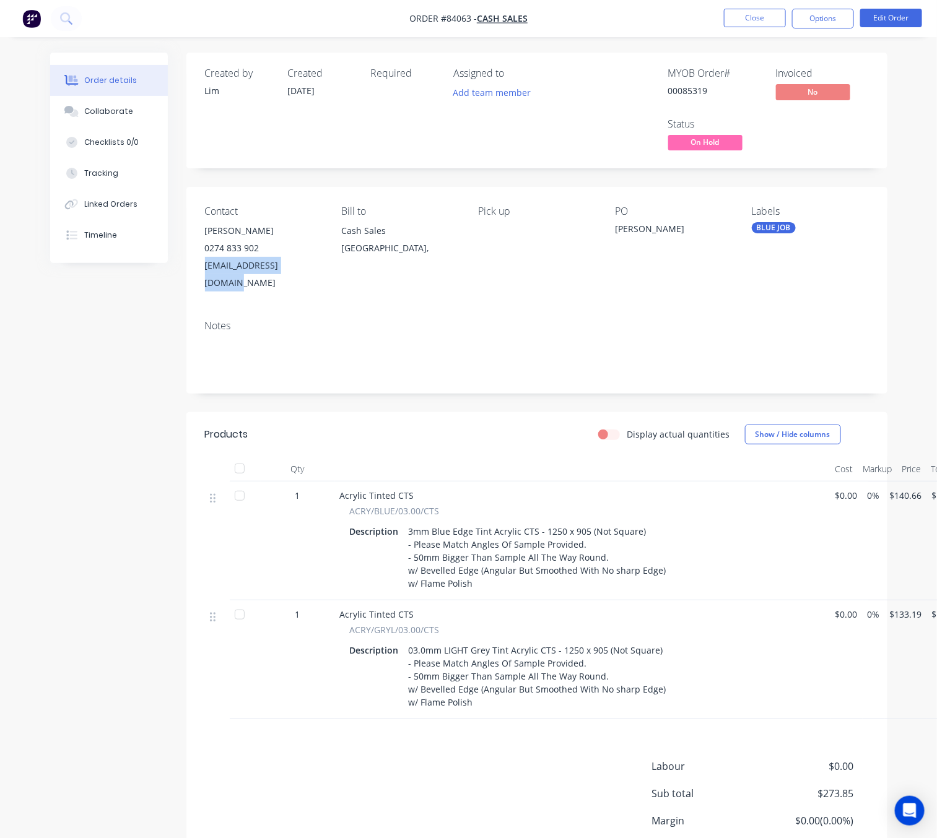
drag, startPoint x: 195, startPoint y: 266, endPoint x: 307, endPoint y: 273, distance: 112.3
click at [307, 273] on div "Contact Ian 0274 833 902 ianburfoot17@gmail.com Bill to Cash Sales Auckland, Pi…" at bounding box center [536, 248] width 701 height 123
copy div "ianburfoot17@gmail.com"
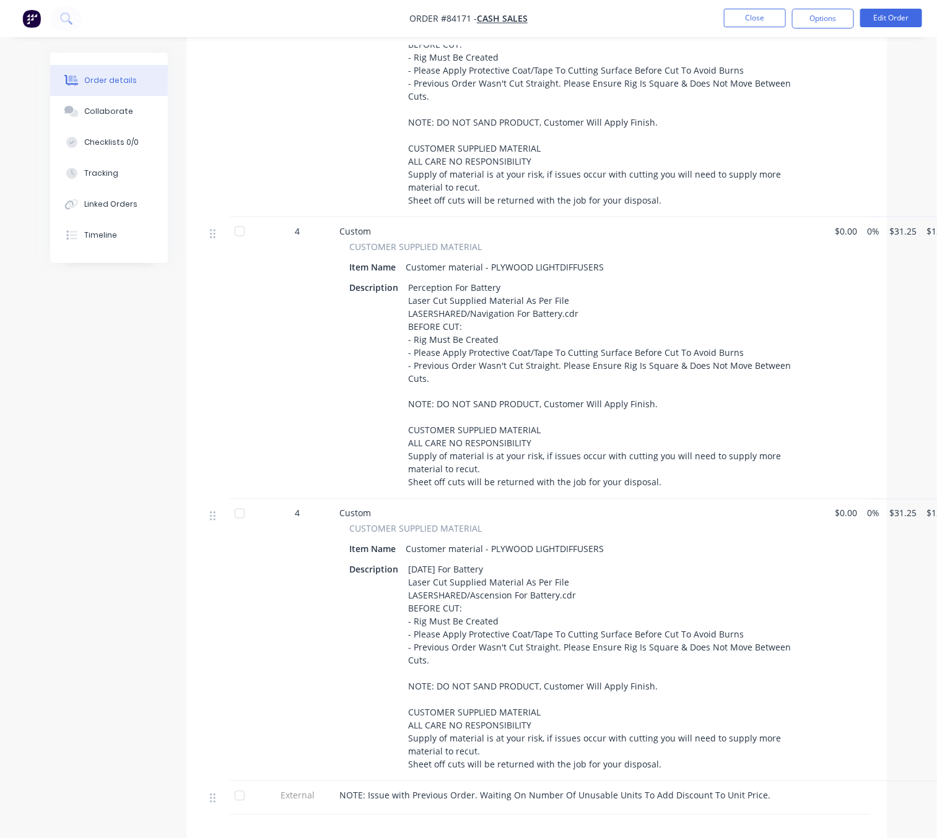
scroll to position [409, 0]
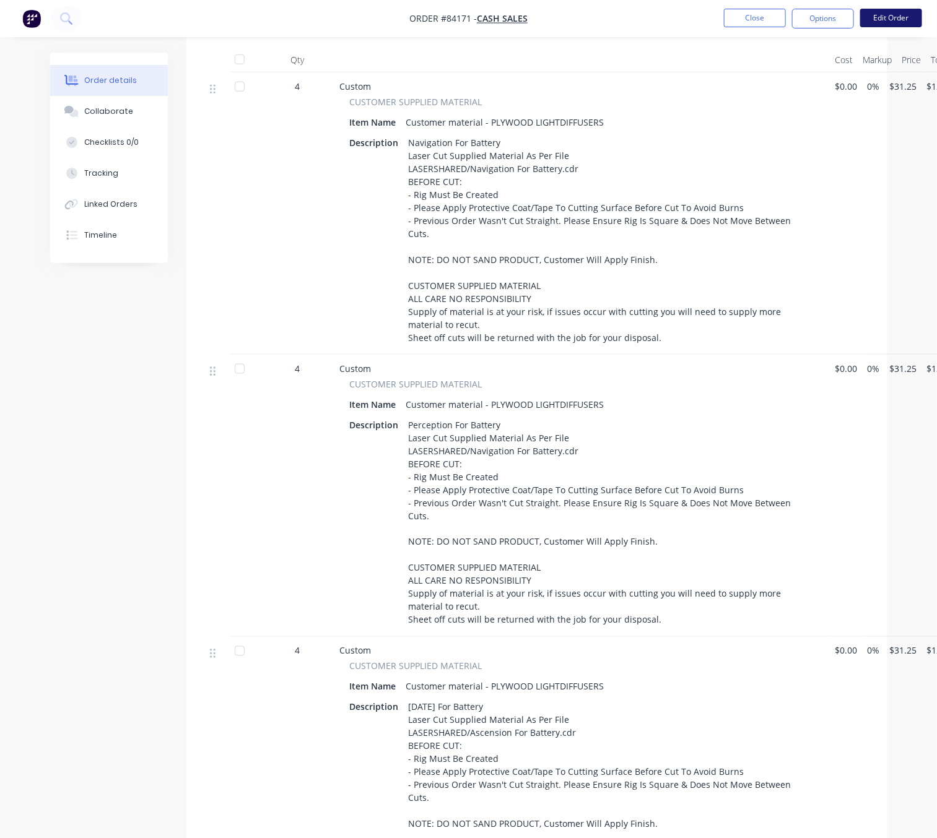
click at [887, 11] on button "Edit Order" at bounding box center [891, 18] width 62 height 19
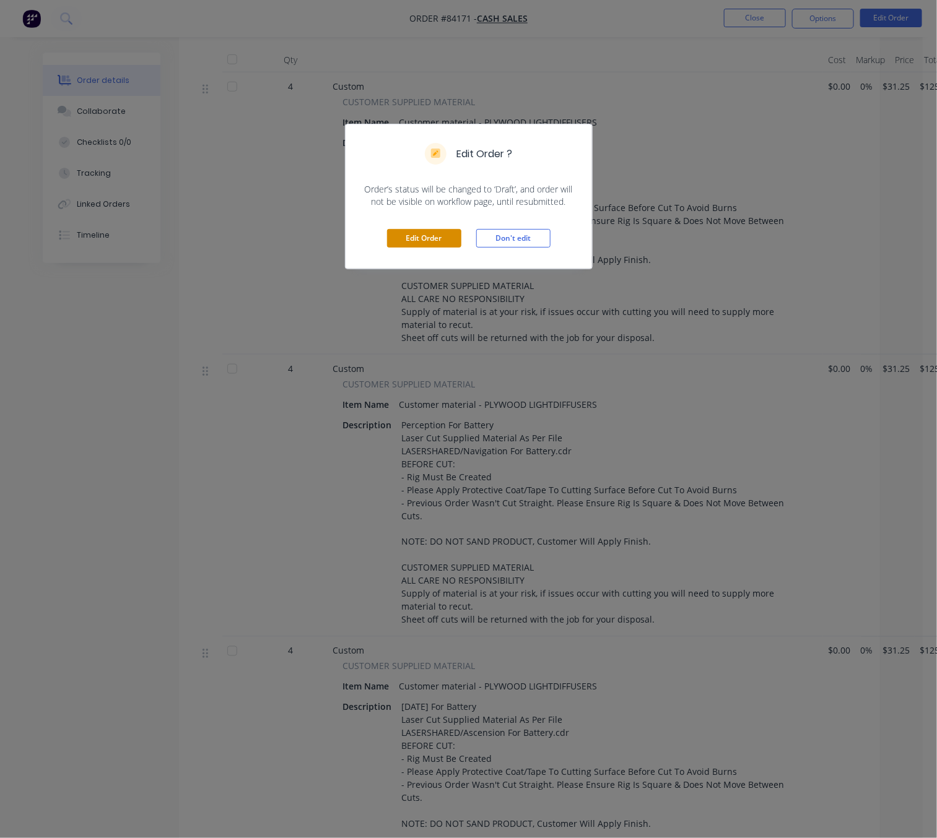
click at [444, 241] on button "Edit Order" at bounding box center [424, 238] width 74 height 19
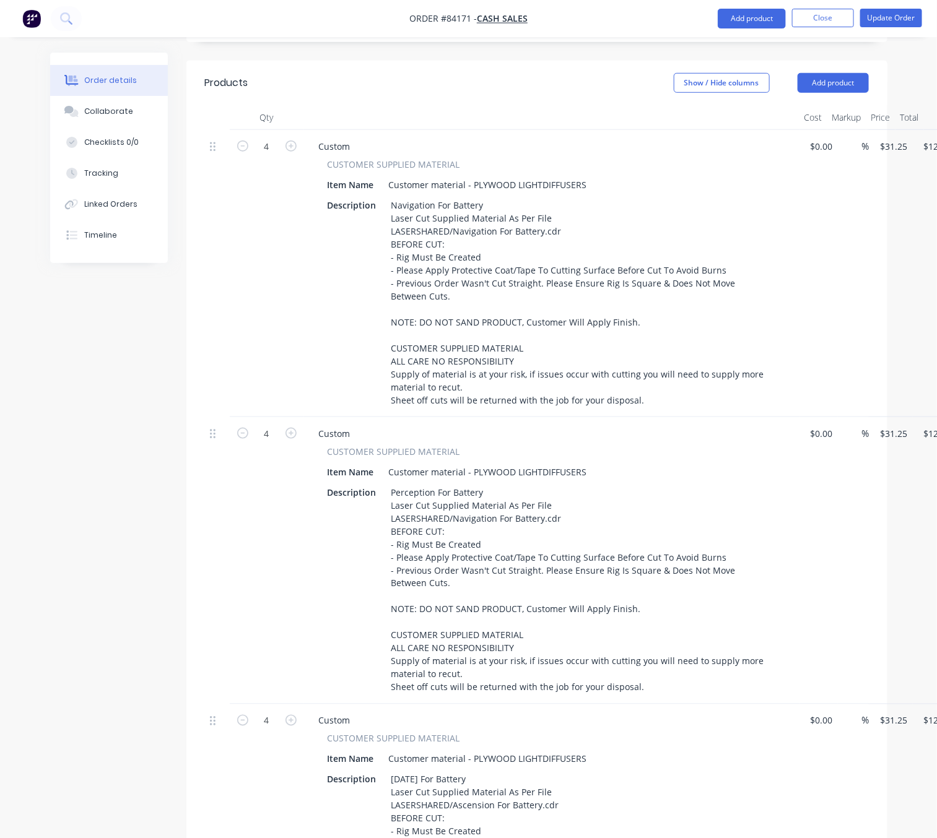
scroll to position [464, 0]
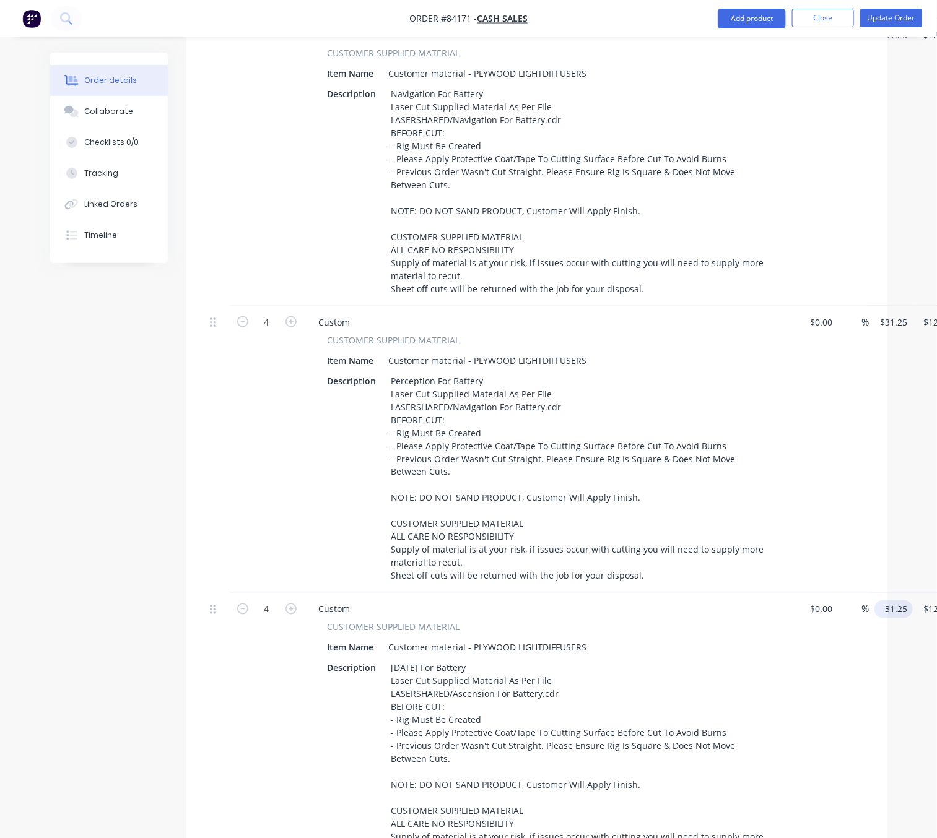
click at [890, 601] on input "31.25" at bounding box center [895, 610] width 33 height 18
type input "0"
type input "31.25"
type input "$0.00"
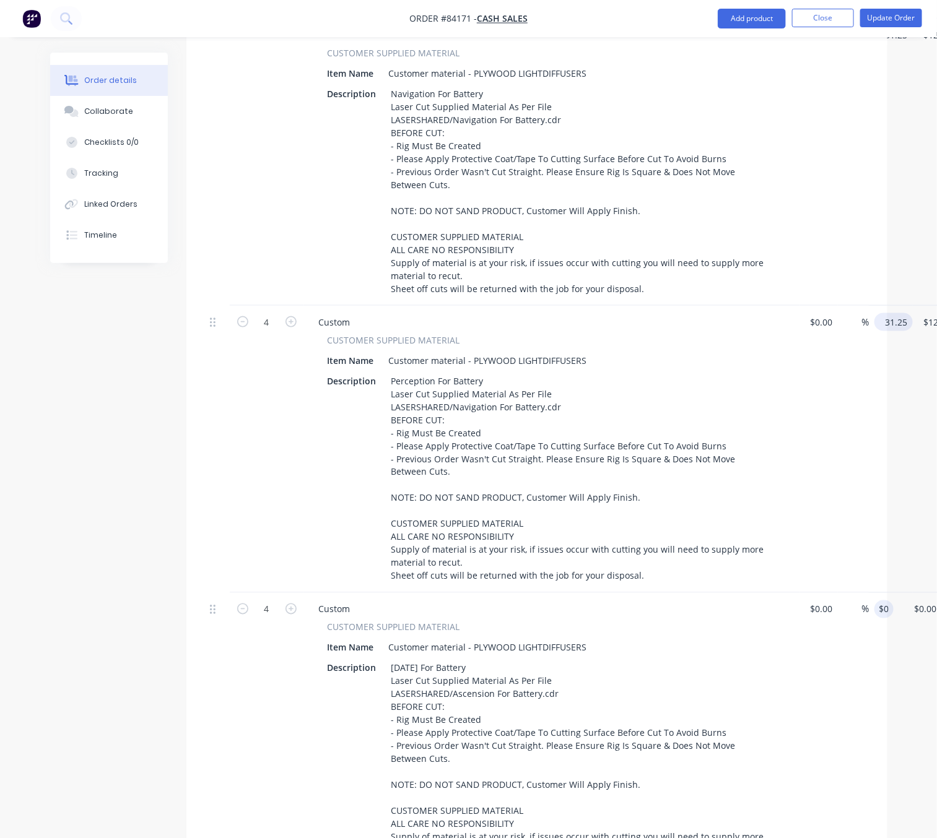
click at [890, 313] on input "31.25" at bounding box center [895, 322] width 33 height 18
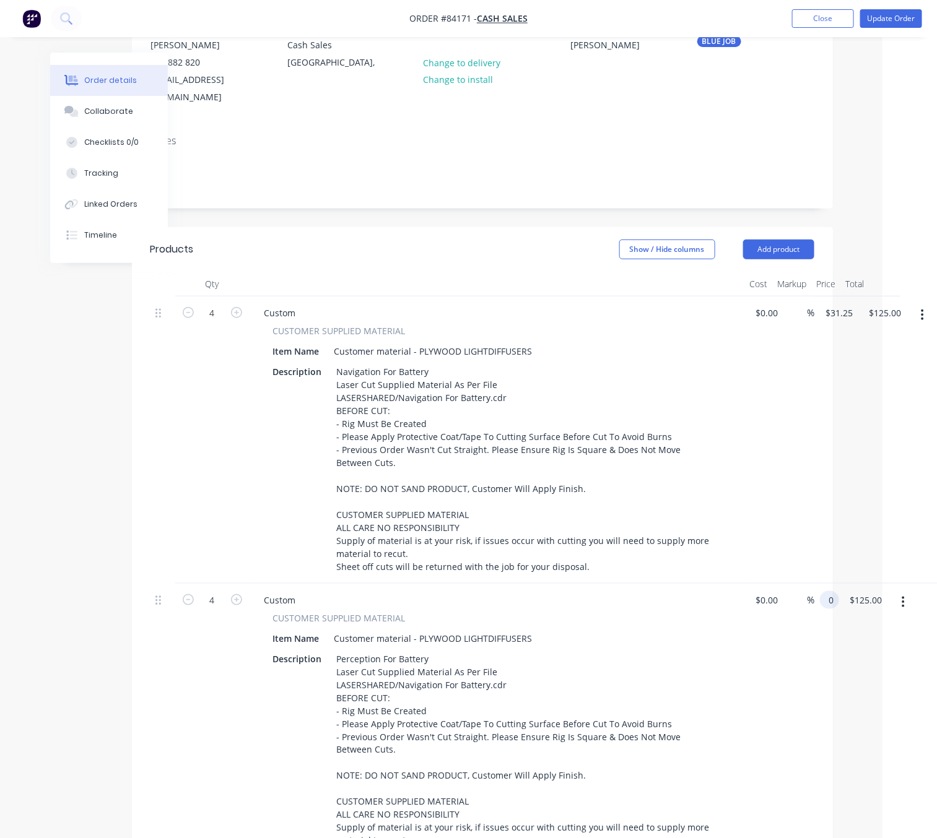
scroll to position [186, 54]
type input "$0.00"
click at [186, 308] on icon "button" at bounding box center [188, 313] width 11 height 11
type input "3"
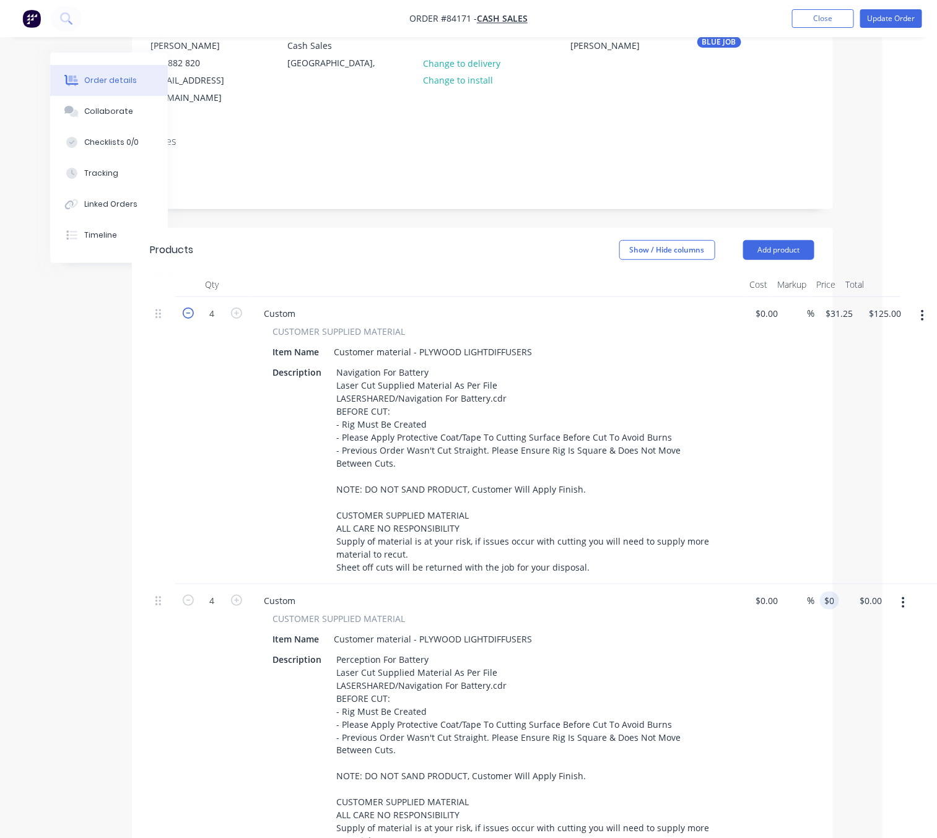
type input "$93.75"
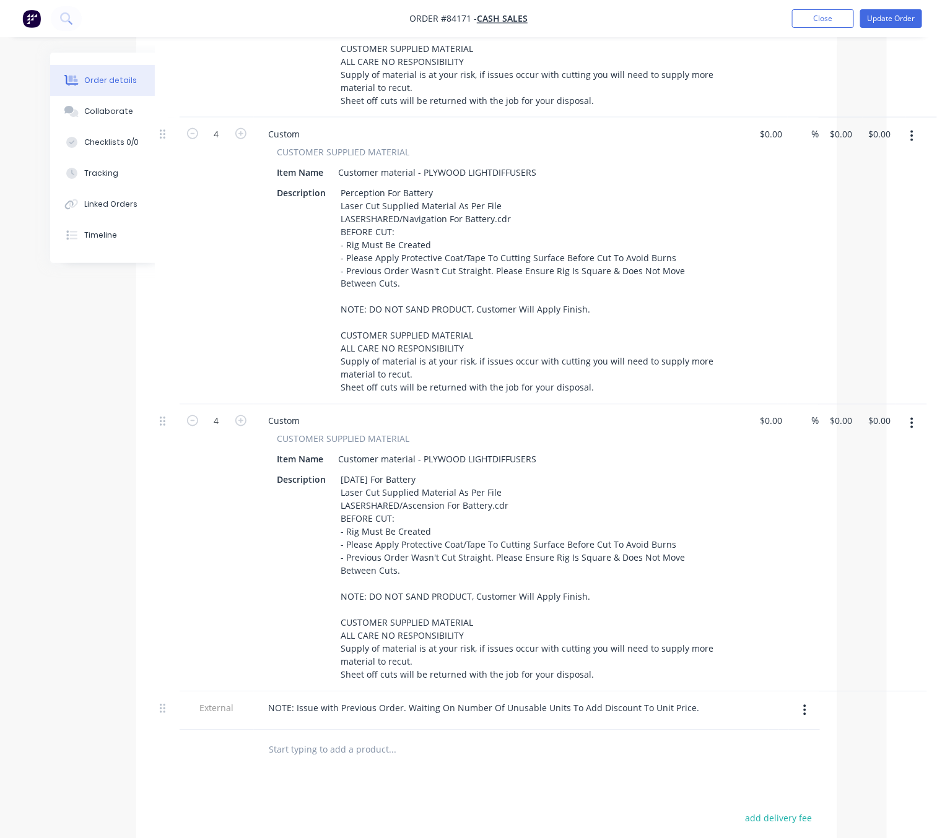
scroll to position [886, 50]
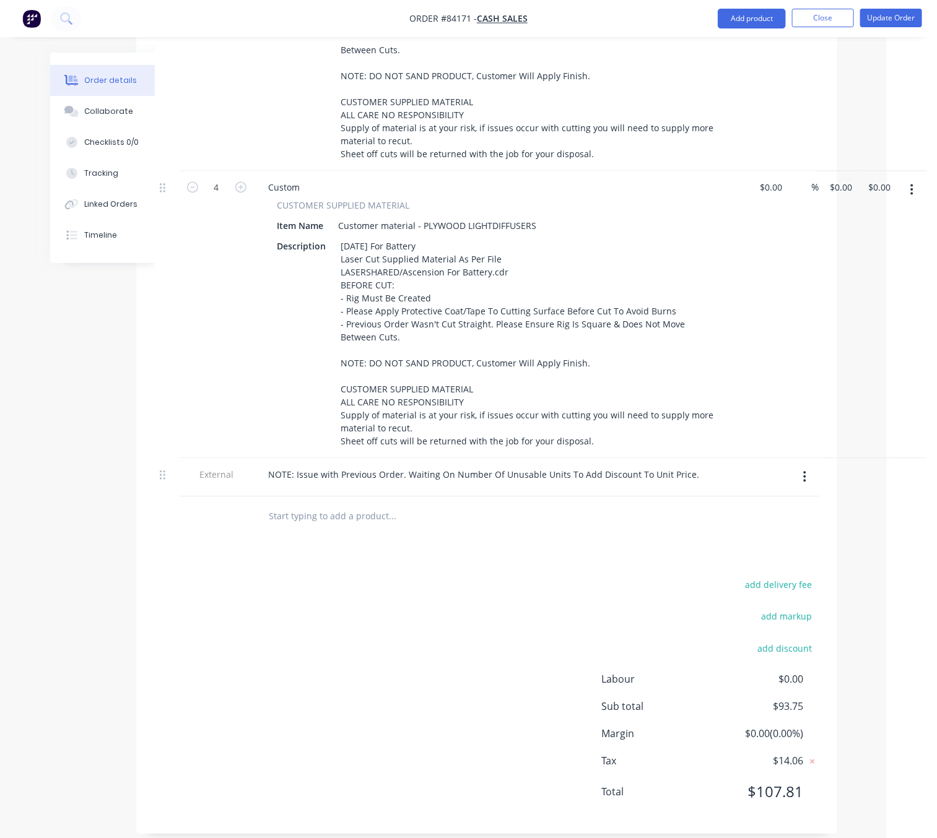
click at [792, 125] on div "%" at bounding box center [804, 27] width 32 height 287
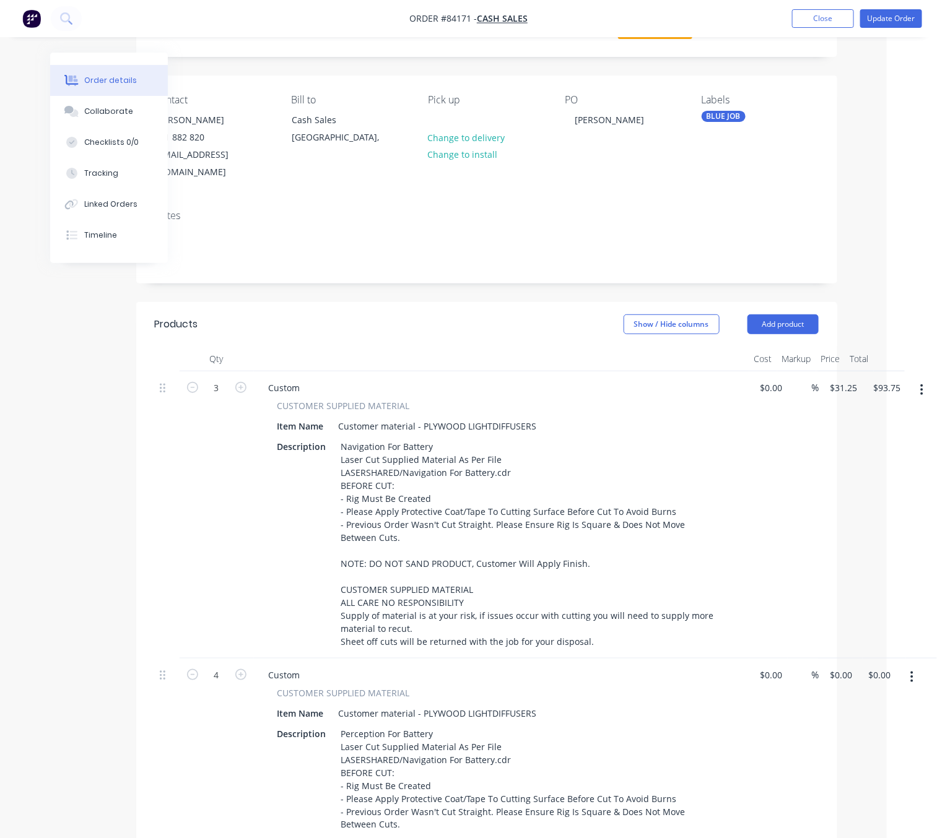
scroll to position [0, 50]
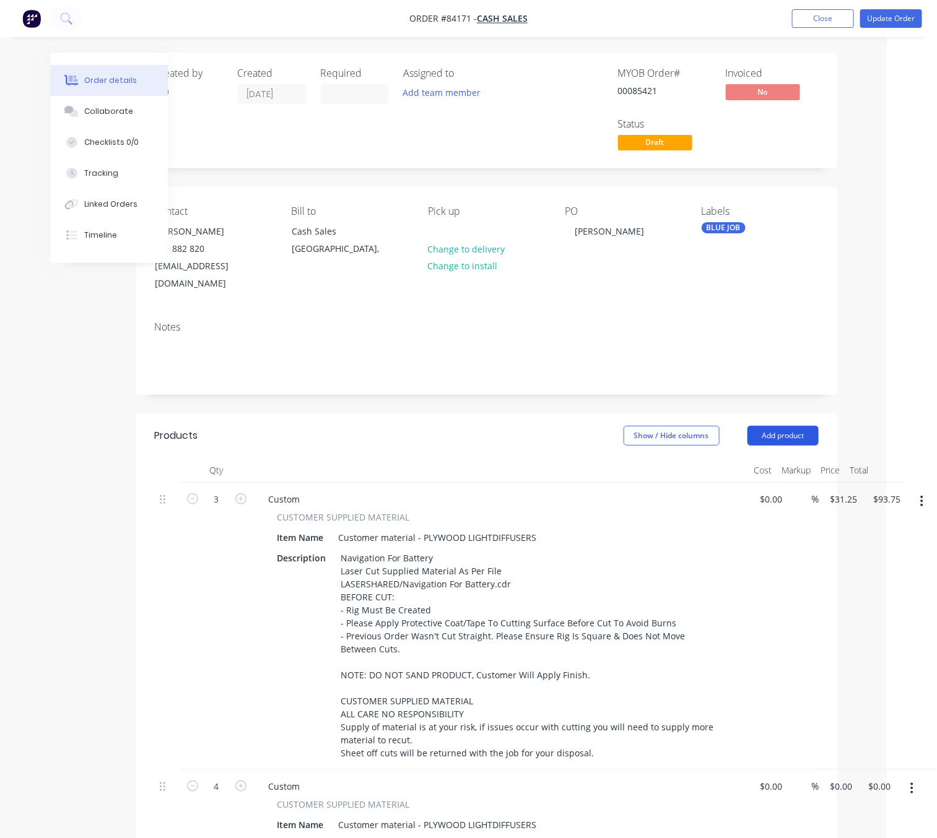
click at [780, 426] on button "Add product" at bounding box center [782, 436] width 71 height 20
click at [786, 483] on div "Basic product" at bounding box center [759, 492] width 95 height 18
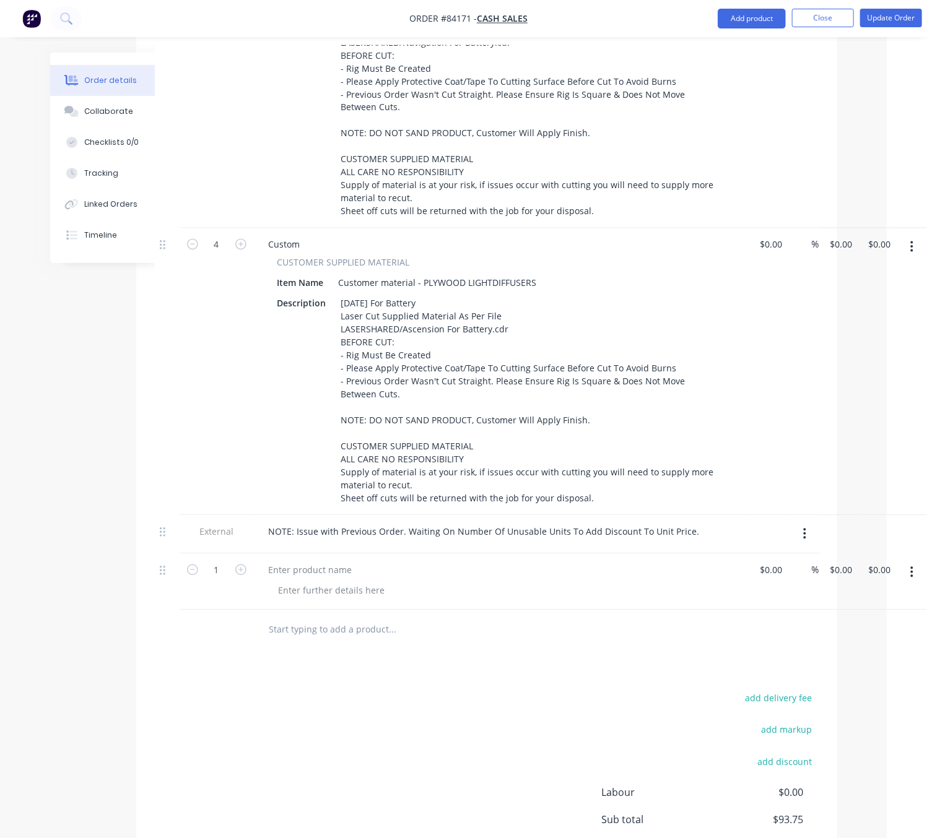
scroll to position [929, 50]
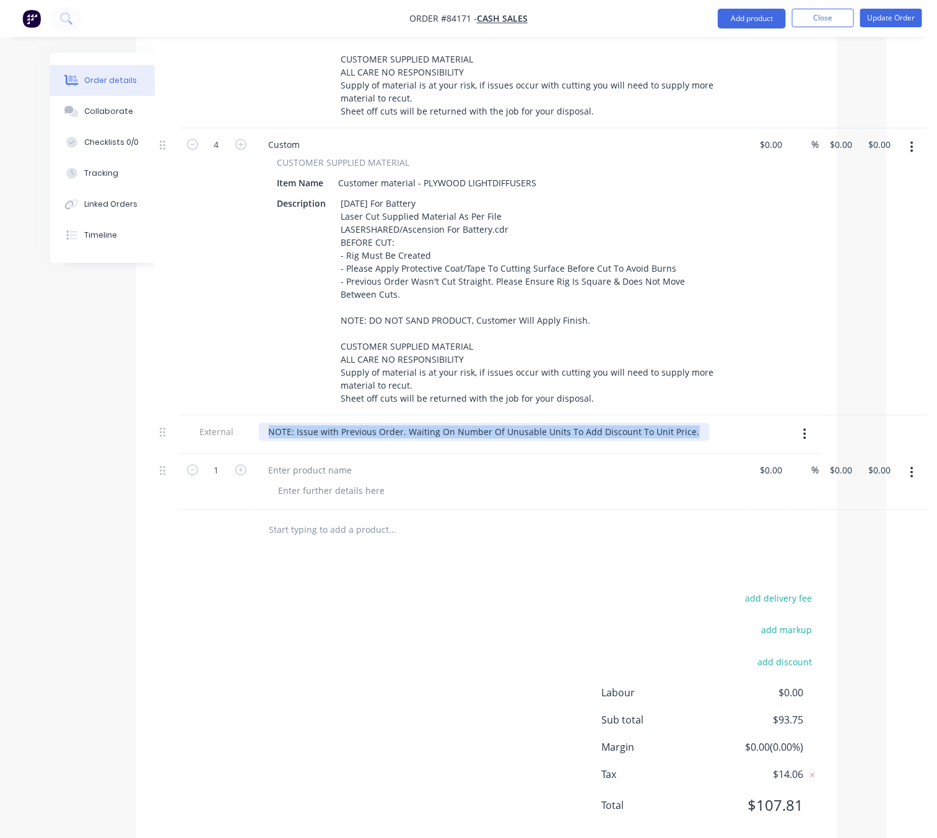
drag, startPoint x: 686, startPoint y: 415, endPoint x: 274, endPoint y: 412, distance: 412.3
click at [247, 416] on div "External NOTE: Issue with Previous Order. Waiting On Number Of Unusable Units T…" at bounding box center [487, 435] width 664 height 38
copy div "NOTE: Issue with Previous Order. Waiting On Number Of Unusable Units To Add Dis…"
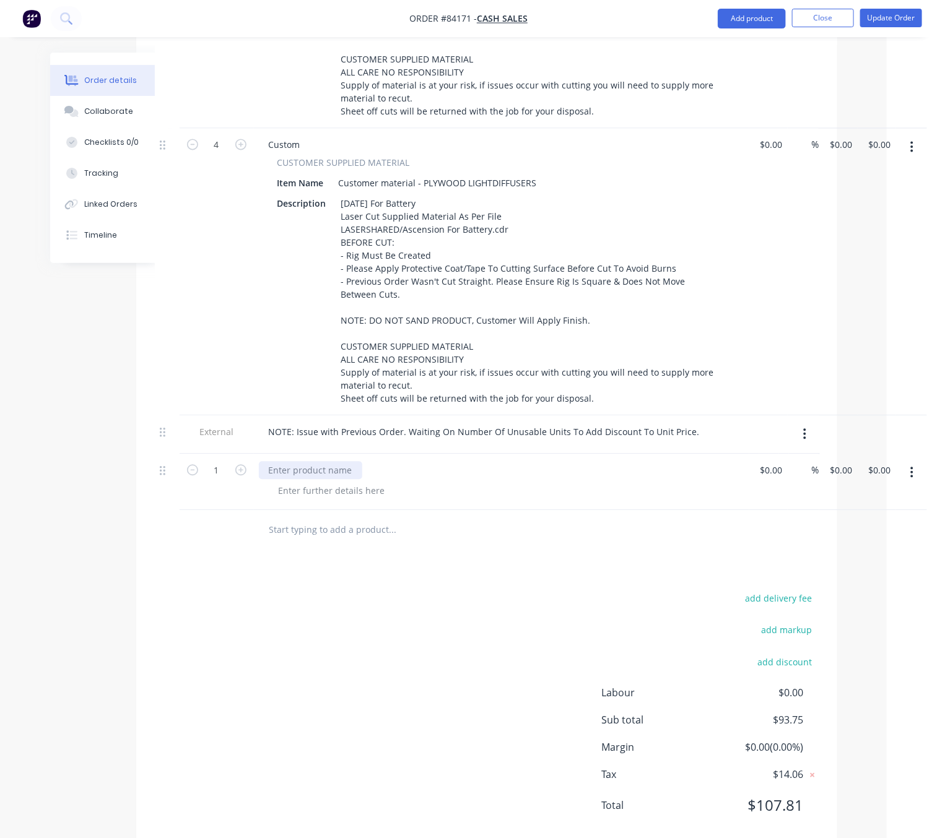
click at [305, 462] on div at bounding box center [310, 471] width 103 height 18
click at [389, 462] on div "Discounted Pricing Based On Errors With Last Order" at bounding box center [377, 471] width 237 height 18
click at [437, 620] on div "add delivery fee add markup add discount Labour $0.00 Sub total $93.75 Margin $…" at bounding box center [487, 710] width 664 height 239
click at [372, 482] on div at bounding box center [332, 491] width 126 height 18
drag, startPoint x: 396, startPoint y: 472, endPoint x: 337, endPoint y: 480, distance: 59.3
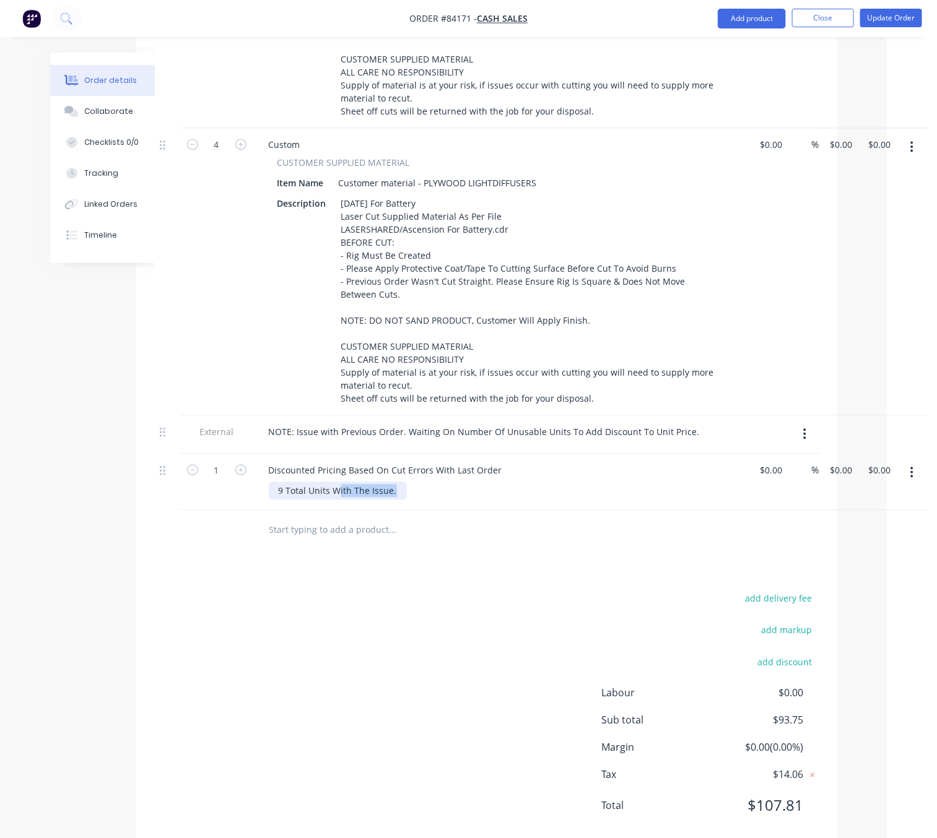
click at [337, 482] on div "9 Total Units With The Issue." at bounding box center [338, 491] width 138 height 18
click at [362, 482] on div "9 Total Units Un-Useable." at bounding box center [331, 491] width 125 height 18
click at [258, 619] on div "add delivery fee add markup add discount Labour $0.00 Sub total $93.75 Margin $…" at bounding box center [487, 710] width 664 height 239
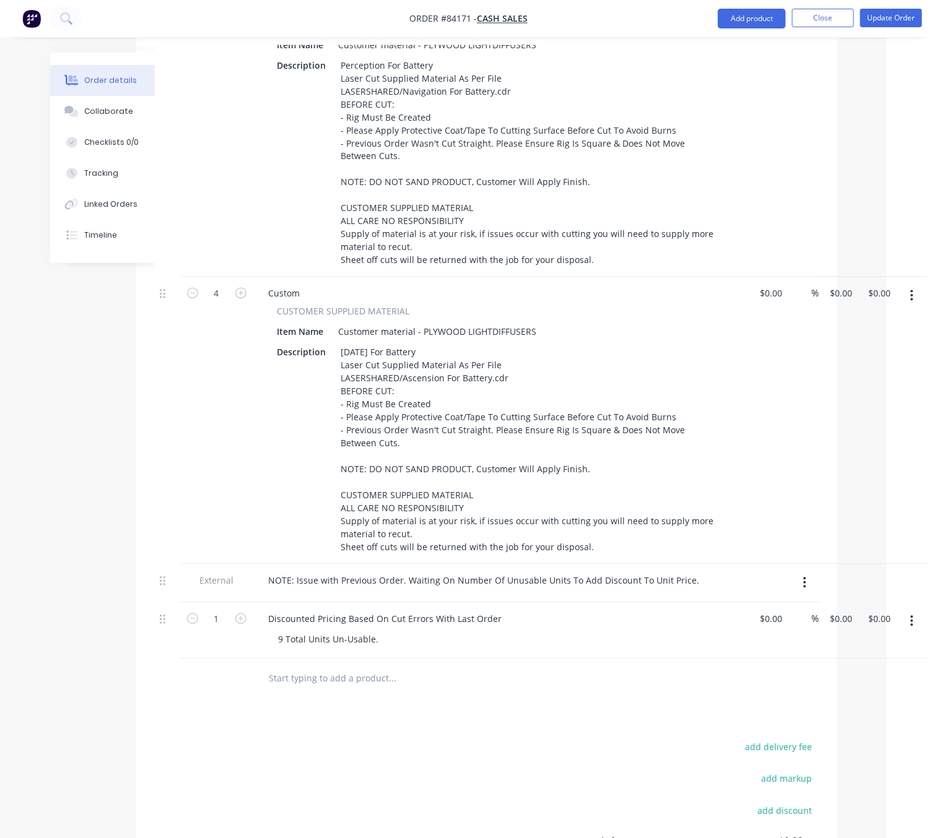
scroll to position [942, 50]
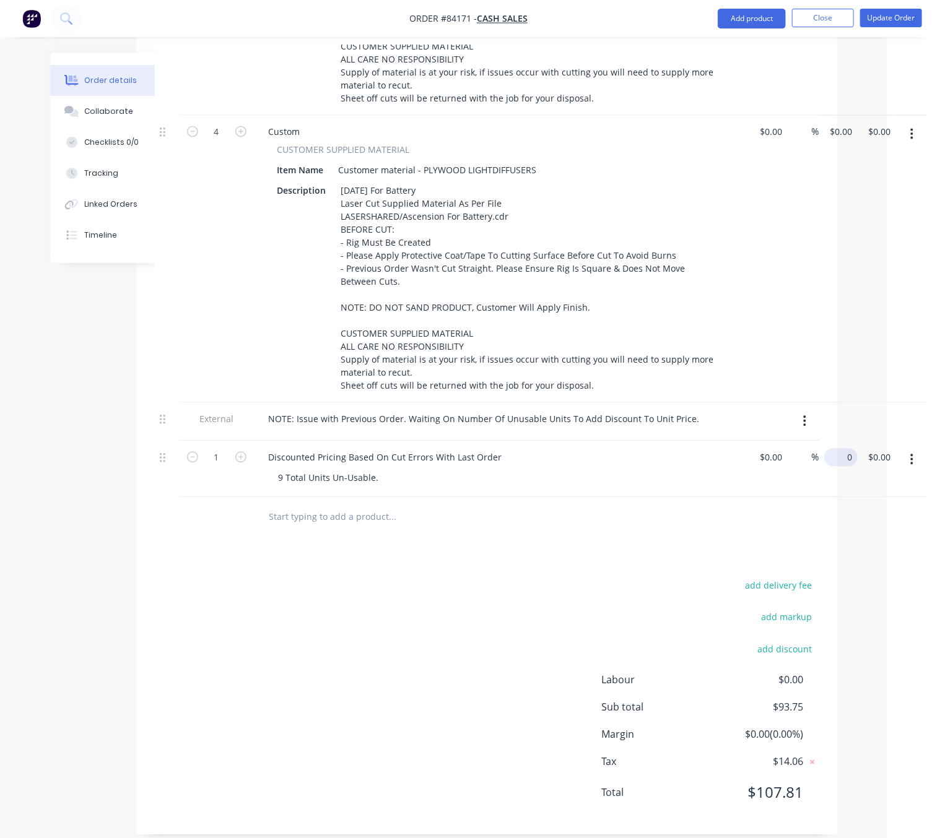
click at [841, 448] on input "0" at bounding box center [843, 457] width 28 height 18
type input "$93.75"
drag, startPoint x: 552, startPoint y: 611, endPoint x: 552, endPoint y: 619, distance: 8.0
click at [552, 613] on div "add delivery fee add markup add discount Labour $0.00 Sub total $187.50 Margin …" at bounding box center [487, 696] width 664 height 239
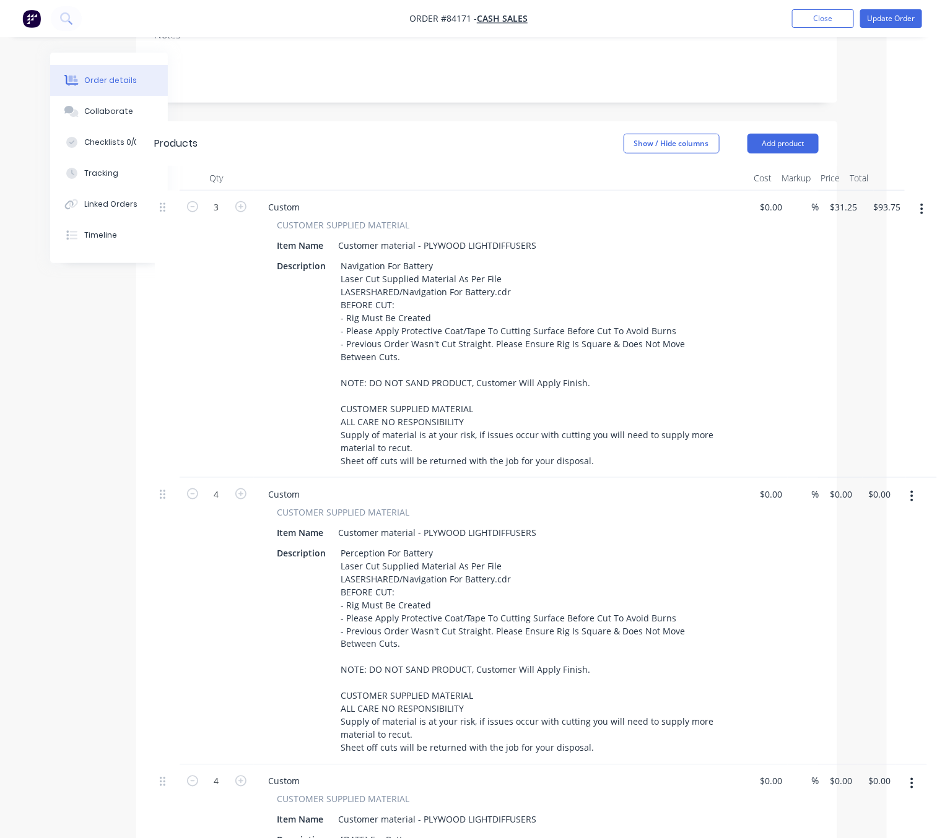
scroll to position [14, 50]
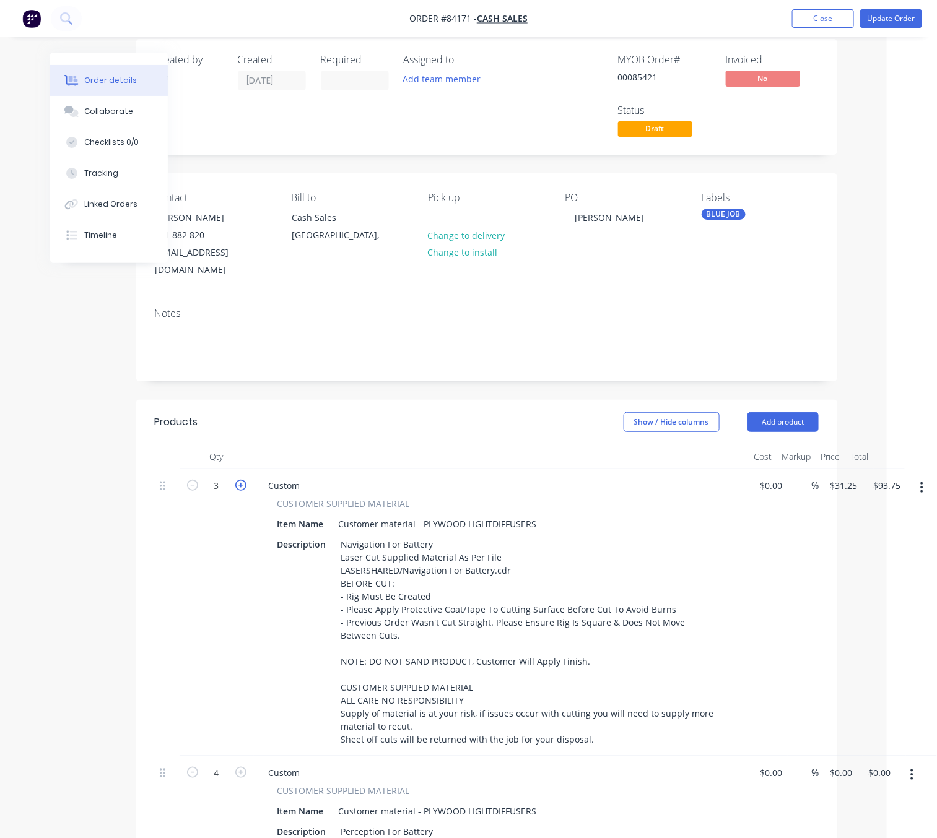
click at [243, 480] on icon "button" at bounding box center [240, 485] width 11 height 11
type input "4"
type input "$125.00"
click at [851, 477] on input "31.25" at bounding box center [845, 486] width 33 height 18
type input "$0.00"
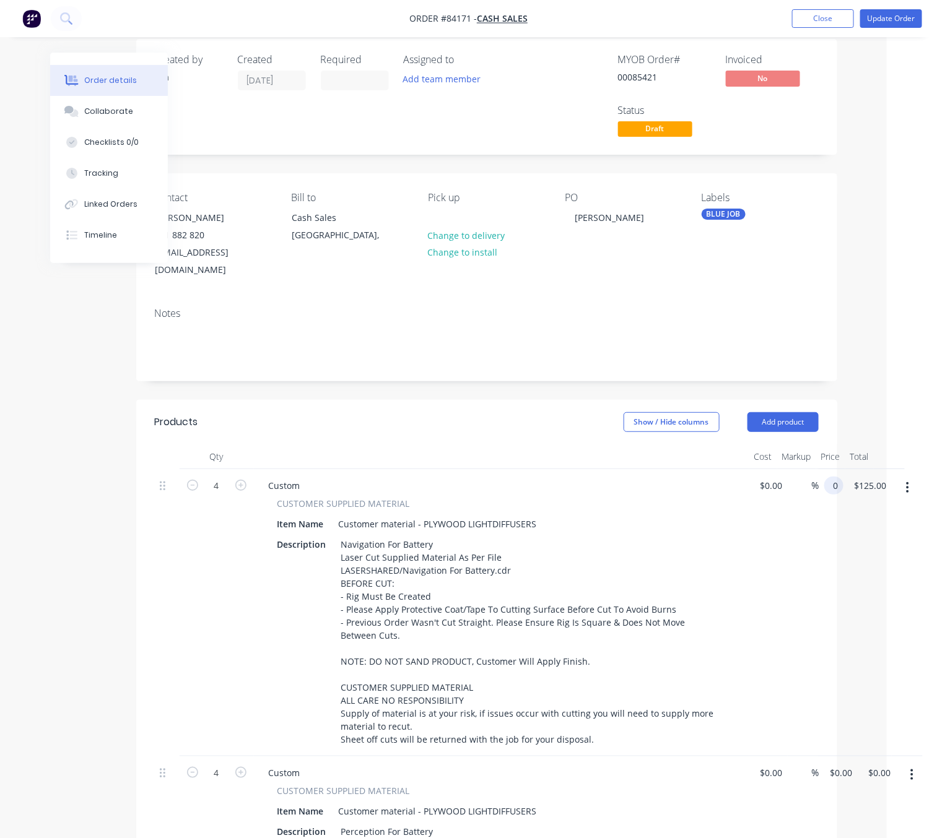
type input "$0.00"
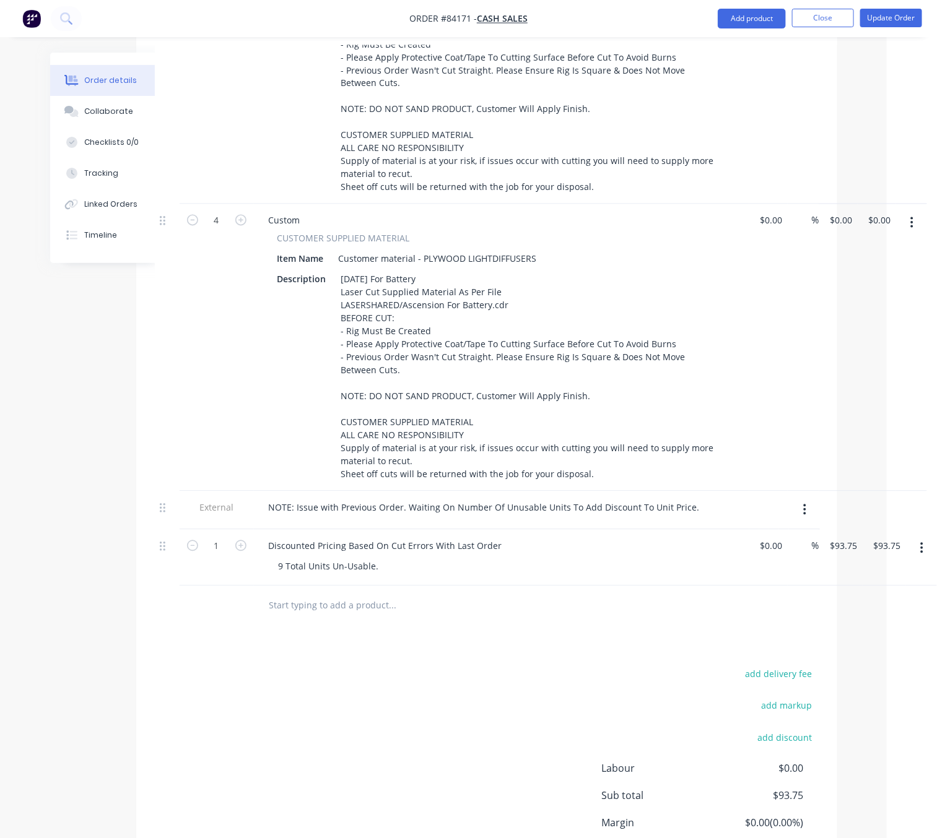
scroll to position [942, 50]
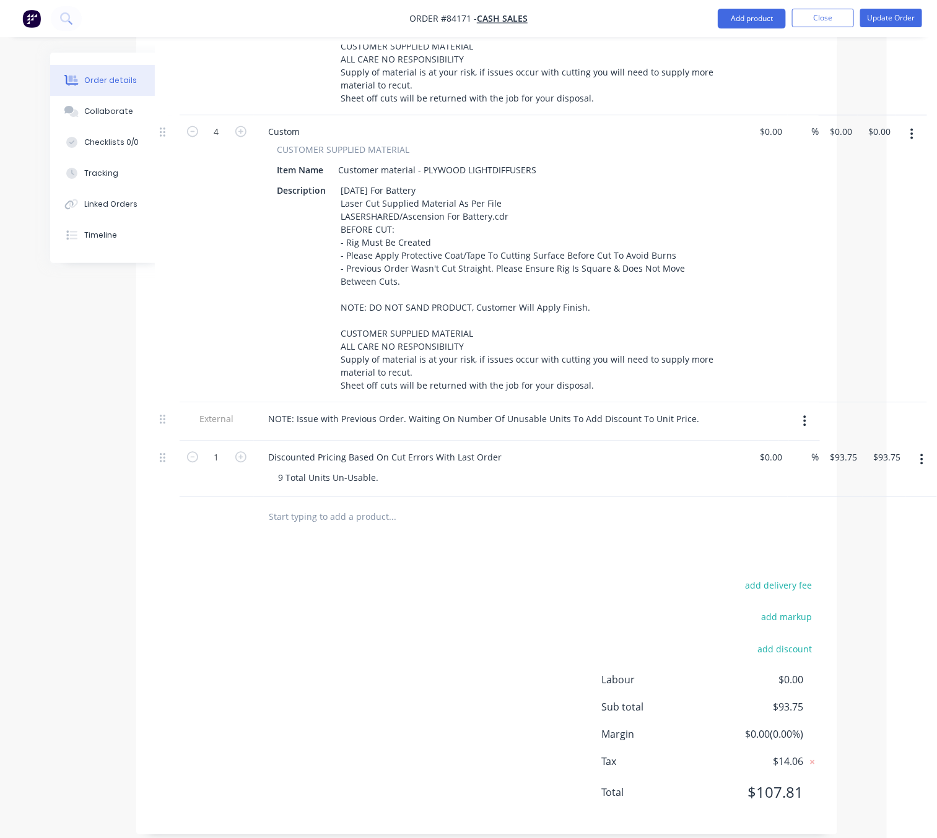
click at [801, 410] on button "button" at bounding box center [804, 421] width 29 height 22
click at [764, 469] on div "Delete" at bounding box center [760, 478] width 95 height 18
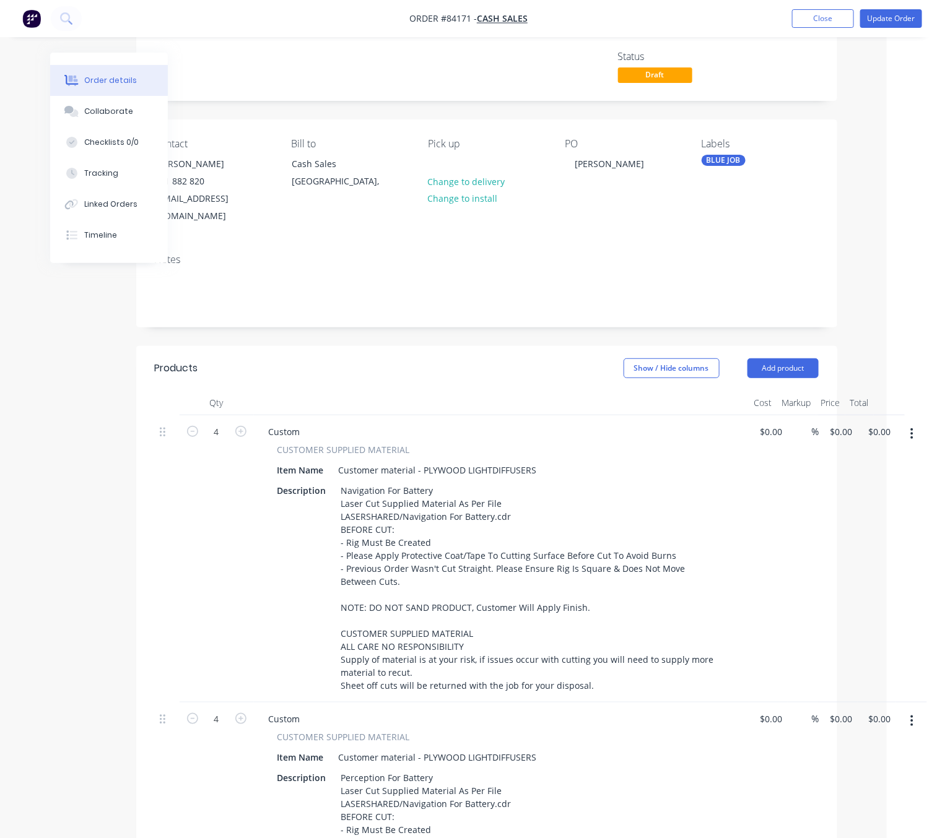
scroll to position [0, 50]
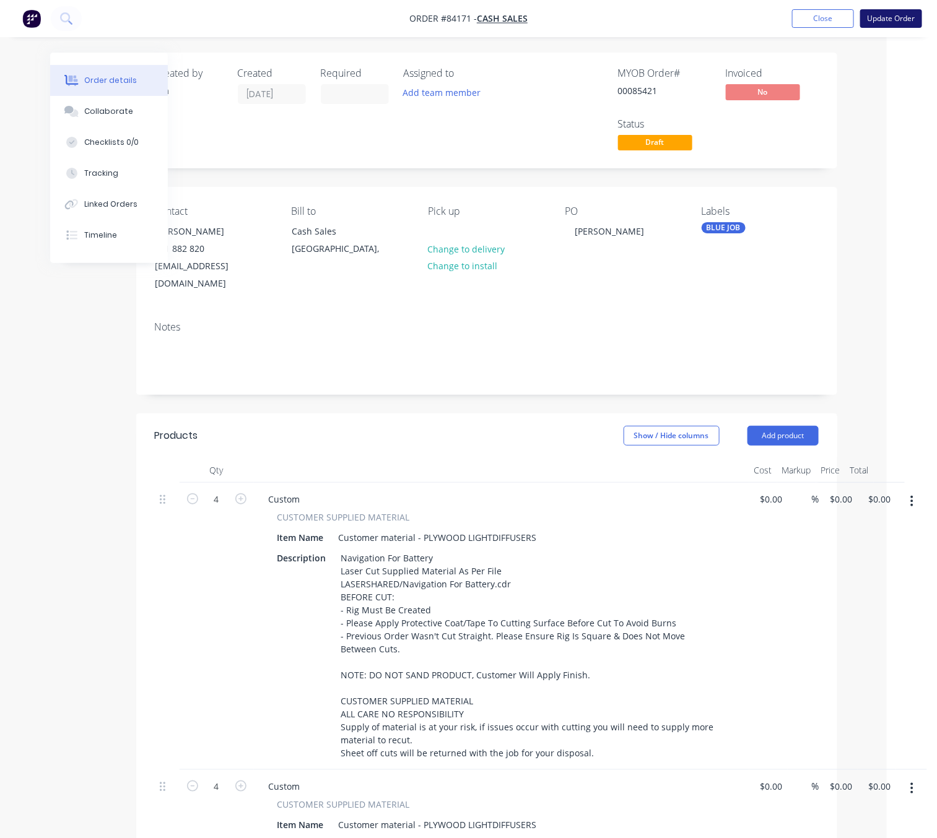
click at [886, 21] on button "Update Order" at bounding box center [891, 18] width 62 height 19
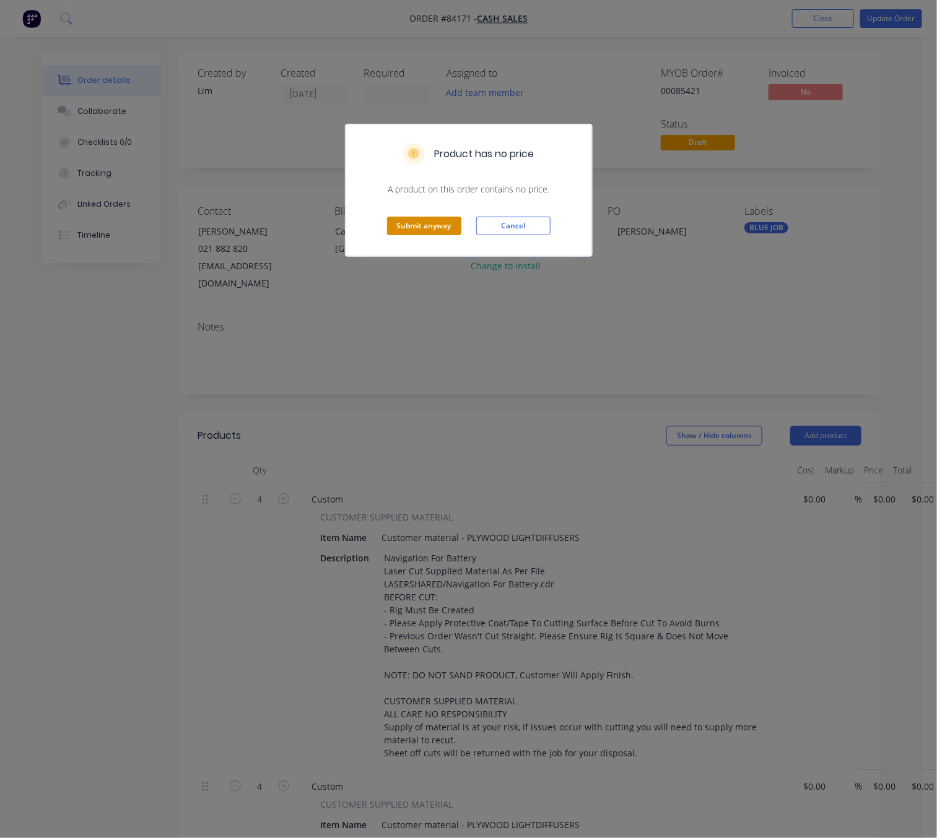
click at [435, 224] on button "Submit anyway" at bounding box center [424, 226] width 74 height 19
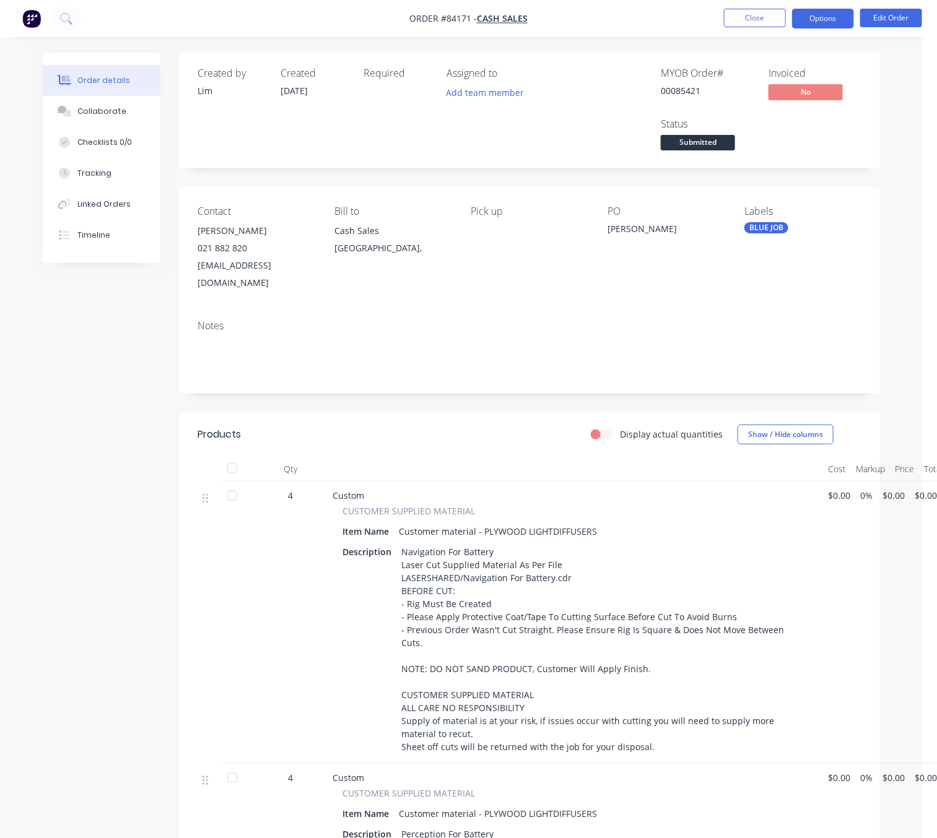
click at [821, 17] on button "Options" at bounding box center [823, 19] width 62 height 20
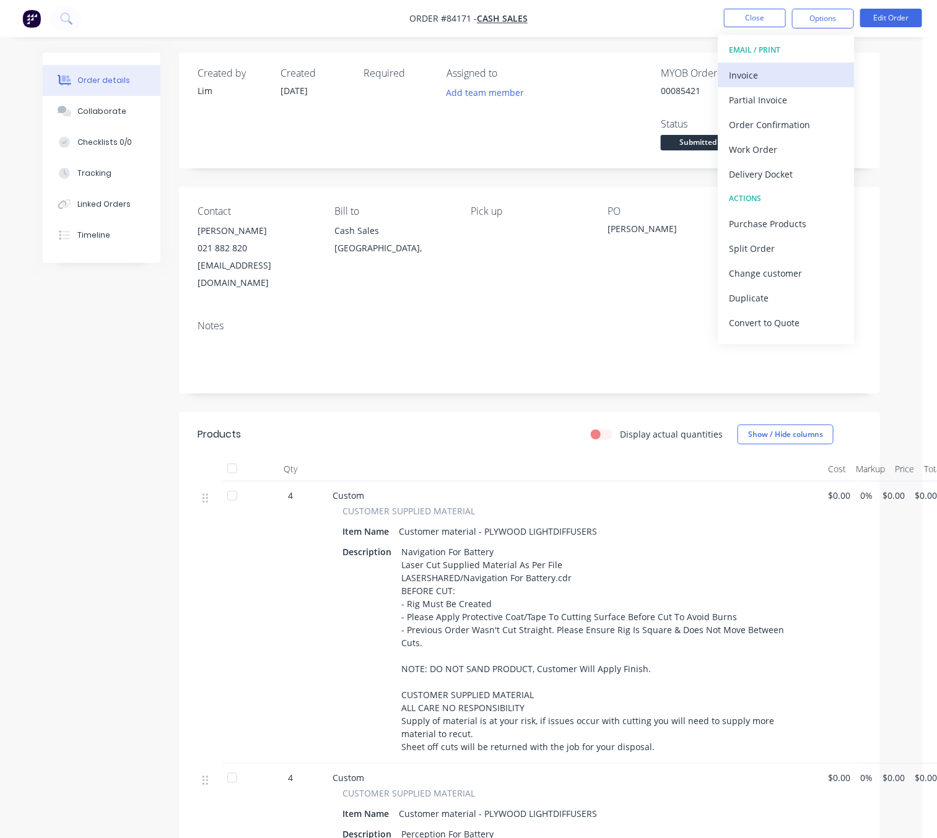
click at [777, 80] on div "Invoice" at bounding box center [786, 75] width 114 height 18
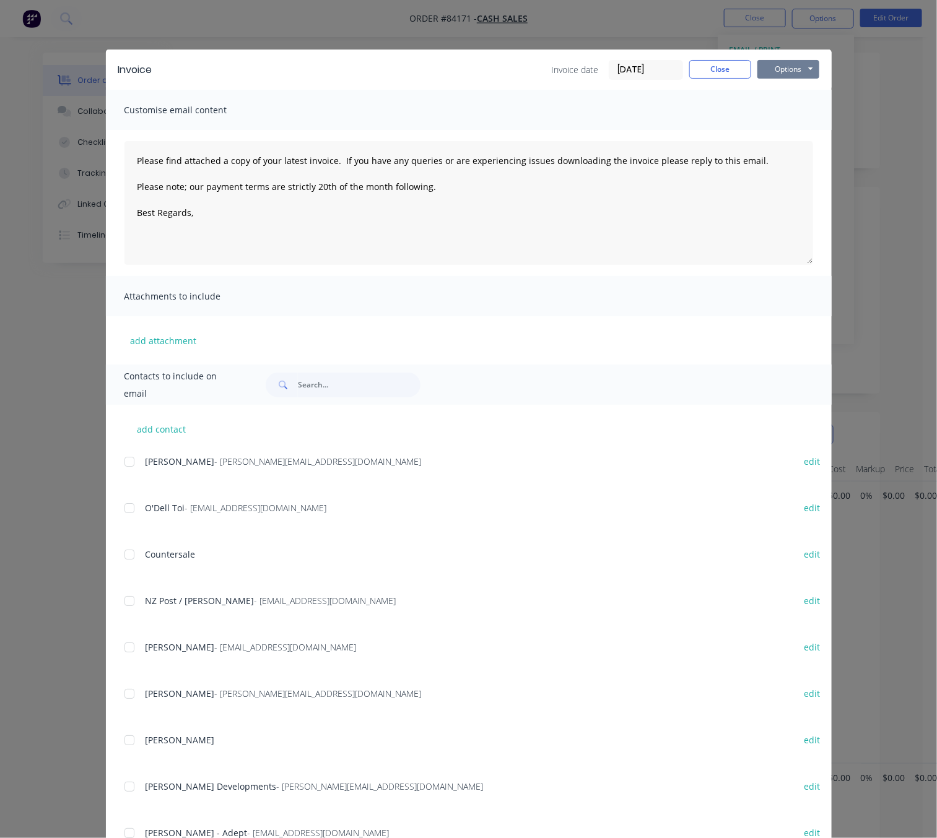
click at [784, 69] on button "Options" at bounding box center [788, 69] width 62 height 19
click at [784, 87] on button "Preview" at bounding box center [796, 91] width 79 height 20
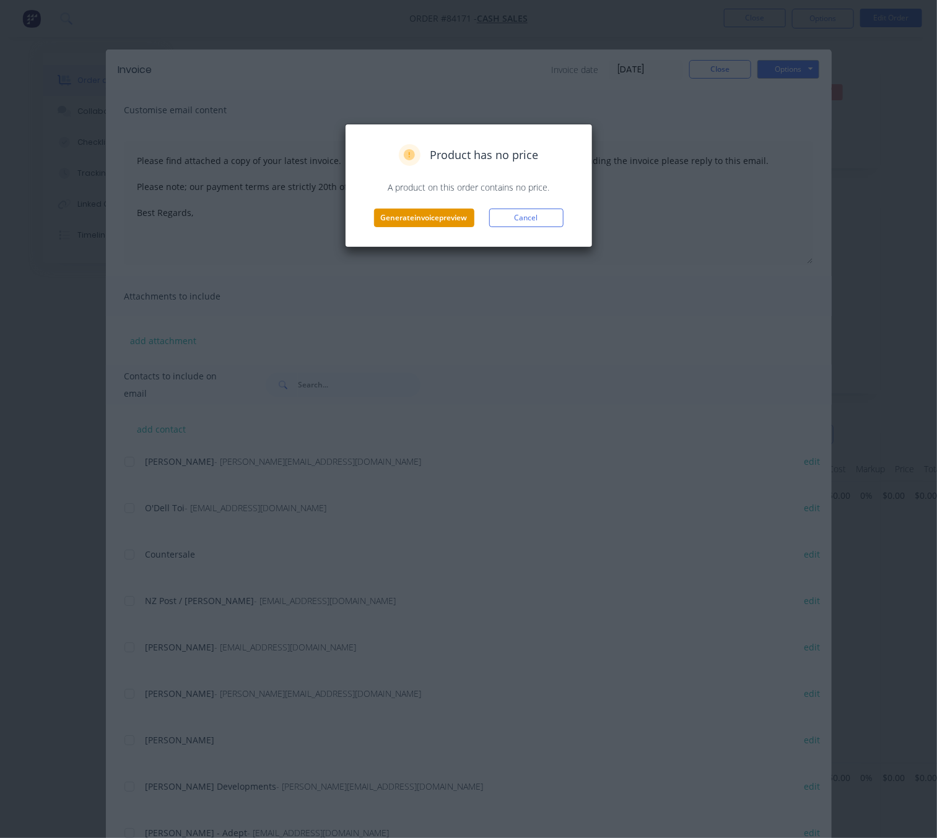
click at [459, 225] on button "Generate invoice preview" at bounding box center [424, 218] width 100 height 19
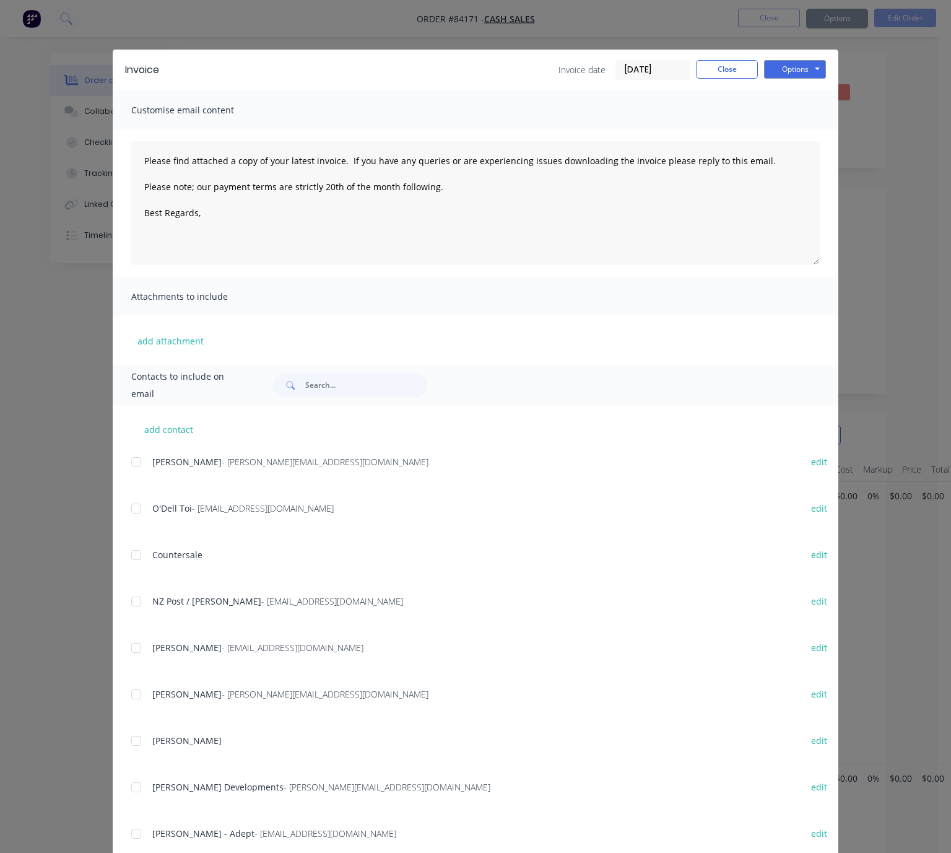
type textarea "Please find attached a copy of your latest invoice. If you have any queries or …"
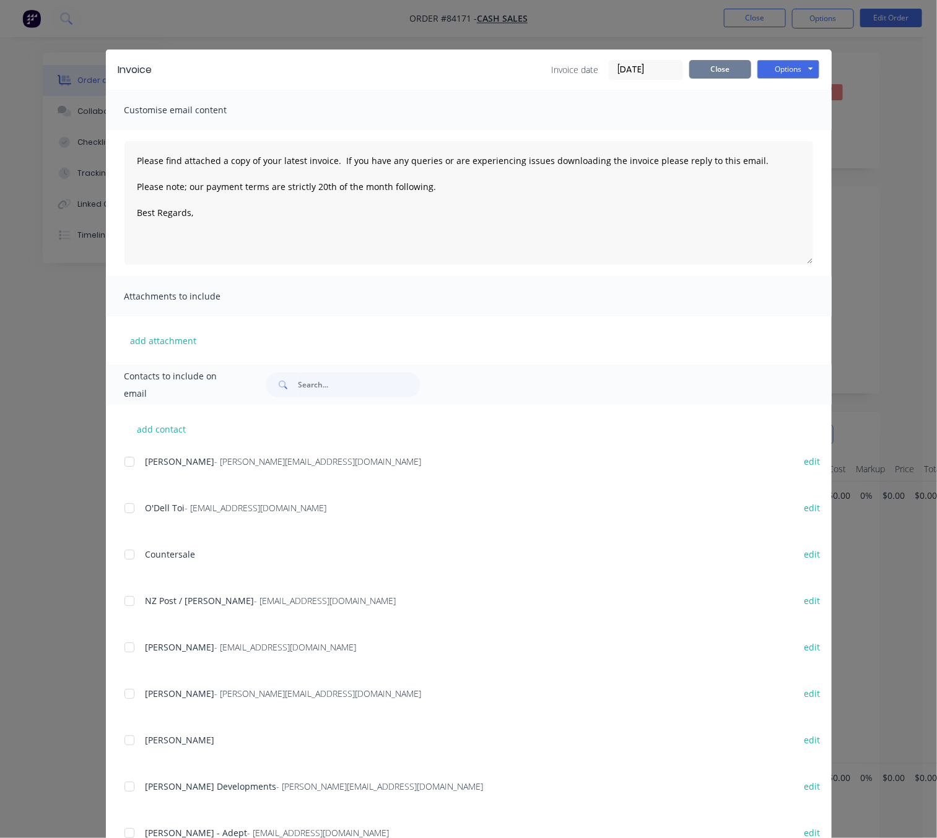
click at [699, 66] on button "Close" at bounding box center [720, 69] width 62 height 19
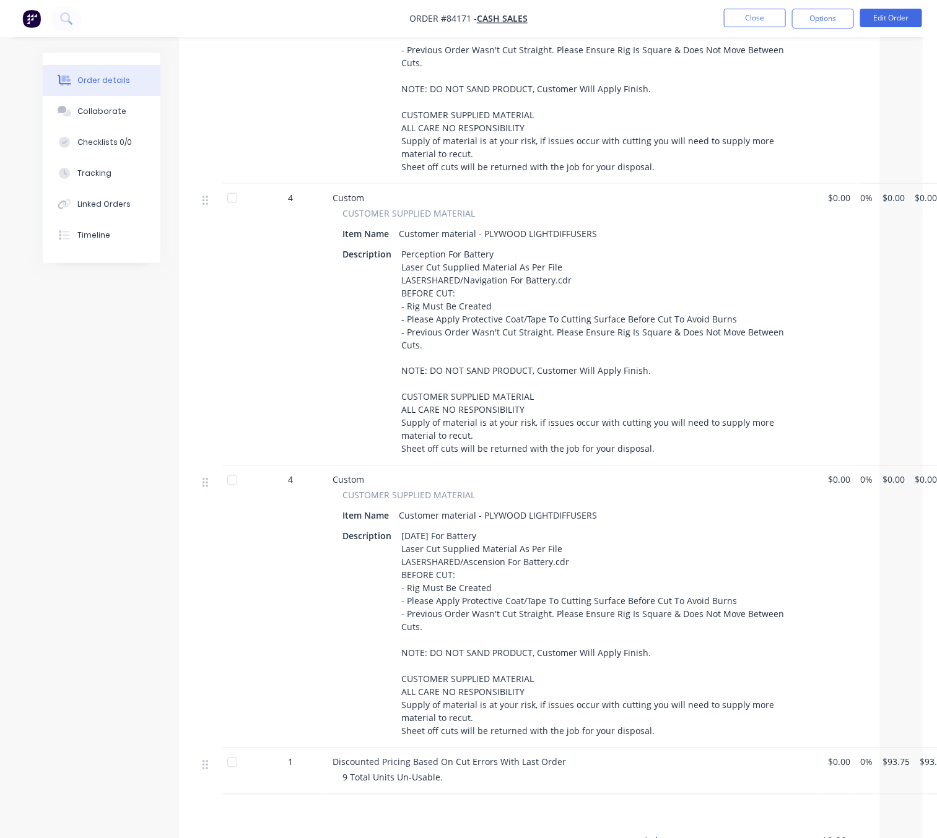
scroll to position [701, 0]
